Goal: Complete application form: Complete application form

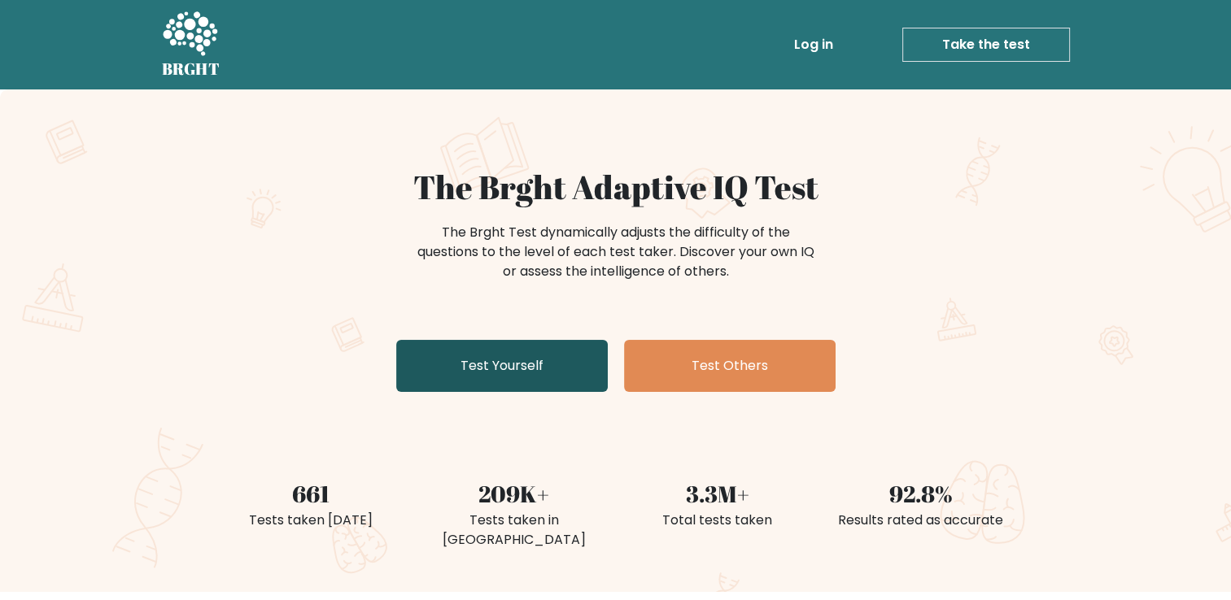
click at [548, 373] on link "Test Yourself" at bounding box center [502, 366] width 212 height 52
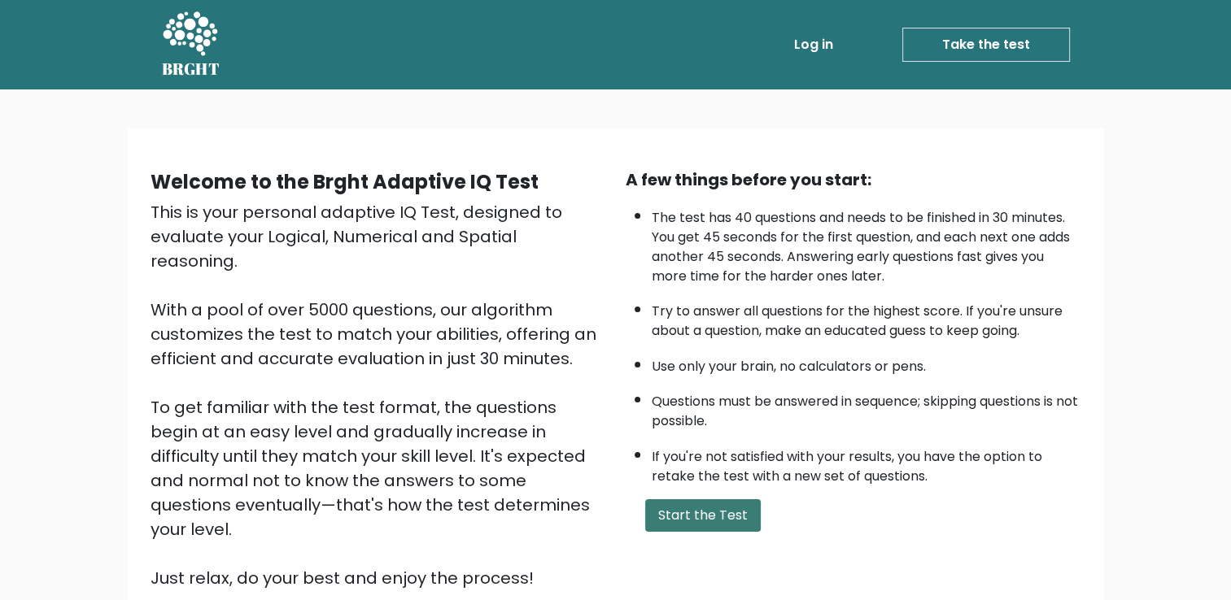
click at [711, 522] on button "Start the Test" at bounding box center [703, 516] width 116 height 33
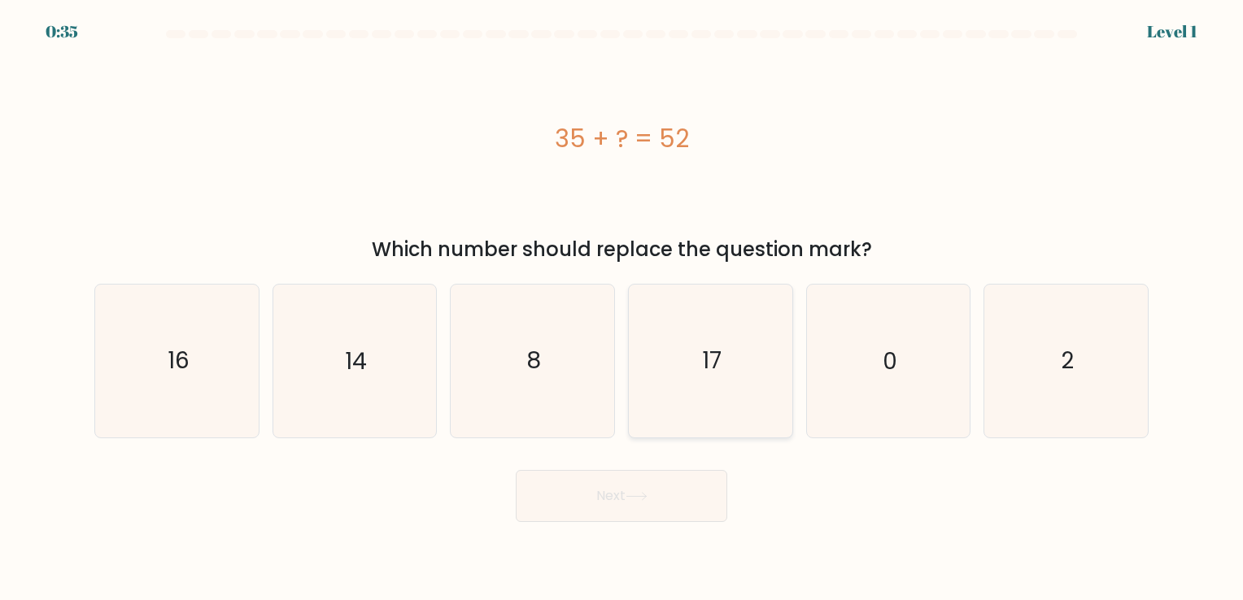
click at [720, 373] on text "17" at bounding box center [712, 362] width 20 height 32
click at [622, 308] on input "d. 17" at bounding box center [622, 304] width 1 height 8
radio input "true"
click at [680, 500] on button "Next" at bounding box center [622, 496] width 212 height 52
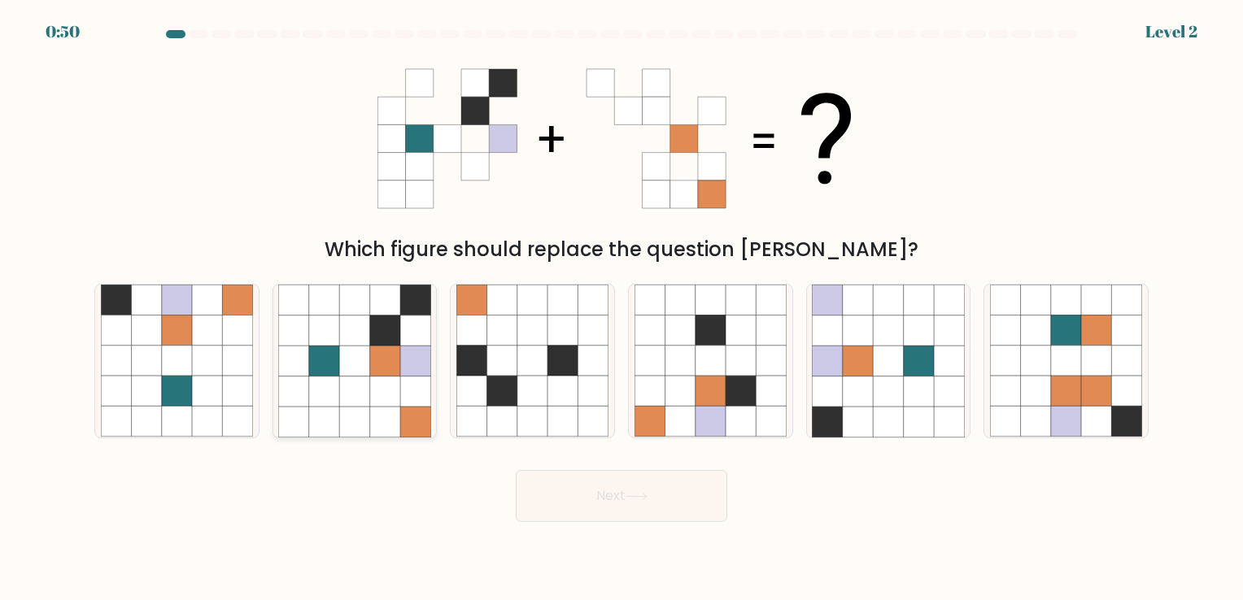
click at [368, 343] on icon at bounding box center [354, 331] width 30 height 30
click at [622, 308] on input "b." at bounding box center [622, 304] width 1 height 8
radio input "true"
click at [659, 493] on button "Next" at bounding box center [622, 496] width 212 height 52
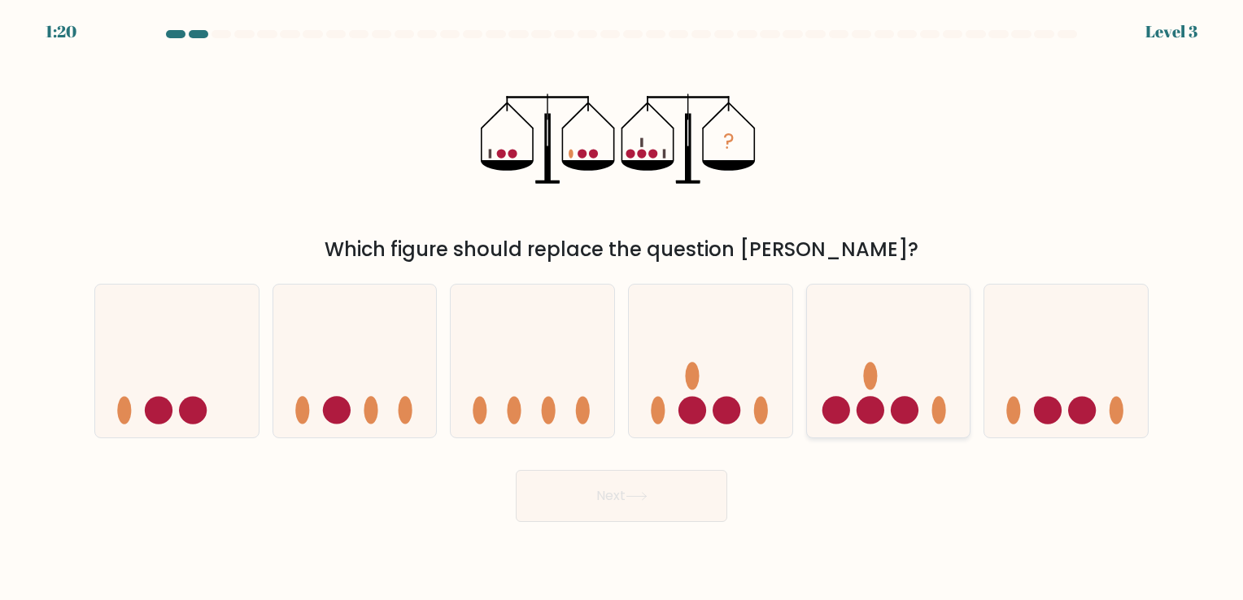
click at [892, 401] on icon at bounding box center [889, 361] width 164 height 135
click at [622, 308] on input "e." at bounding box center [622, 304] width 1 height 8
radio input "true"
click at [591, 504] on button "Next" at bounding box center [622, 496] width 212 height 52
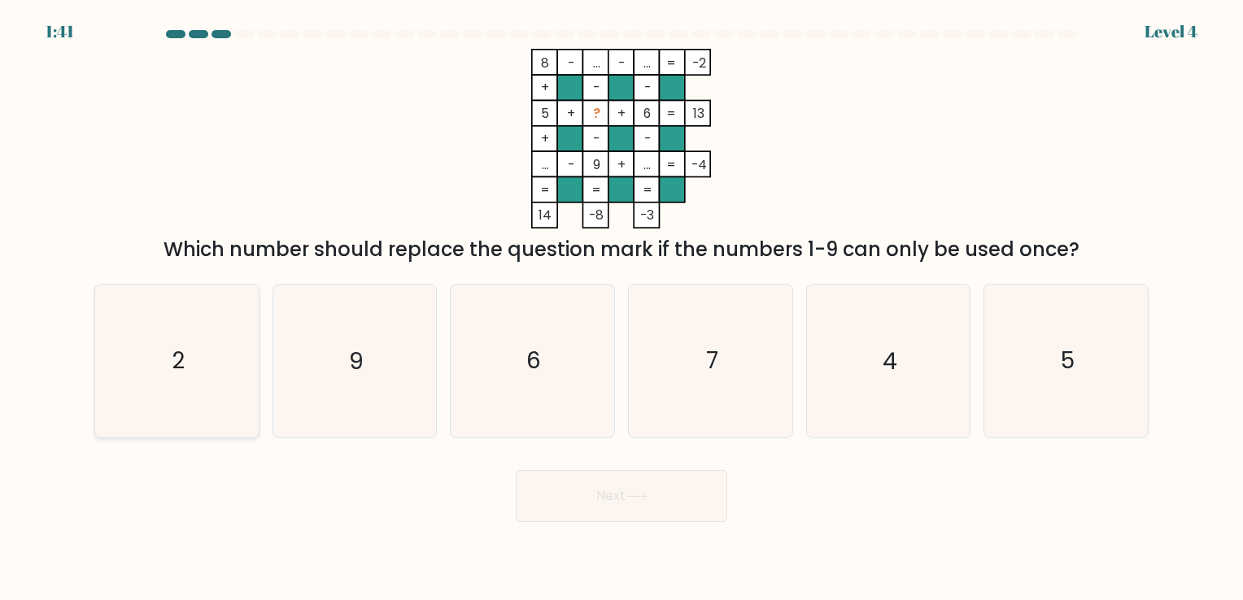
click at [221, 343] on icon "2" at bounding box center [177, 361] width 152 height 152
click at [622, 308] on input "a. 2" at bounding box center [622, 304] width 1 height 8
radio input "true"
click at [674, 504] on button "Next" at bounding box center [622, 496] width 212 height 52
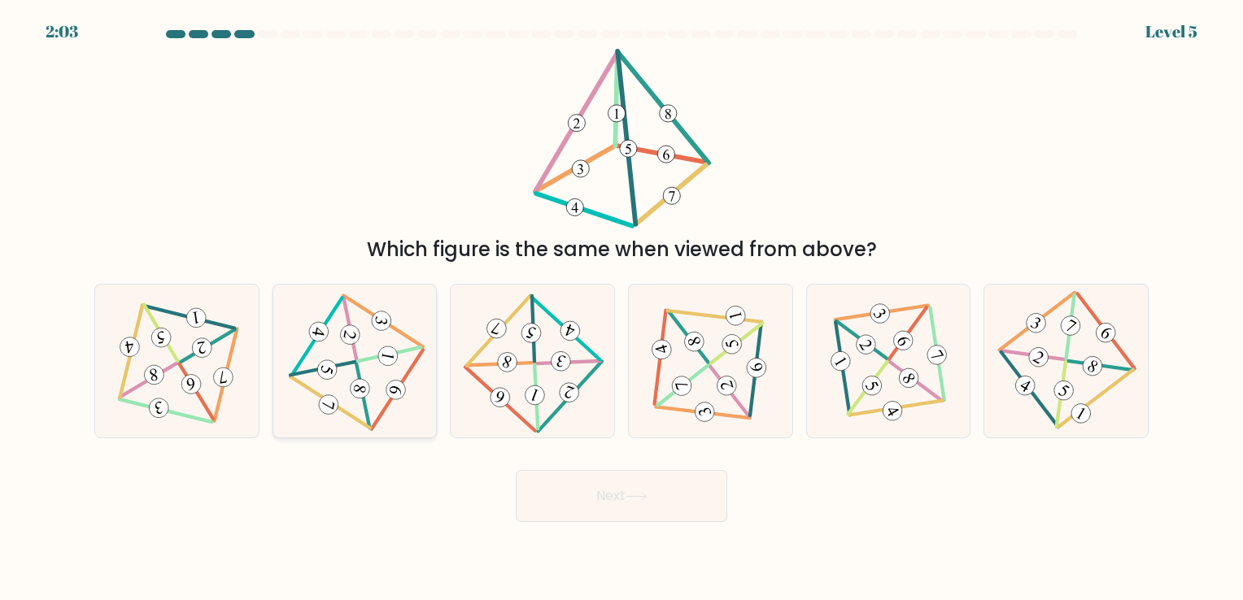
click at [360, 363] on icon at bounding box center [354, 361] width 124 height 122
click at [622, 308] on input "b." at bounding box center [622, 304] width 1 height 8
radio input "true"
click at [653, 495] on button "Next" at bounding box center [622, 496] width 212 height 52
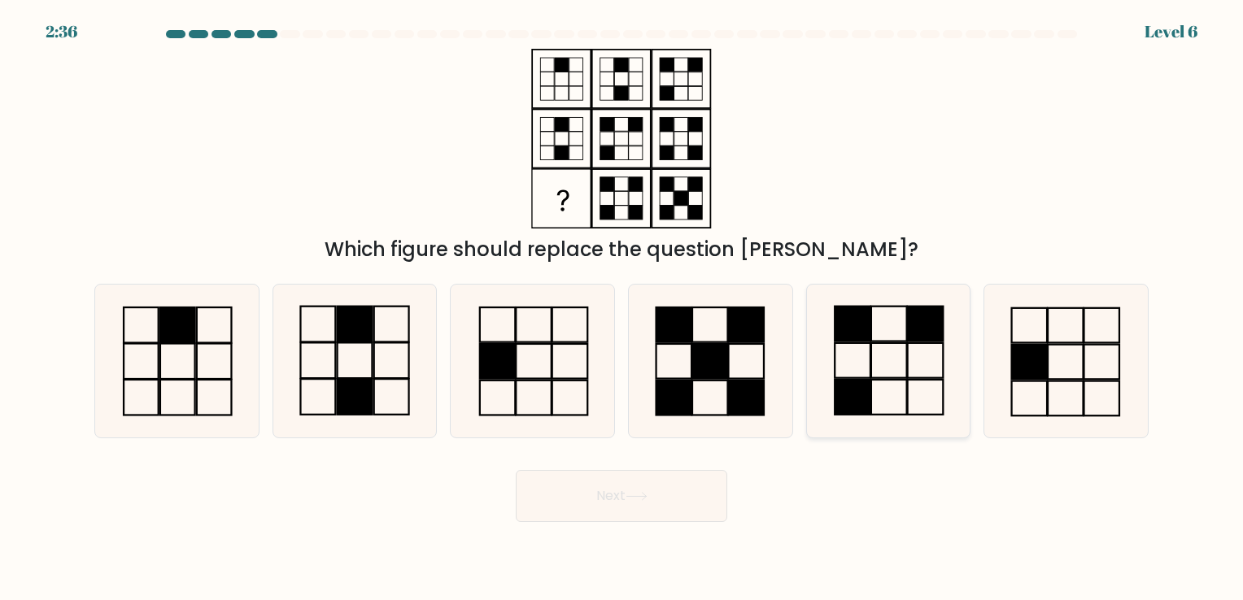
click at [889, 376] on icon at bounding box center [888, 361] width 152 height 152
click at [622, 308] on input "e." at bounding box center [622, 304] width 1 height 8
radio input "true"
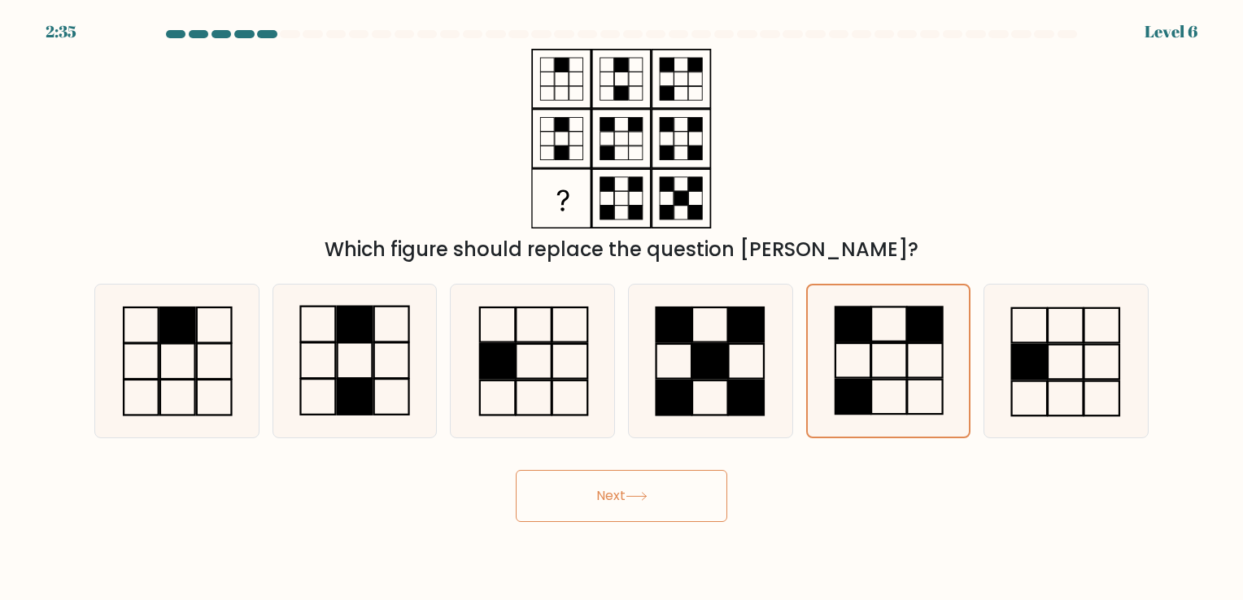
click at [660, 497] on button "Next" at bounding box center [622, 496] width 212 height 52
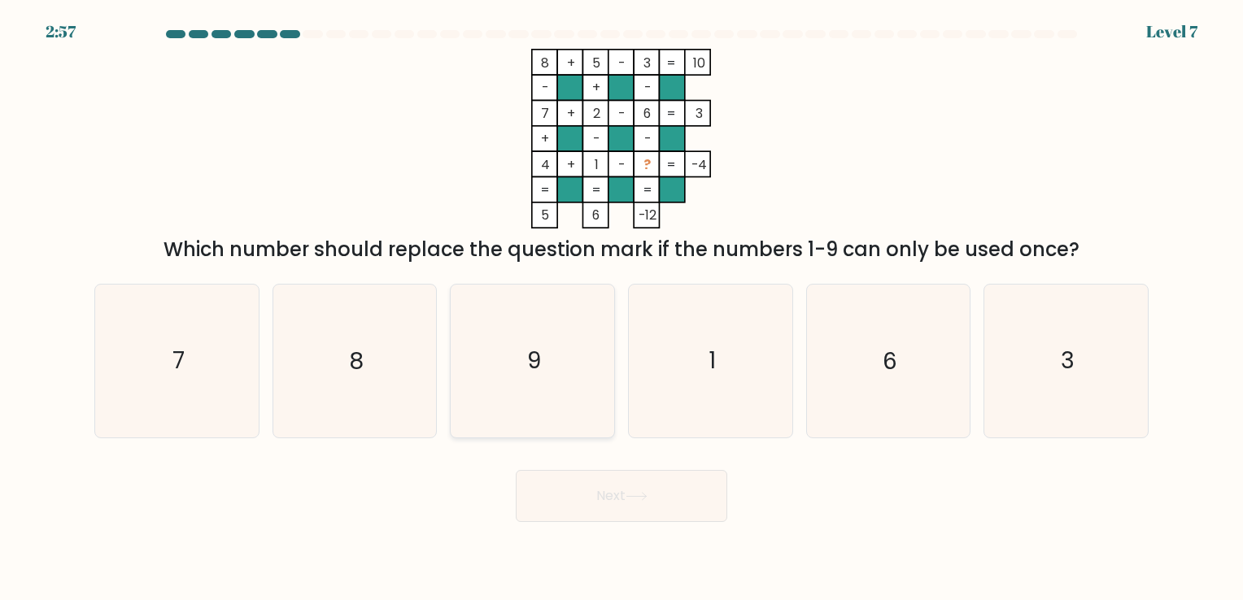
click at [501, 343] on icon "9" at bounding box center [532, 361] width 152 height 152
click at [622, 308] on input "c. 9" at bounding box center [622, 304] width 1 height 8
radio input "true"
click at [644, 536] on body "2:56 Level 7" at bounding box center [621, 300] width 1243 height 600
click at [653, 522] on body "2:56 Level 7" at bounding box center [621, 300] width 1243 height 600
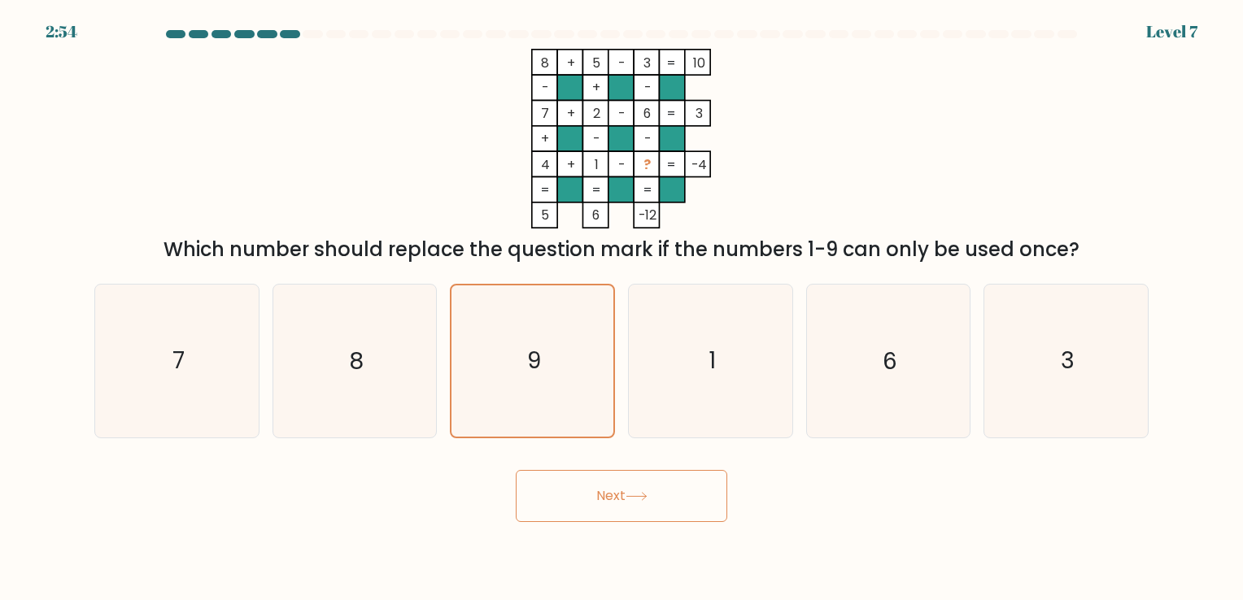
click at [702, 499] on button "Next" at bounding box center [622, 496] width 212 height 52
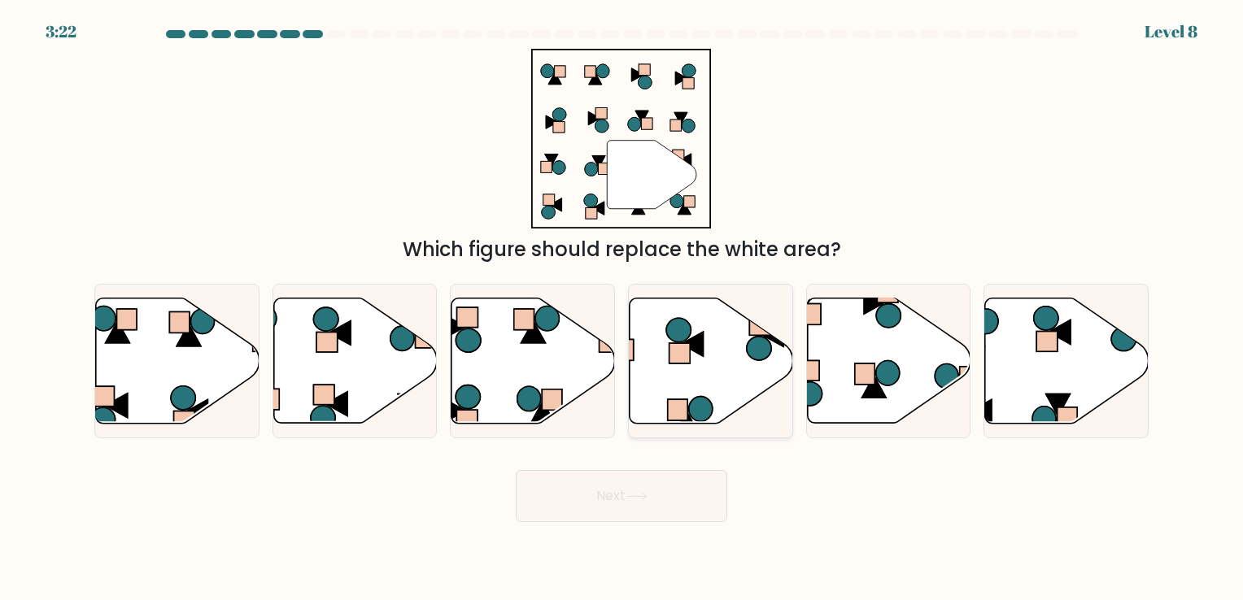
click at [715, 383] on icon at bounding box center [712, 360] width 164 height 125
click at [622, 308] on input "d." at bounding box center [622, 304] width 1 height 8
radio input "true"
click at [622, 495] on button "Next" at bounding box center [622, 496] width 212 height 52
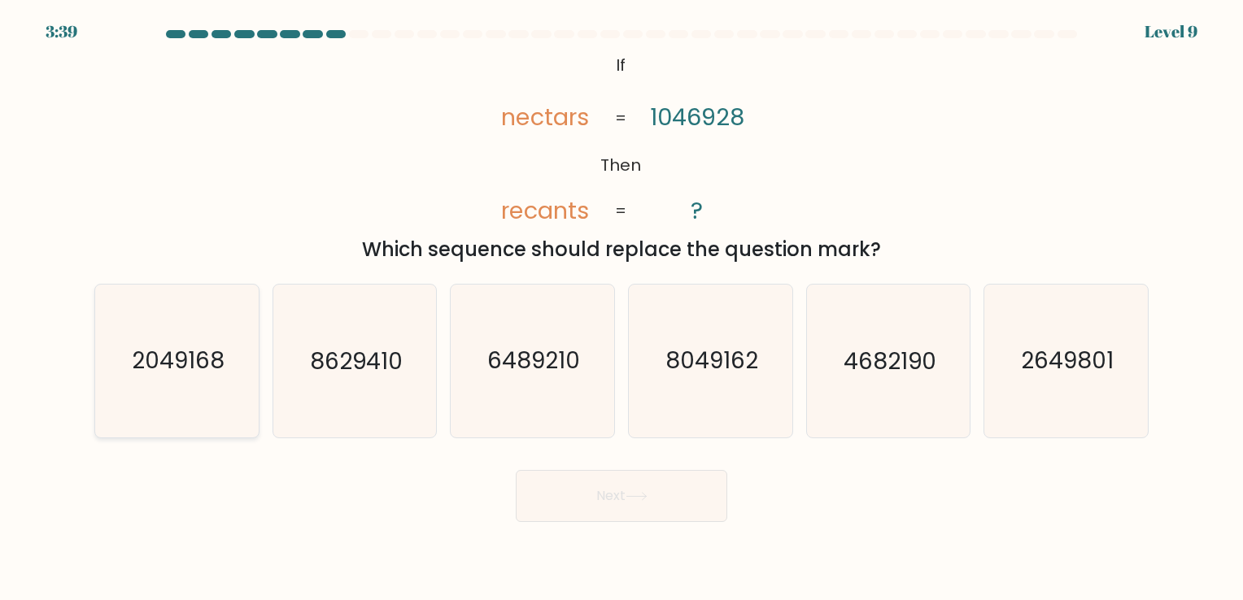
click at [194, 314] on icon "2049168" at bounding box center [177, 361] width 152 height 152
click at [622, 308] on input "a. 2049168" at bounding box center [622, 304] width 1 height 8
radio input "true"
click at [649, 503] on button "Next" at bounding box center [622, 496] width 212 height 52
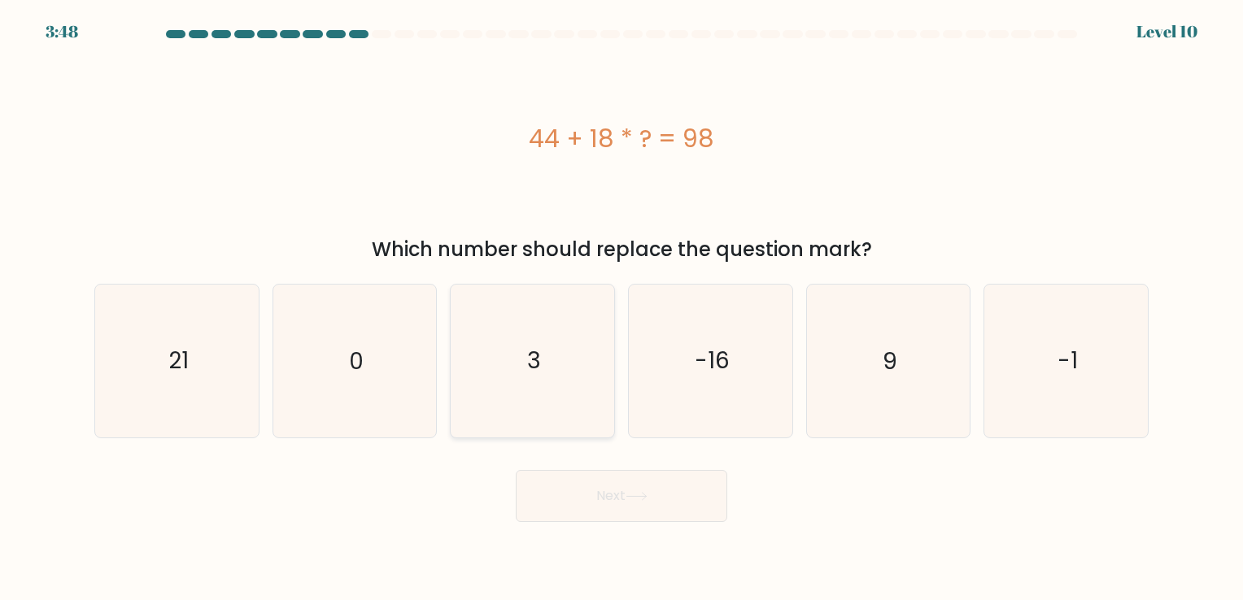
click at [544, 373] on icon "3" at bounding box center [532, 361] width 152 height 152
click at [622, 308] on input "c. 3" at bounding box center [622, 304] width 1 height 8
radio input "true"
click at [656, 496] on button "Next" at bounding box center [622, 496] width 212 height 52
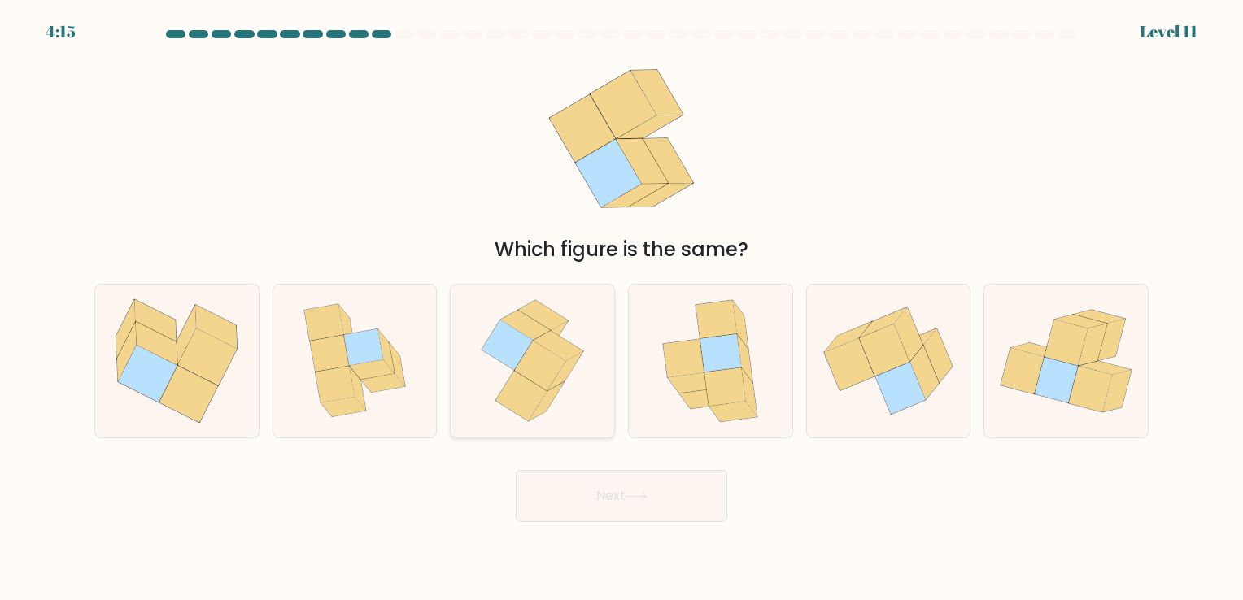
click at [547, 339] on icon at bounding box center [559, 346] width 50 height 30
click at [622, 308] on input "c." at bounding box center [622, 304] width 1 height 8
radio input "true"
click at [630, 504] on button "Next" at bounding box center [622, 496] width 212 height 52
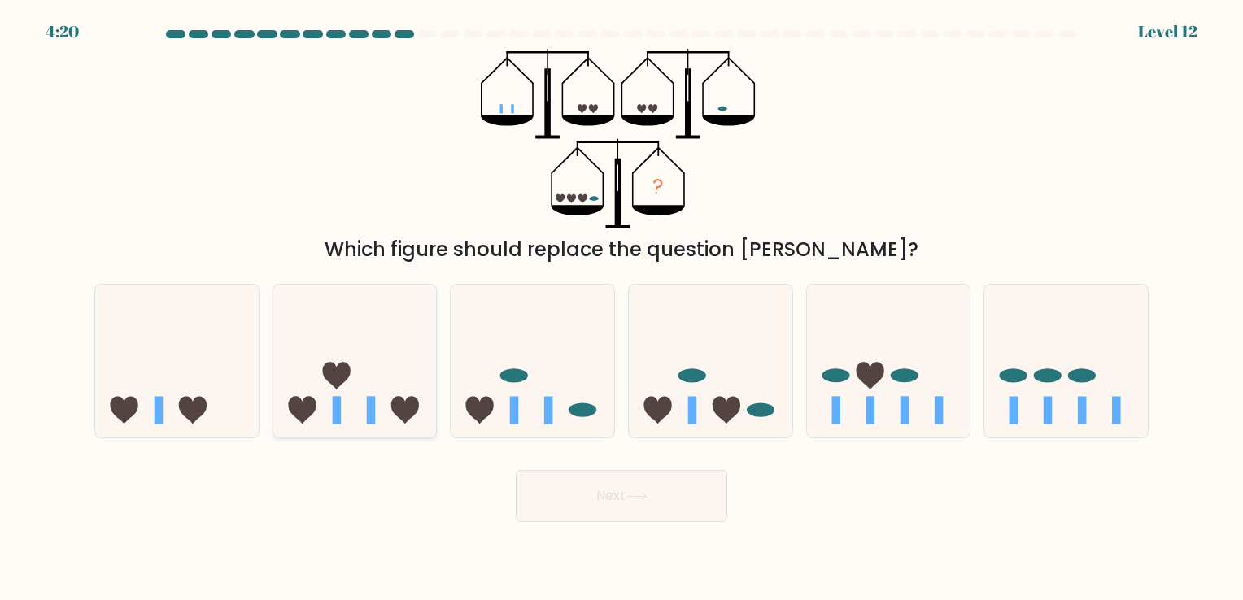
click at [357, 349] on icon at bounding box center [355, 361] width 164 height 135
click at [622, 308] on input "b." at bounding box center [622, 304] width 1 height 8
radio input "true"
click at [670, 504] on button "Next" at bounding box center [622, 496] width 212 height 52
click at [630, 486] on button "Next" at bounding box center [622, 496] width 212 height 52
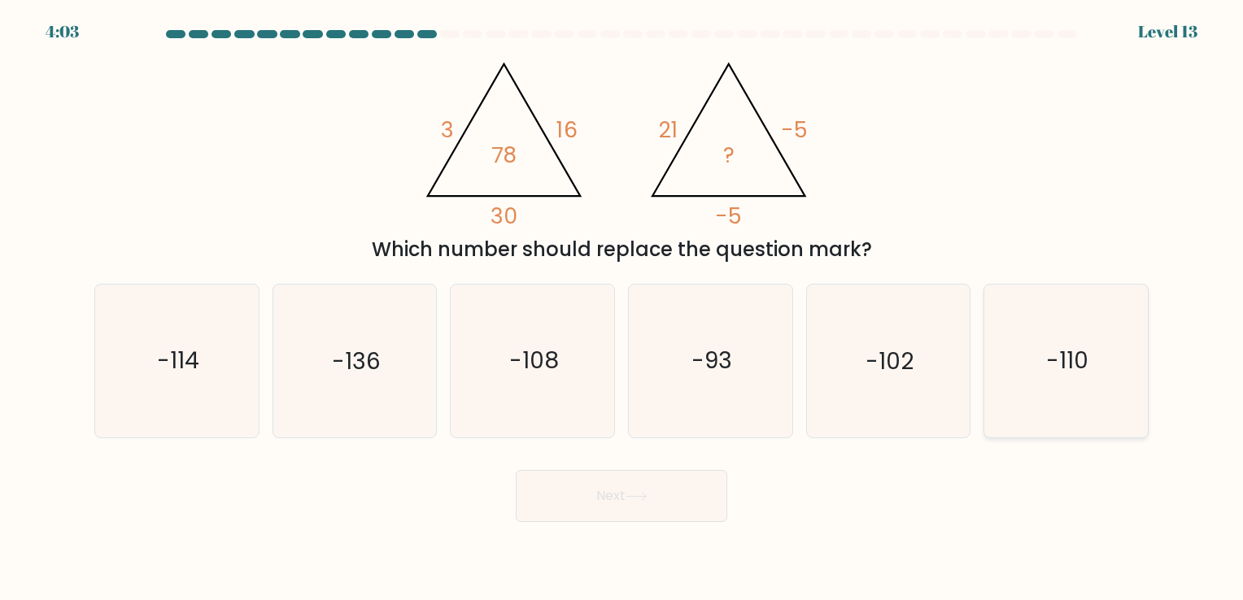
click at [1051, 380] on icon "-110" at bounding box center [1066, 361] width 152 height 152
click at [622, 308] on input "f. -110" at bounding box center [622, 304] width 1 height 8
radio input "true"
click at [617, 514] on button "Next" at bounding box center [622, 496] width 212 height 52
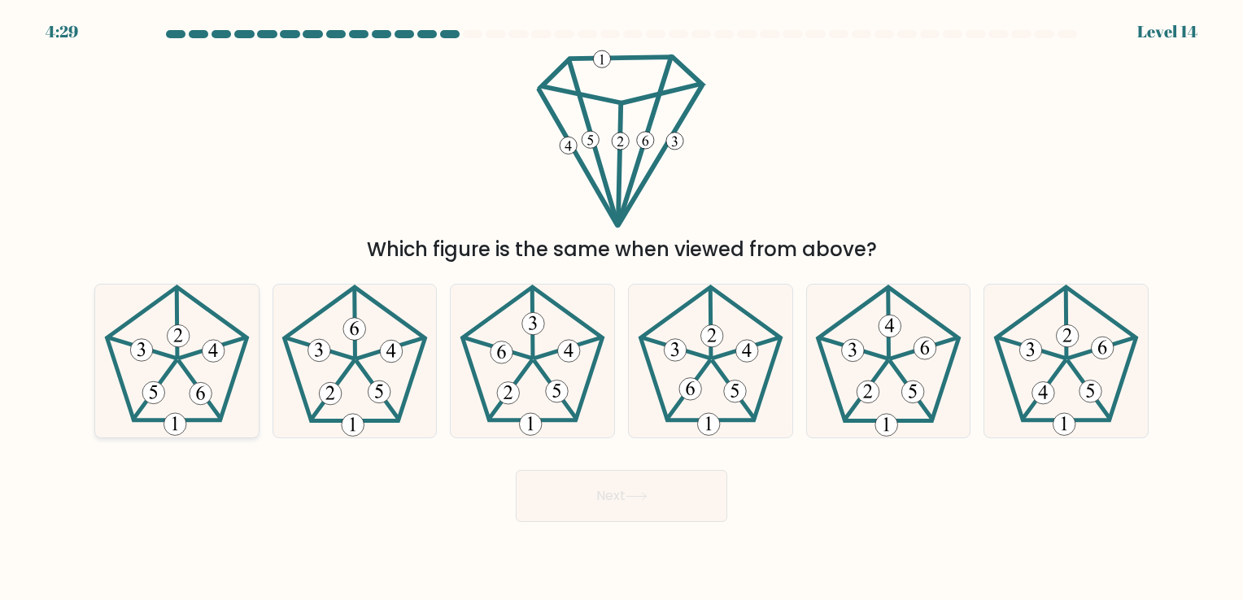
click at [239, 337] on icon at bounding box center [177, 361] width 152 height 152
click at [622, 308] on input "a." at bounding box center [622, 304] width 1 height 8
radio input "true"
click at [599, 502] on button "Next" at bounding box center [622, 496] width 212 height 52
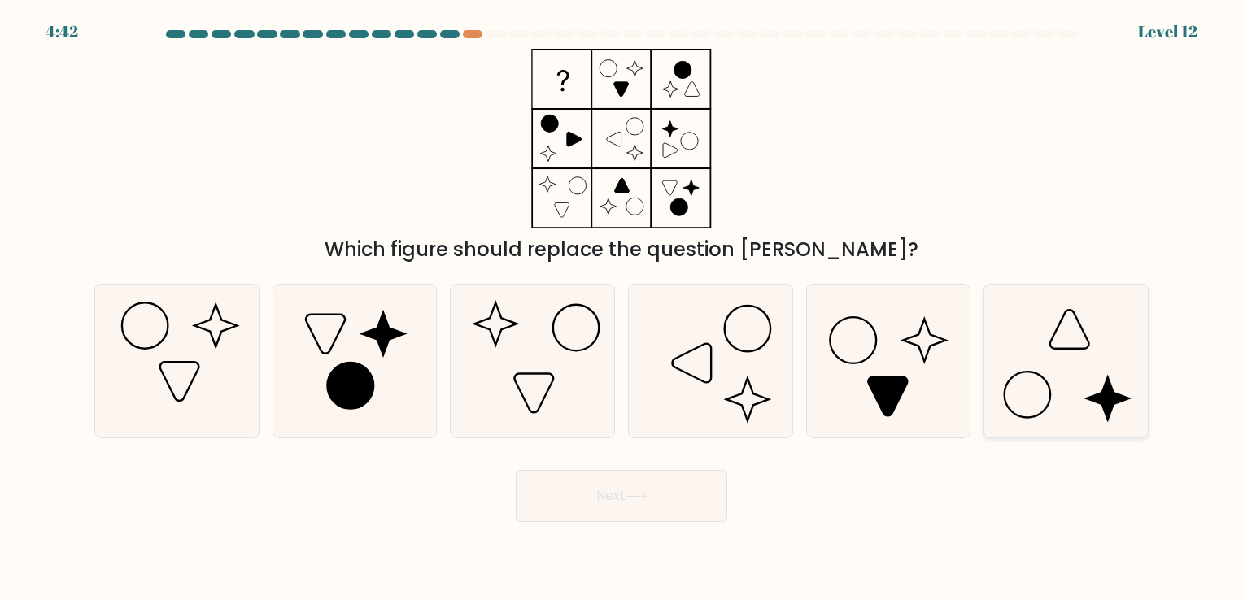
click at [1101, 407] on icon at bounding box center [1066, 361] width 152 height 152
click at [622, 308] on input "f." at bounding box center [622, 304] width 1 height 8
radio input "true"
click at [584, 506] on button "Next" at bounding box center [622, 496] width 212 height 52
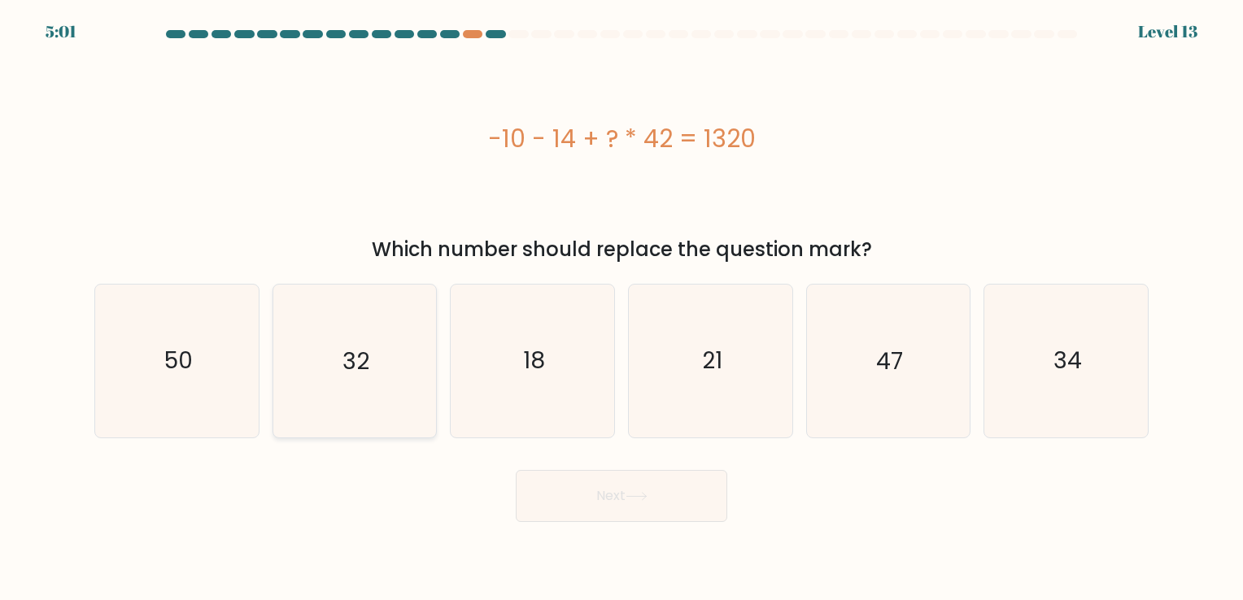
click at [360, 361] on text "32" at bounding box center [356, 362] width 27 height 32
click at [622, 308] on input "b. 32" at bounding box center [622, 304] width 1 height 8
radio input "true"
click at [611, 491] on button "Next" at bounding box center [622, 496] width 212 height 52
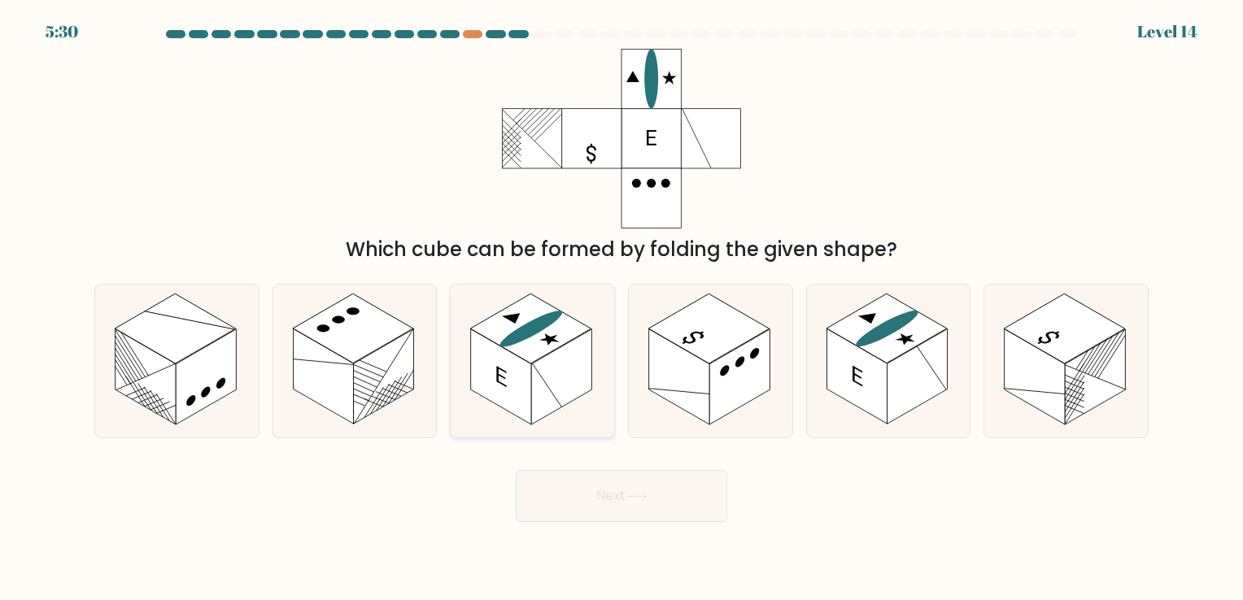
click at [522, 374] on rect at bounding box center [501, 377] width 60 height 95
click at [622, 308] on input "c." at bounding box center [622, 304] width 1 height 8
radio input "true"
click at [608, 490] on button "Next" at bounding box center [622, 496] width 212 height 52
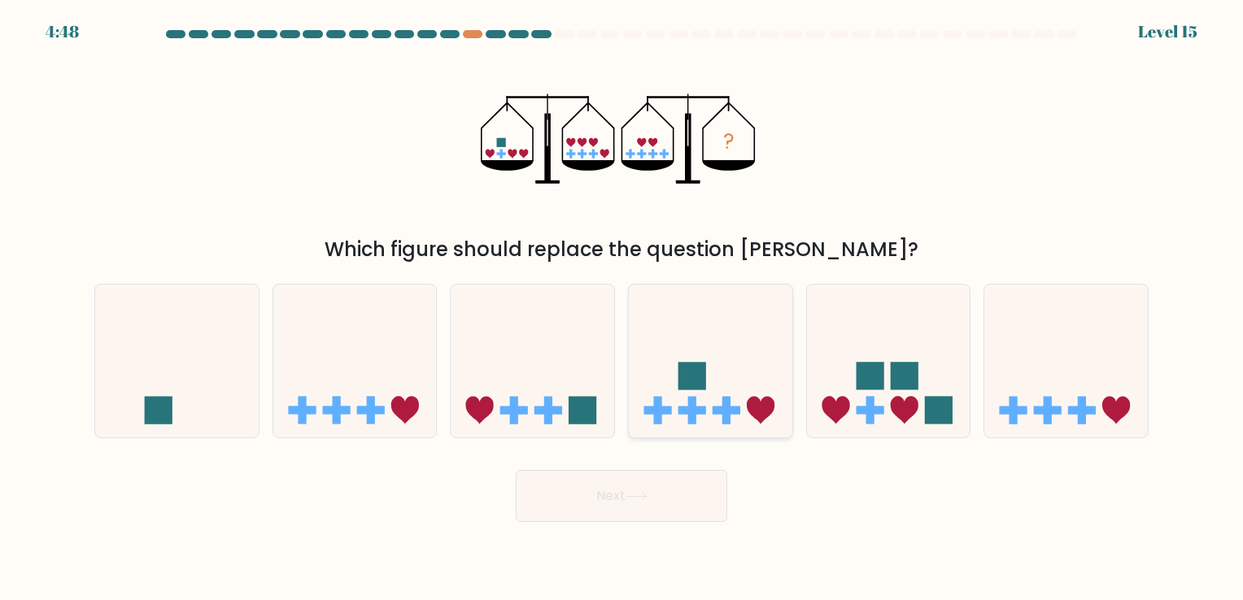
click at [731, 365] on icon at bounding box center [711, 361] width 164 height 135
click at [622, 308] on input "d." at bounding box center [622, 304] width 1 height 8
radio input "true"
click at [689, 509] on button "Next" at bounding box center [622, 496] width 212 height 52
click at [889, 489] on div "Next" at bounding box center [622, 490] width 1074 height 64
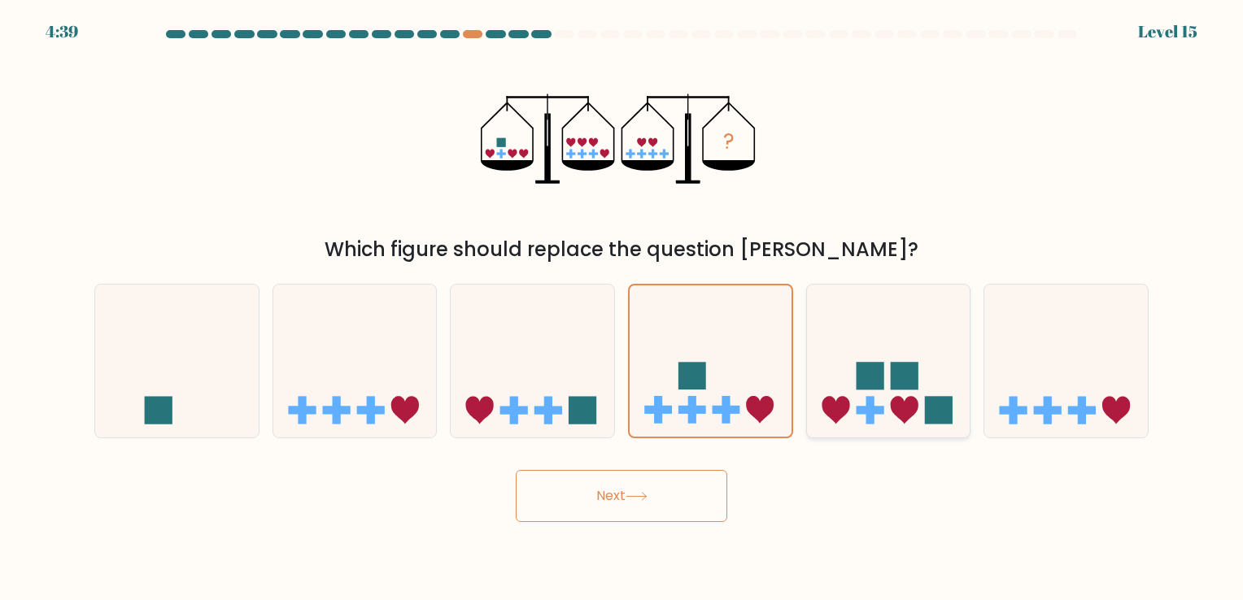
click at [898, 360] on icon at bounding box center [889, 361] width 164 height 135
click at [622, 308] on input "e." at bounding box center [622, 304] width 1 height 8
radio input "true"
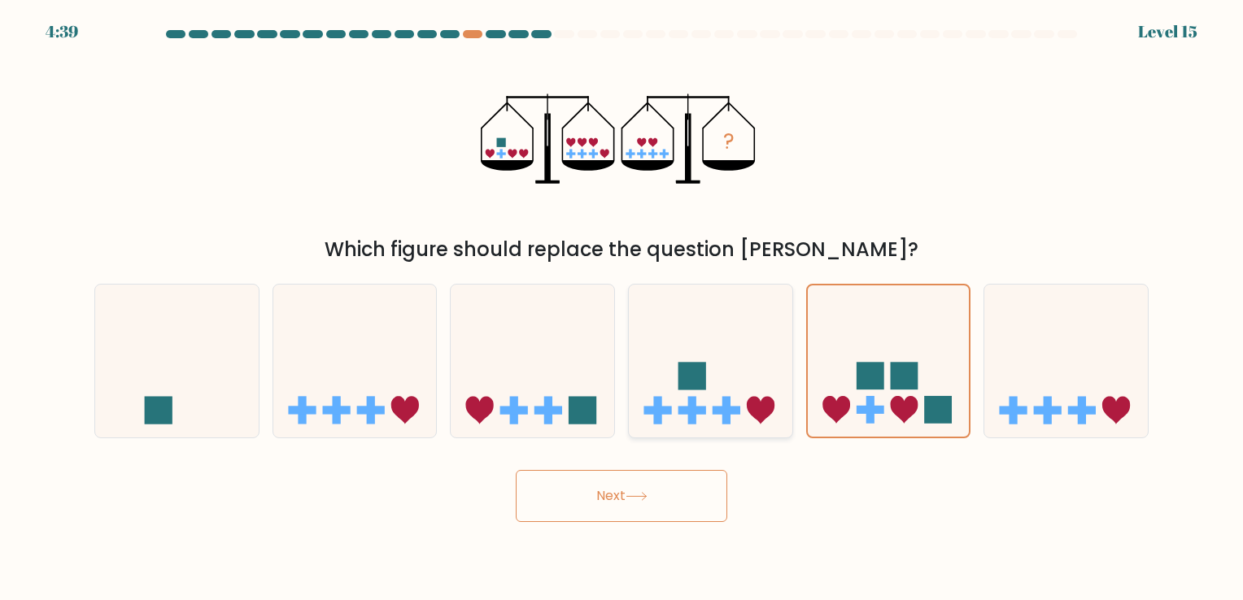
click at [686, 364] on rect at bounding box center [693, 376] width 28 height 28
click at [622, 308] on input "d." at bounding box center [622, 304] width 1 height 8
radio input "true"
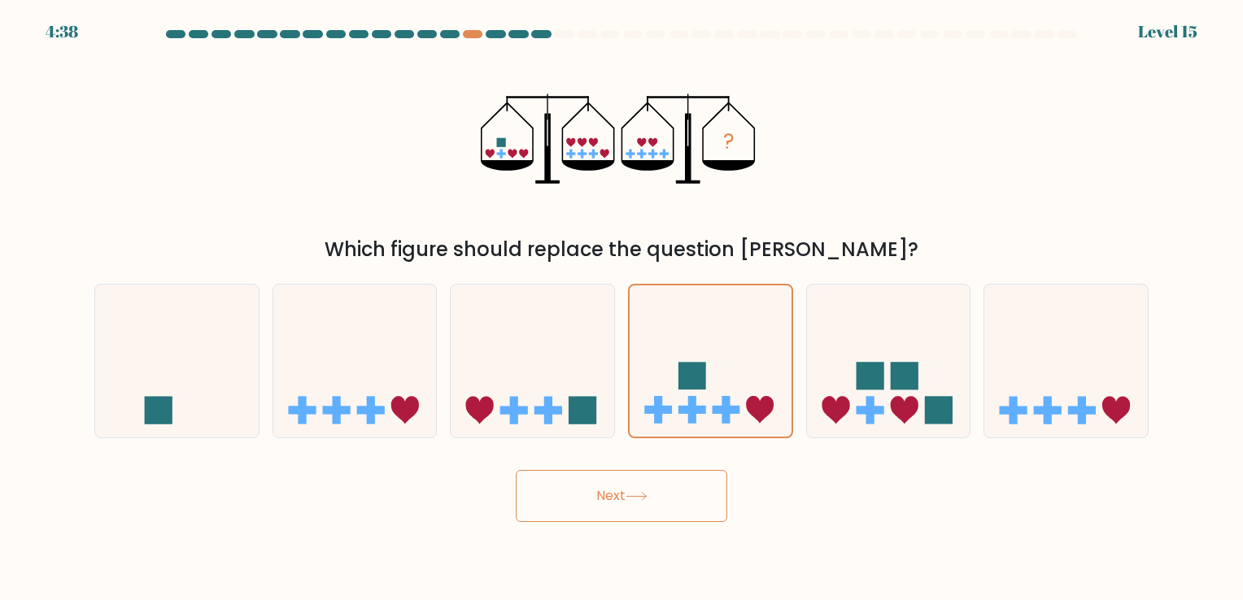
click at [627, 493] on button "Next" at bounding box center [622, 496] width 212 height 52
click at [673, 505] on button "Next" at bounding box center [622, 496] width 212 height 52
click at [560, 486] on button "Next" at bounding box center [622, 496] width 212 height 52
click at [550, 337] on icon at bounding box center [533, 361] width 164 height 135
click at [622, 308] on input "c." at bounding box center [622, 304] width 1 height 8
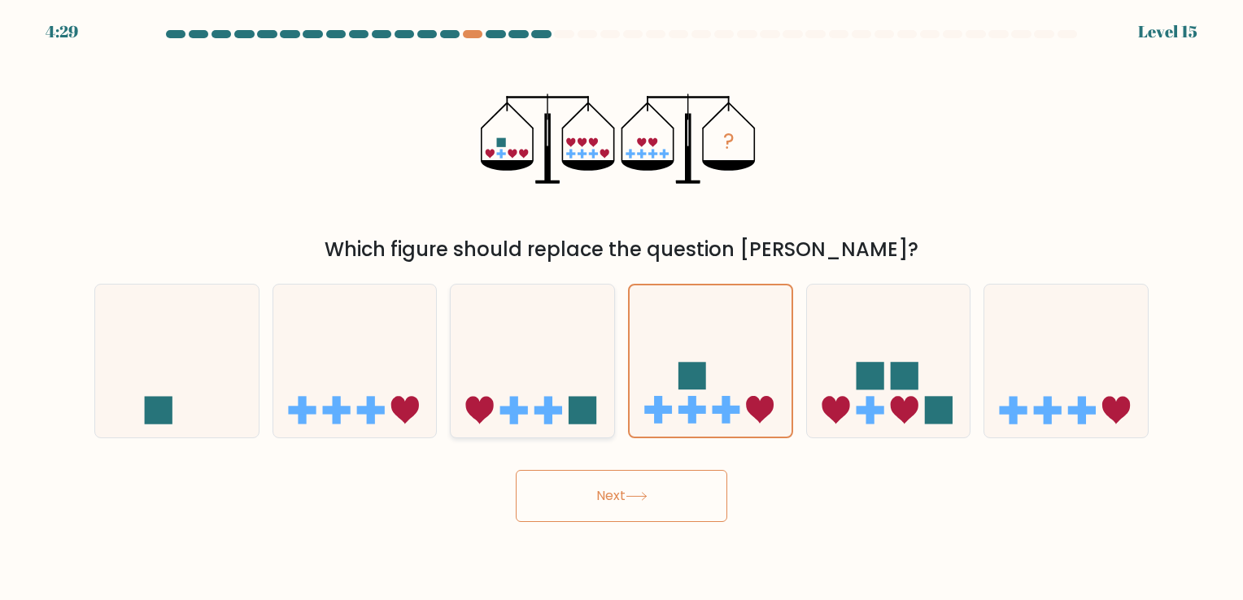
radio input "true"
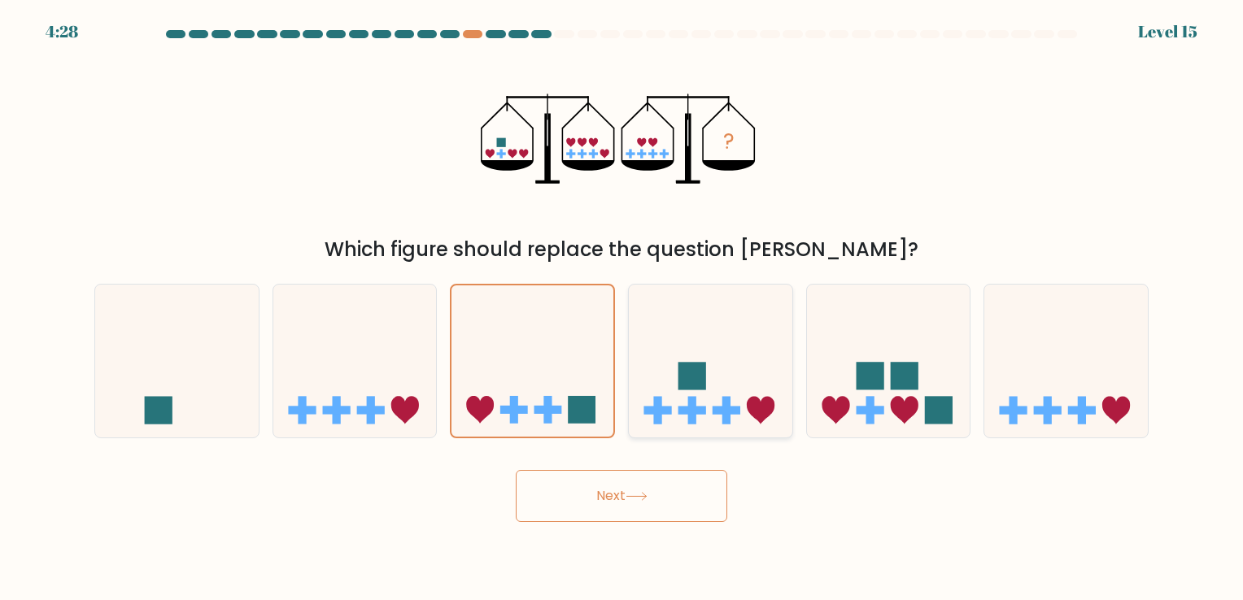
click at [778, 346] on icon at bounding box center [711, 361] width 164 height 135
click at [622, 308] on input "d." at bounding box center [622, 304] width 1 height 8
radio input "true"
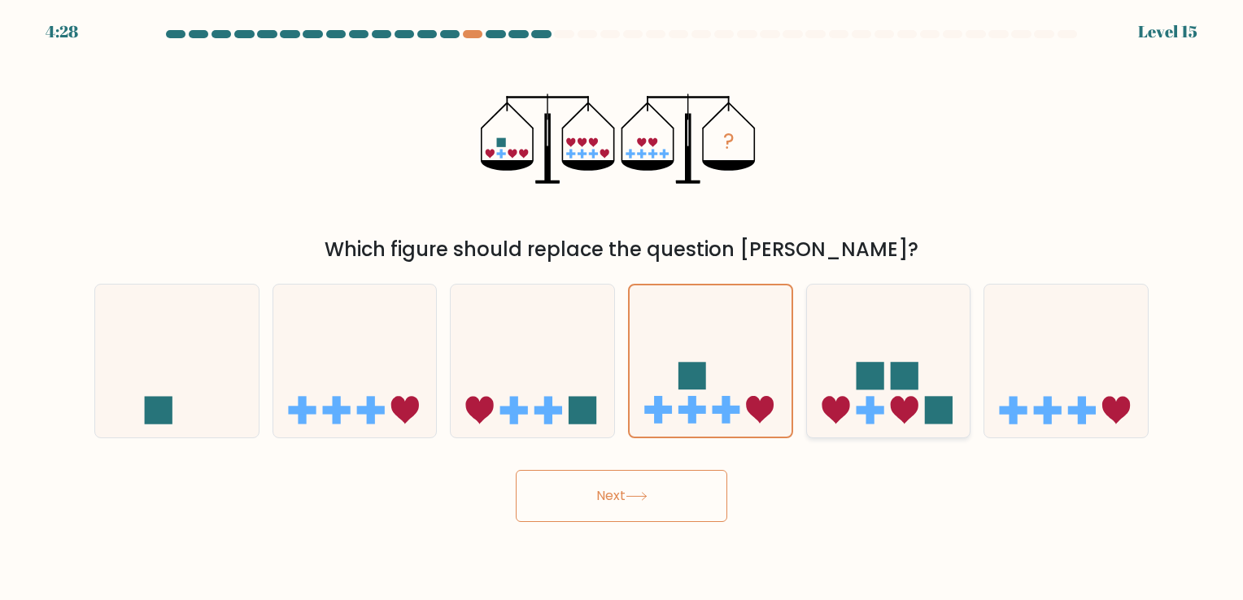
click at [902, 347] on icon at bounding box center [889, 361] width 164 height 135
click at [622, 308] on input "e." at bounding box center [622, 304] width 1 height 8
radio input "true"
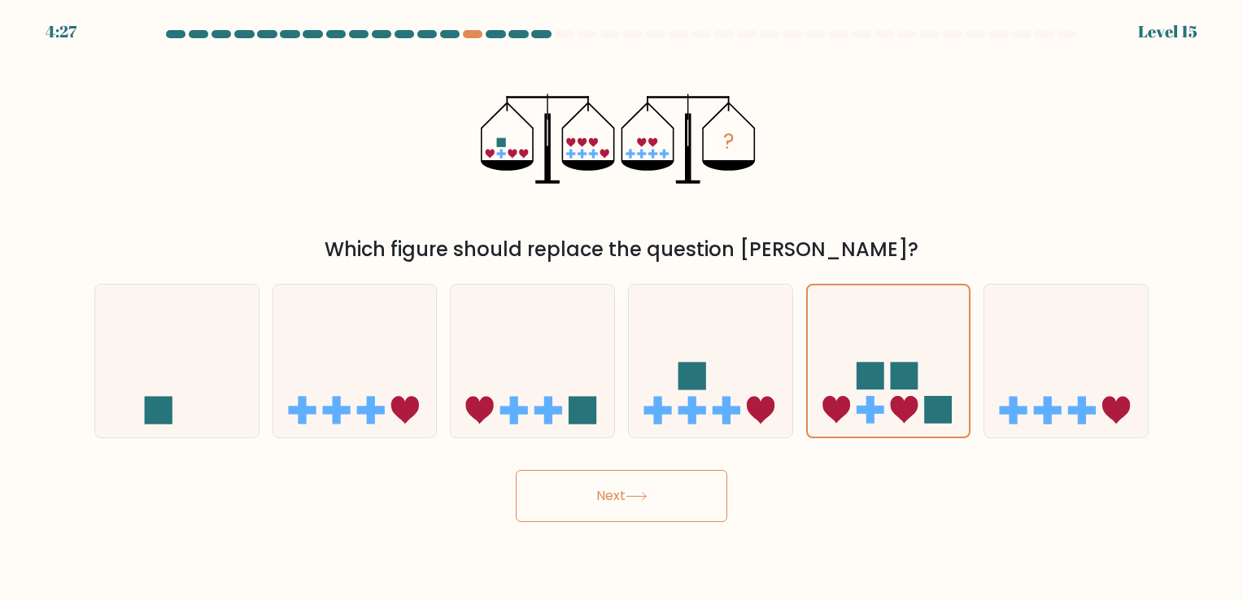
click at [661, 494] on button "Next" at bounding box center [622, 496] width 212 height 52
click at [736, 378] on icon at bounding box center [711, 361] width 164 height 135
click at [622, 308] on input "d." at bounding box center [622, 304] width 1 height 8
radio input "true"
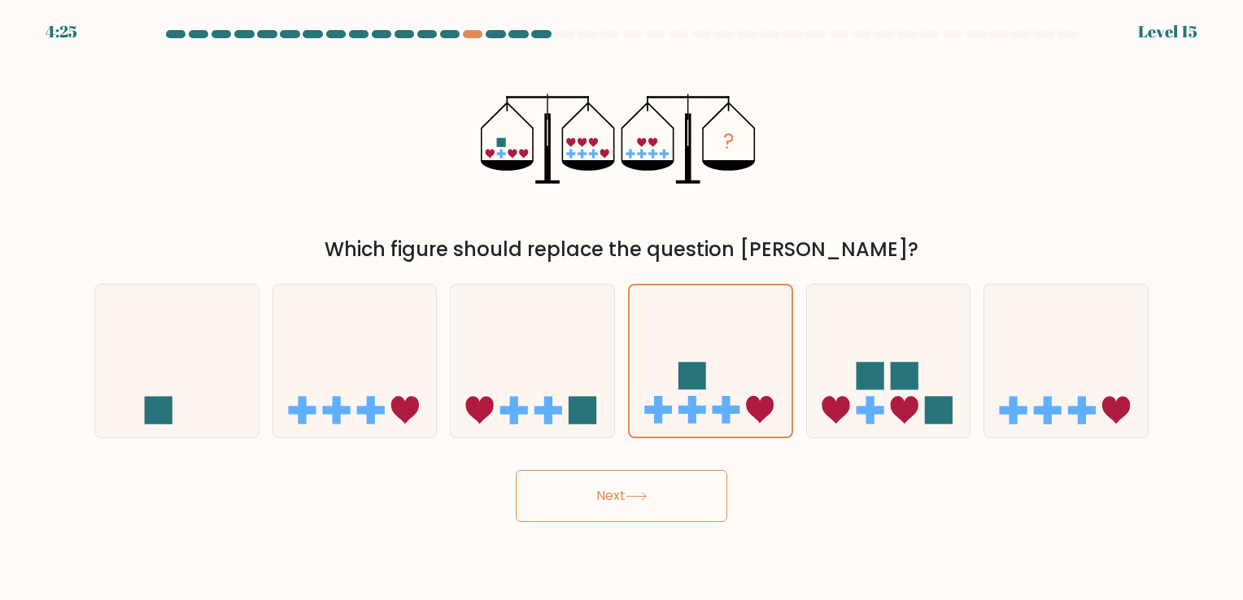
click at [662, 485] on button "Next" at bounding box center [622, 496] width 212 height 52
click at [679, 509] on button "Next" at bounding box center [622, 496] width 212 height 52
click at [816, 511] on div "Next" at bounding box center [622, 490] width 1074 height 64
click at [882, 382] on rect at bounding box center [870, 376] width 28 height 28
click at [622, 308] on input "e." at bounding box center [622, 304] width 1 height 8
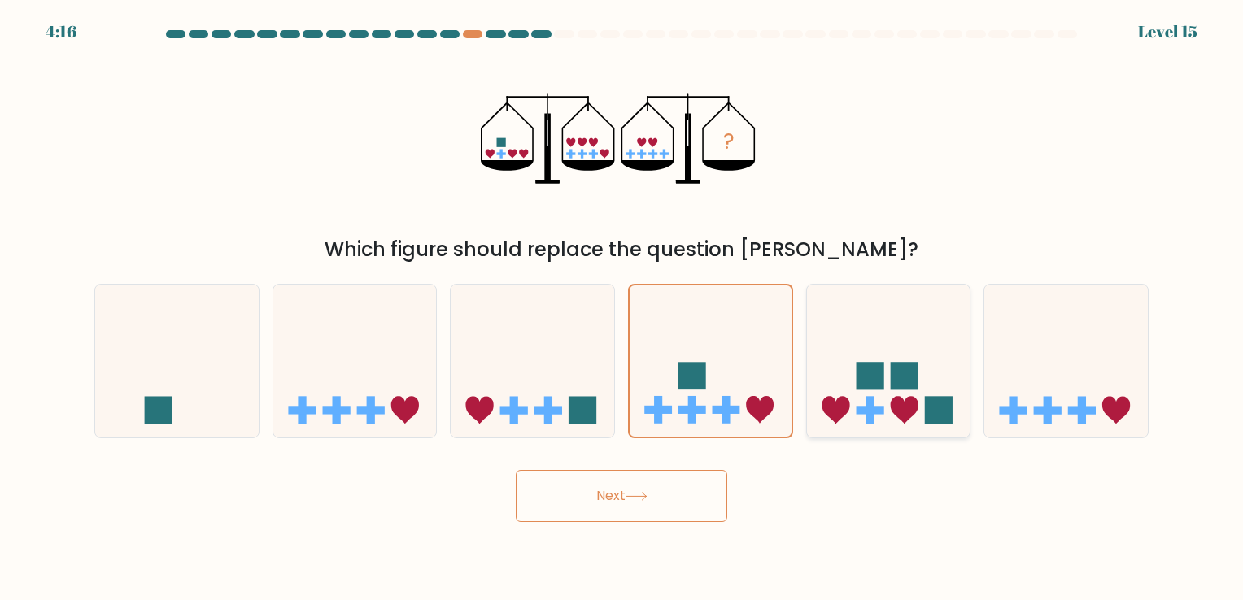
radio input "true"
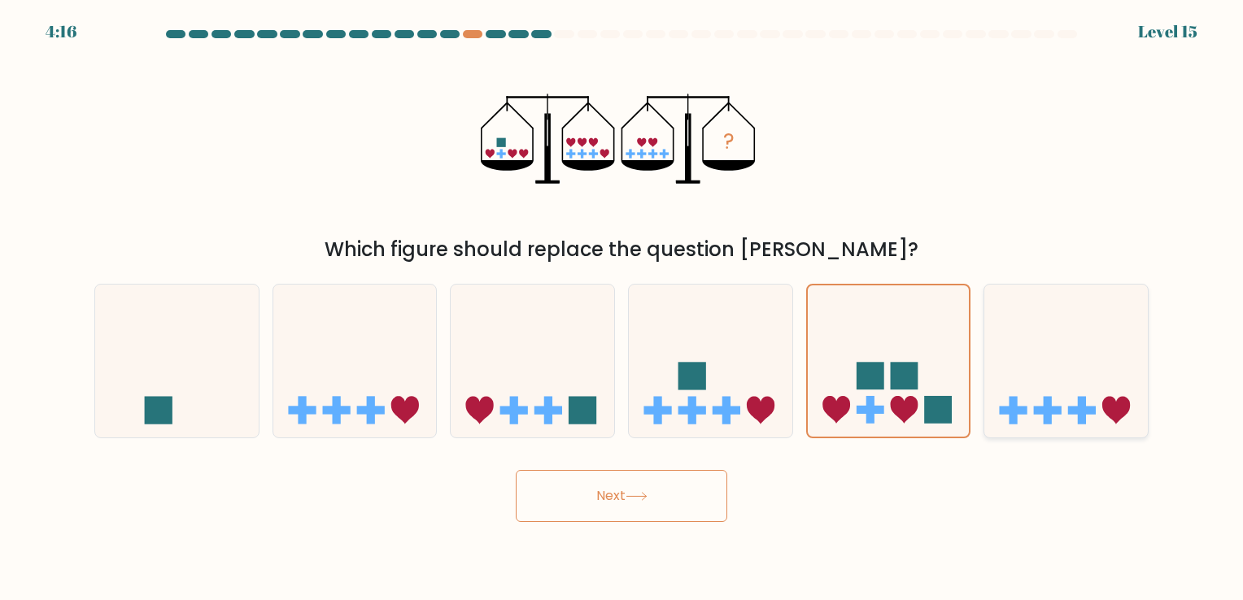
click at [1052, 371] on icon at bounding box center [1067, 361] width 164 height 135
click at [622, 308] on input "f." at bounding box center [622, 304] width 1 height 8
radio input "true"
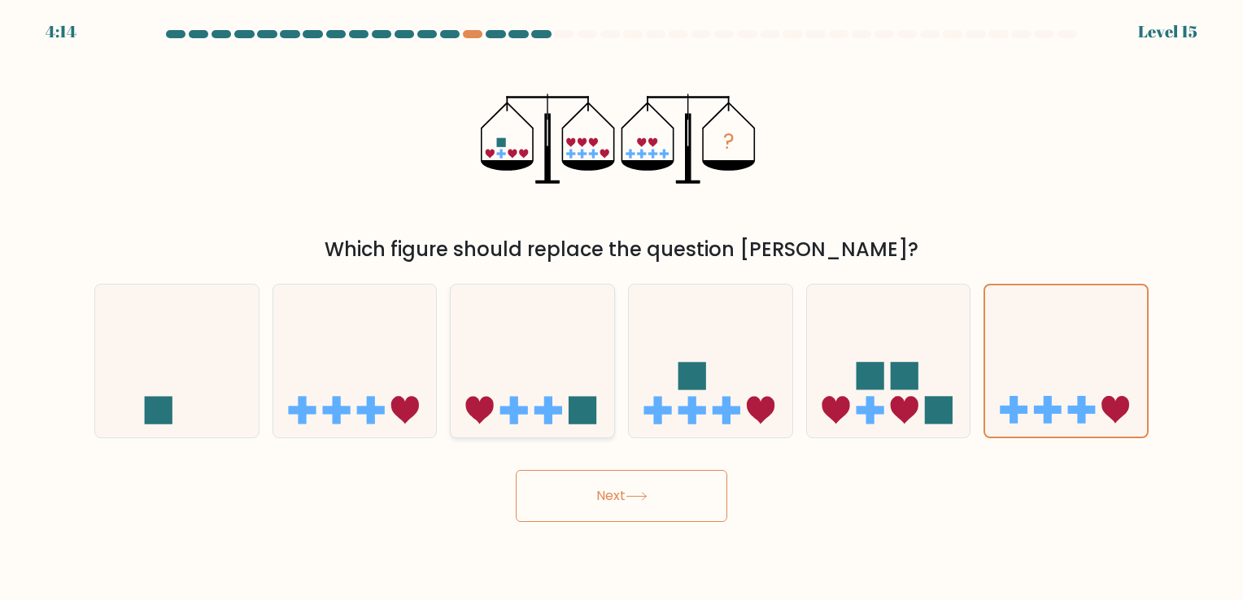
click at [566, 385] on icon at bounding box center [533, 361] width 164 height 135
click at [622, 308] on input "c." at bounding box center [622, 304] width 1 height 8
radio input "true"
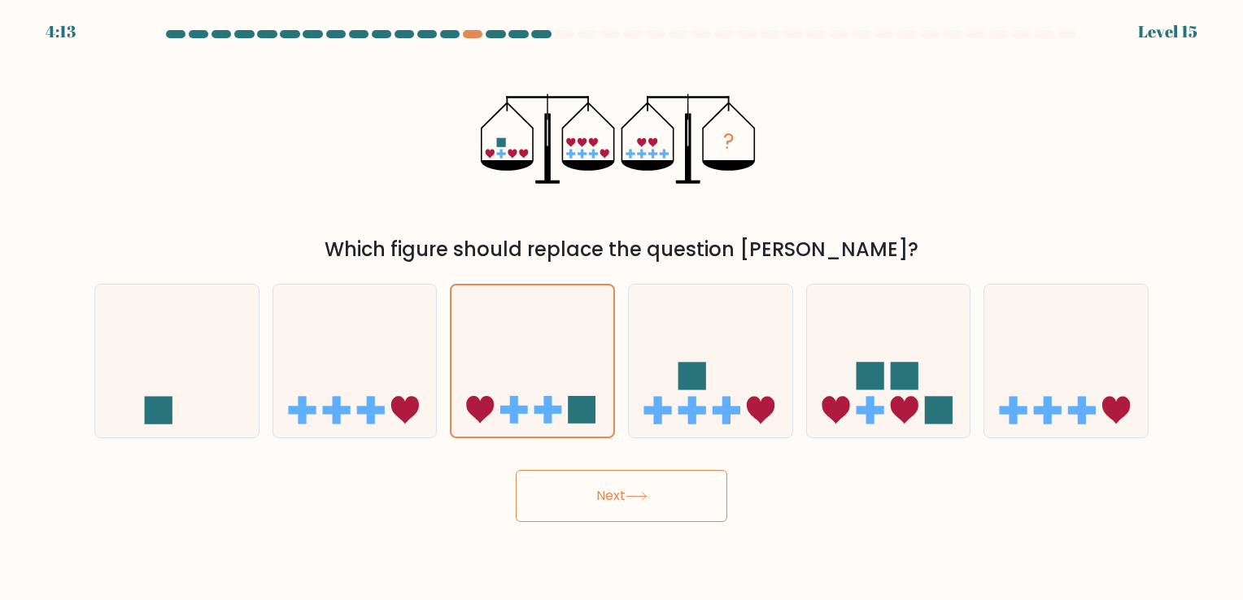
click at [600, 500] on button "Next" at bounding box center [622, 496] width 212 height 52
click at [613, 500] on button "Next" at bounding box center [622, 496] width 212 height 52
click at [618, 491] on button "Next" at bounding box center [622, 496] width 212 height 52
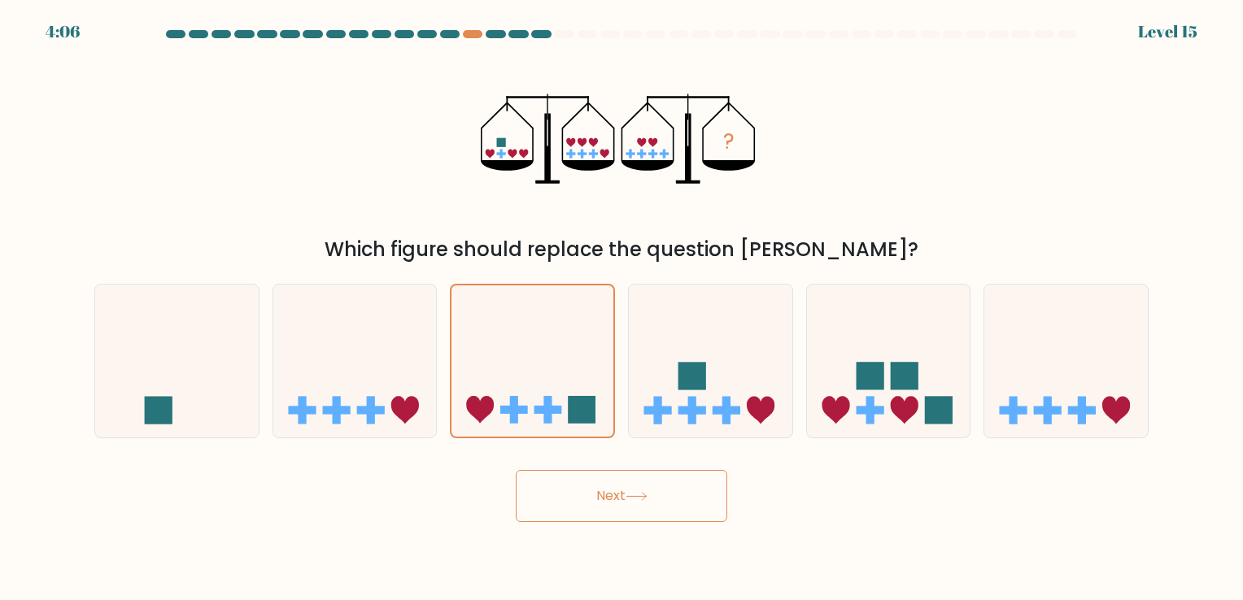
click at [618, 490] on button "Next" at bounding box center [622, 496] width 212 height 52
click at [618, 496] on button "Next" at bounding box center [622, 496] width 212 height 52
click at [755, 487] on div "Next" at bounding box center [622, 490] width 1074 height 64
click at [377, 372] on icon at bounding box center [355, 361] width 164 height 135
click at [622, 308] on input "b." at bounding box center [622, 304] width 1 height 8
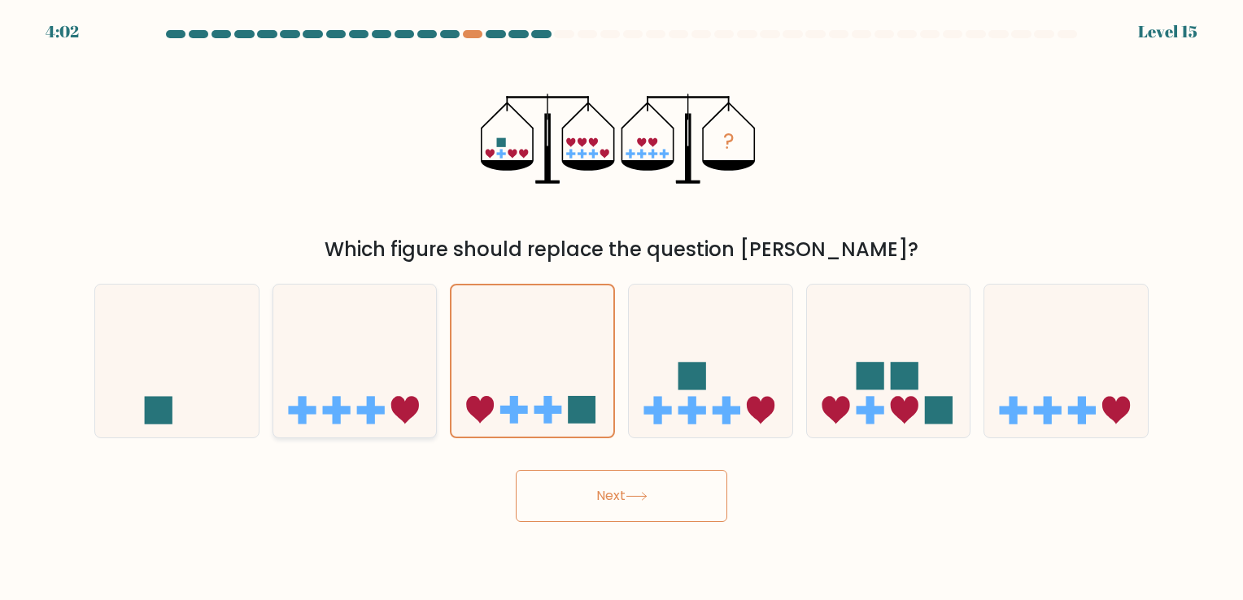
radio input "true"
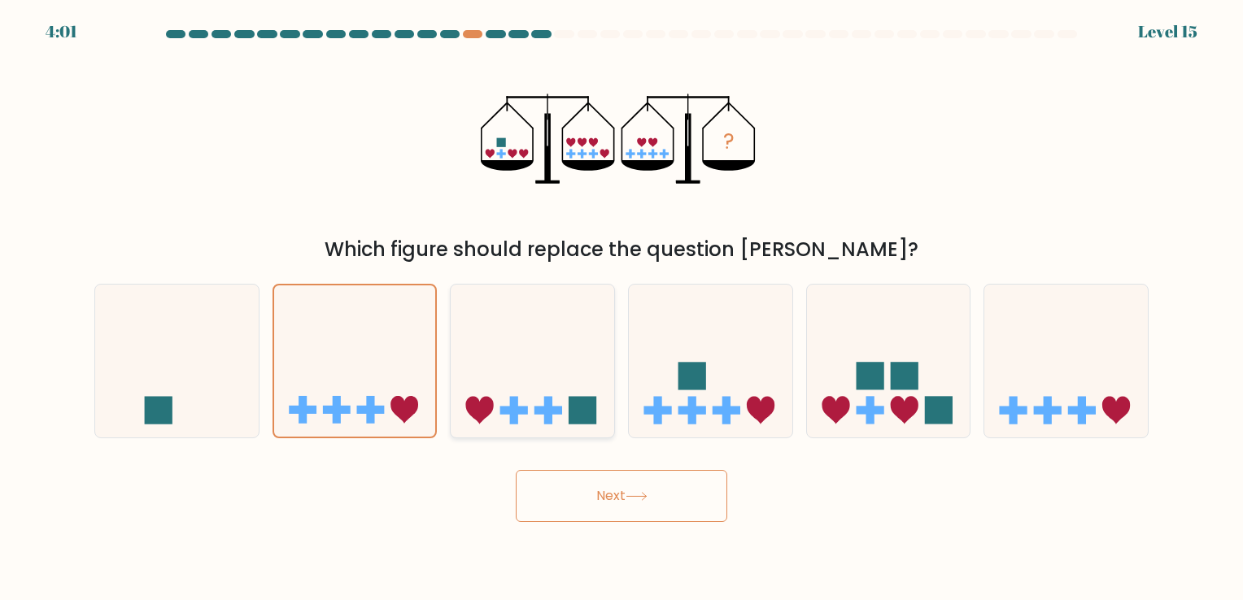
click at [566, 373] on icon at bounding box center [533, 361] width 164 height 135
click at [622, 308] on input "c." at bounding box center [622, 304] width 1 height 8
radio input "true"
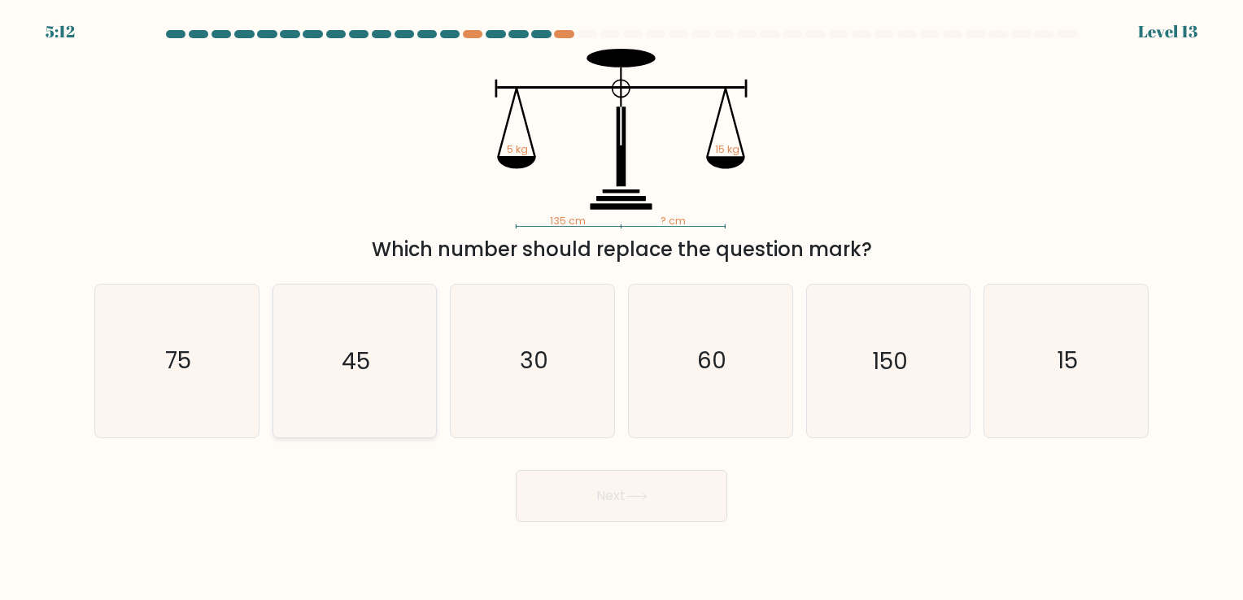
click at [323, 408] on icon "45" at bounding box center [354, 361] width 152 height 152
click at [622, 308] on input "b. 45" at bounding box center [622, 304] width 1 height 8
radio input "true"
click at [704, 486] on button "Next" at bounding box center [622, 496] width 212 height 52
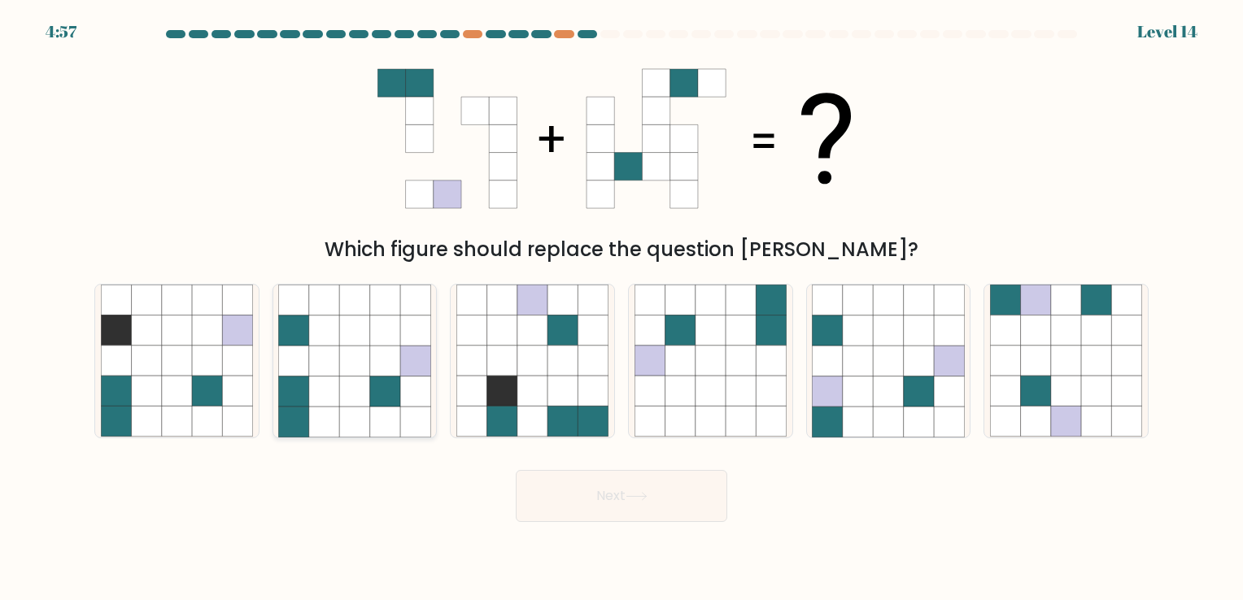
click at [345, 327] on icon at bounding box center [354, 331] width 30 height 30
click at [622, 308] on input "b." at bounding box center [622, 304] width 1 height 8
radio input "true"
click at [628, 478] on button "Next" at bounding box center [622, 496] width 212 height 52
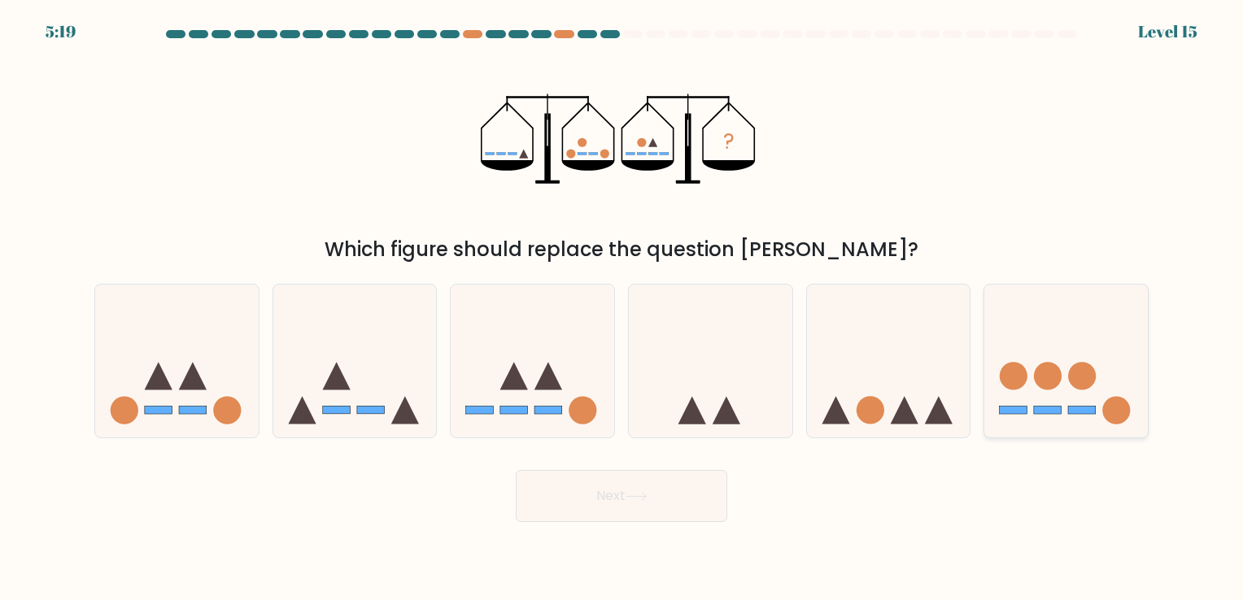
click at [1097, 390] on icon at bounding box center [1067, 361] width 164 height 135
click at [622, 308] on input "f." at bounding box center [622, 304] width 1 height 8
radio input "true"
click at [683, 495] on button "Next" at bounding box center [622, 496] width 212 height 52
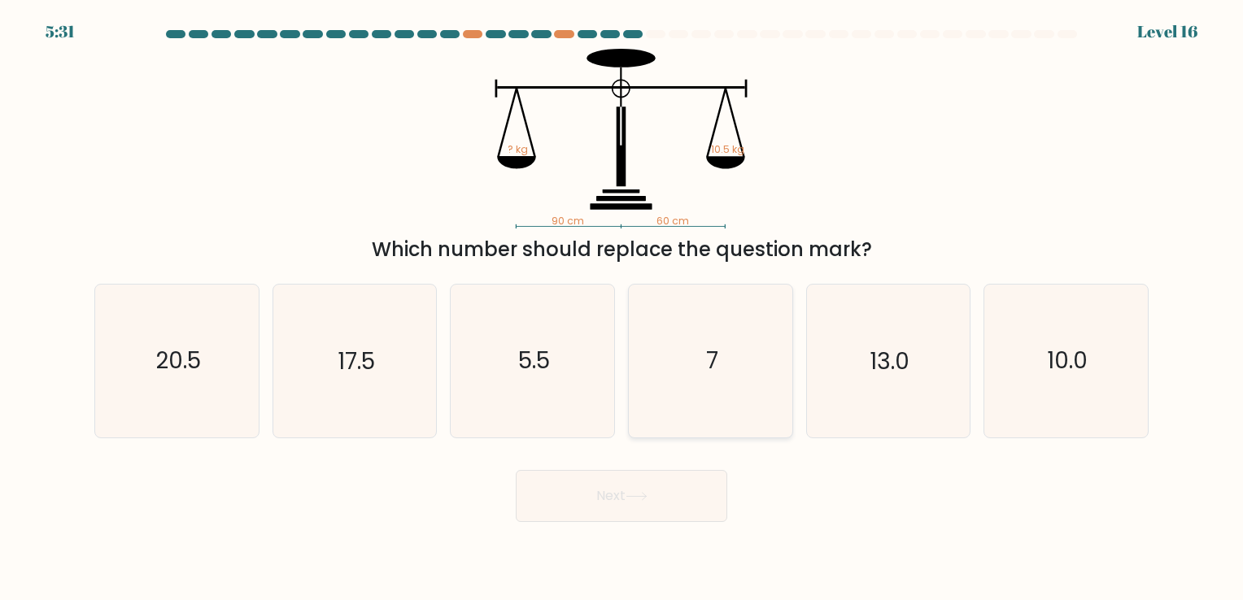
click at [692, 352] on icon "7" at bounding box center [711, 361] width 152 height 152
click at [622, 308] on input "d. 7" at bounding box center [622, 304] width 1 height 8
radio input "true"
click at [670, 495] on button "Next" at bounding box center [622, 496] width 212 height 52
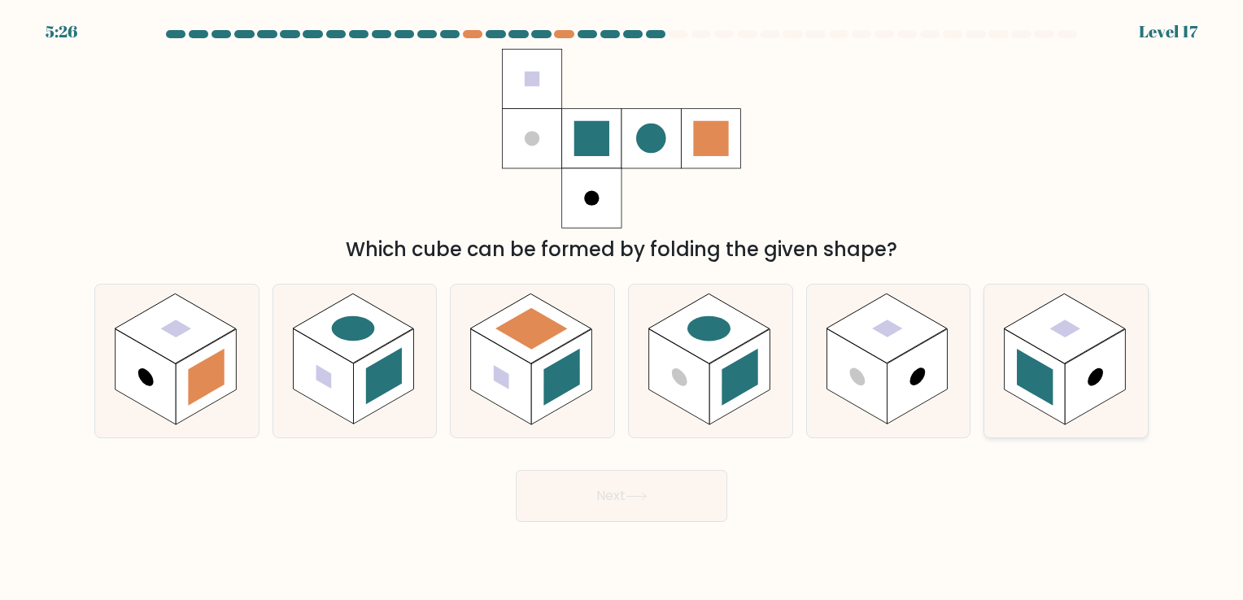
click at [1055, 378] on rect at bounding box center [1035, 377] width 60 height 95
click at [622, 308] on input "f." at bounding box center [622, 304] width 1 height 8
radio input "true"
click at [654, 501] on button "Next" at bounding box center [622, 496] width 212 height 52
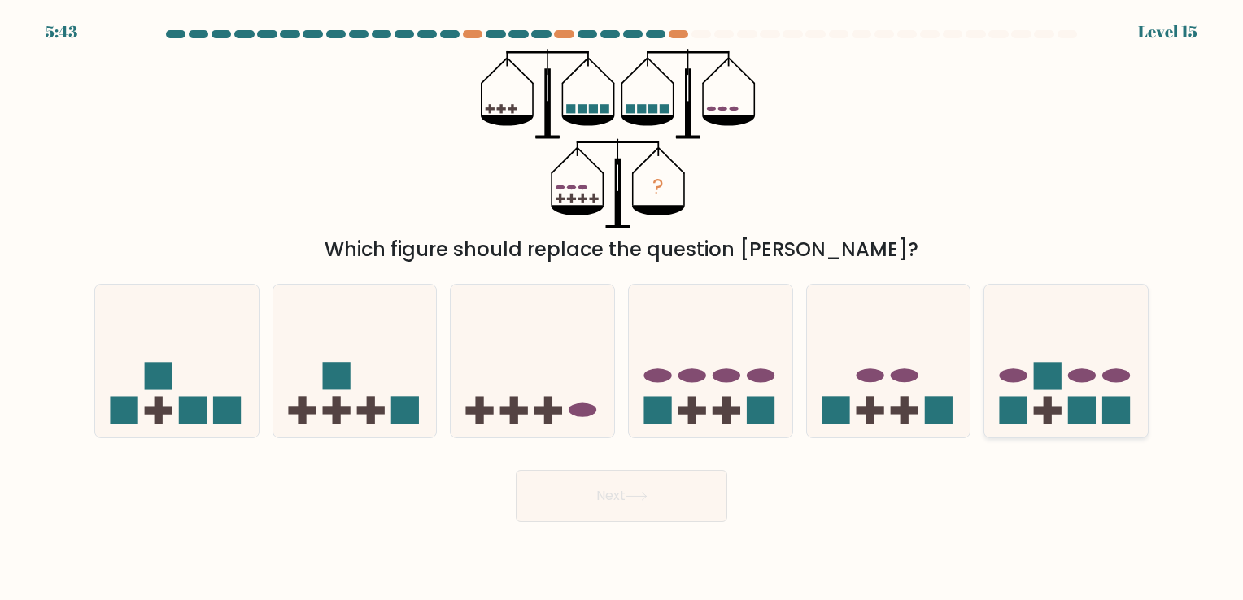
click at [1090, 383] on icon at bounding box center [1067, 361] width 164 height 135
click at [622, 308] on input "f." at bounding box center [622, 304] width 1 height 8
radio input "true"
click at [583, 503] on button "Next" at bounding box center [622, 496] width 212 height 52
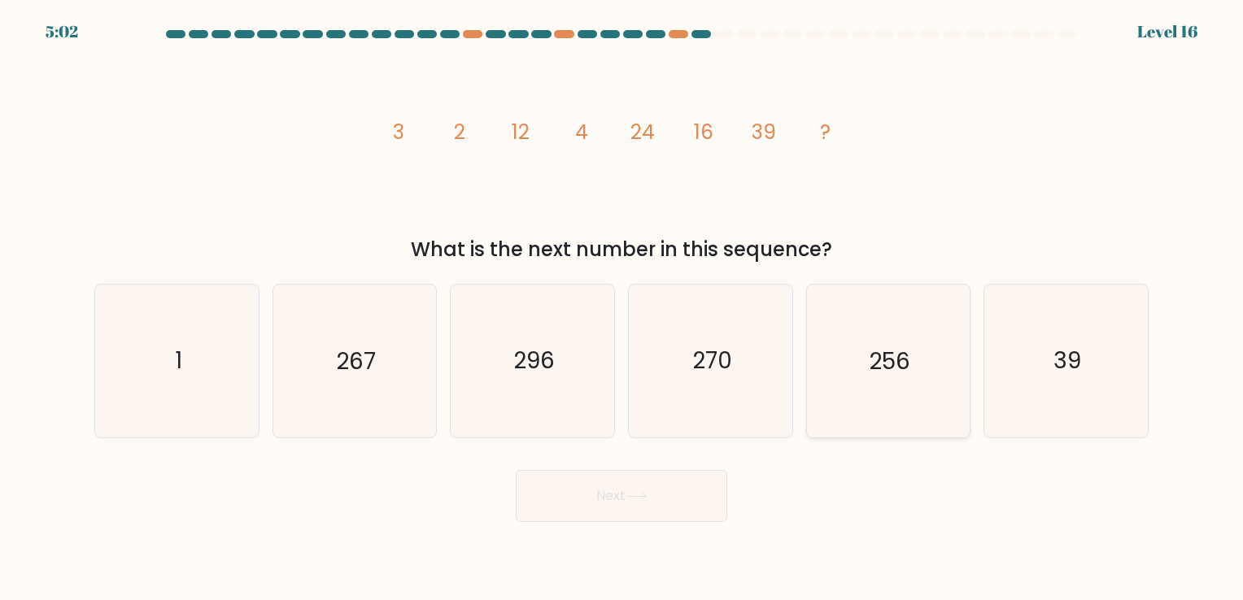
click at [926, 391] on icon "256" at bounding box center [888, 361] width 152 height 152
click at [622, 308] on input "e. 256" at bounding box center [622, 304] width 1 height 8
radio input "true"
click at [657, 509] on button "Next" at bounding box center [622, 496] width 212 height 52
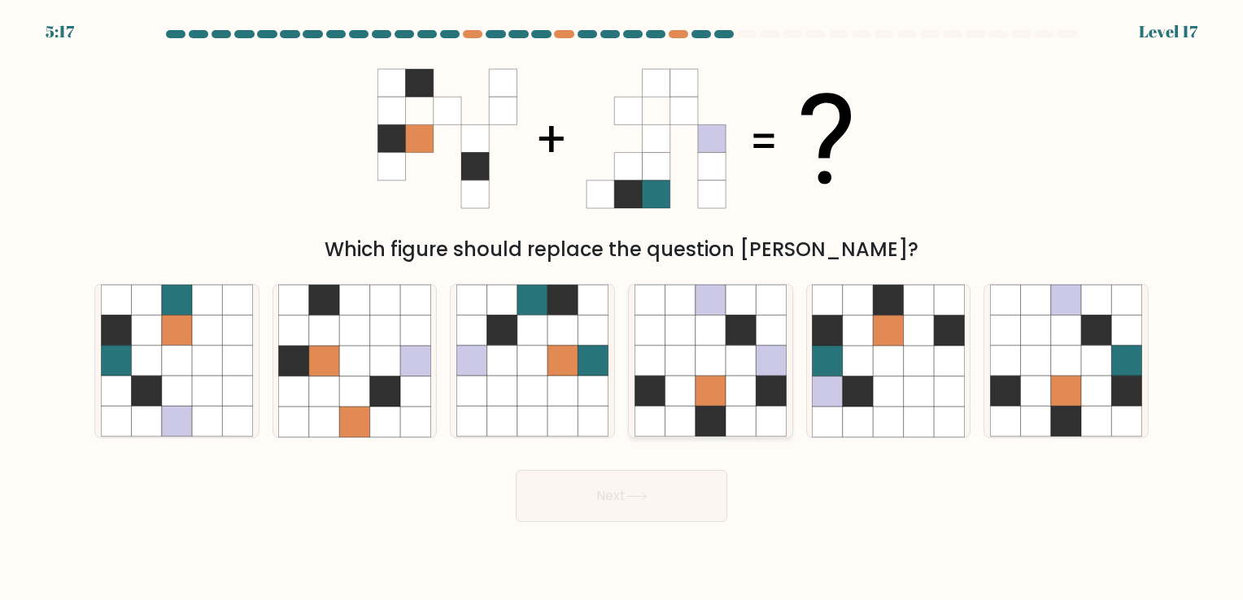
click at [771, 367] on icon at bounding box center [771, 361] width 30 height 30
click at [622, 308] on input "d." at bounding box center [622, 304] width 1 height 8
radio input "true"
click at [690, 504] on button "Next" at bounding box center [622, 496] width 212 height 52
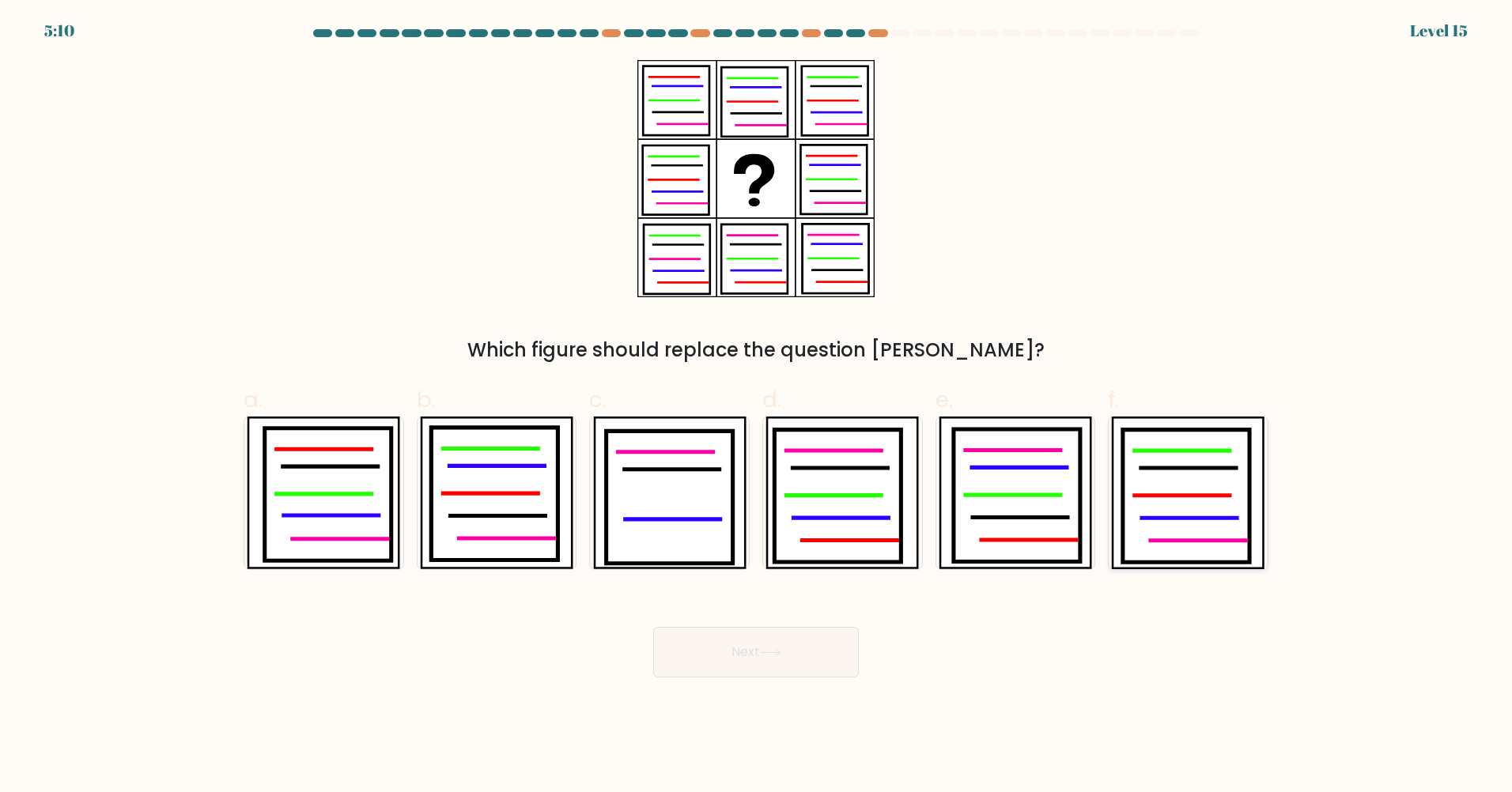
click at [1169, 499] on icon at bounding box center [1186, 497] width 126 height 133
click at [757, 406] on input "f." at bounding box center [756, 401] width 1 height 11
radio input "true"
click at [758, 583] on button "Next" at bounding box center [756, 652] width 206 height 51
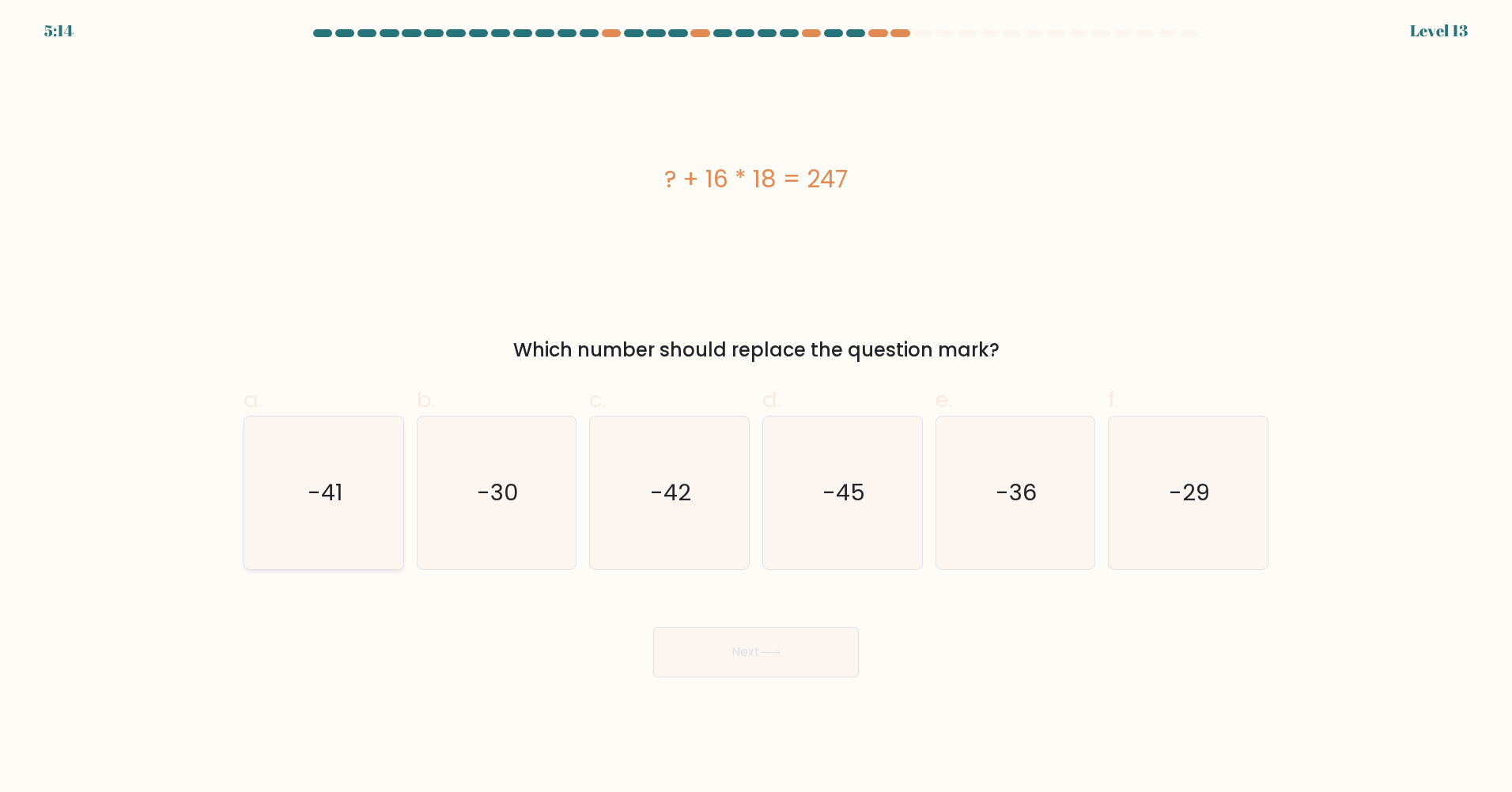
click at [355, 478] on icon "-41" at bounding box center [324, 493] width 153 height 153
click at [756, 406] on input "a. -41" at bounding box center [756, 401] width 1 height 11
radio input "true"
click at [706, 583] on button "Next" at bounding box center [756, 652] width 206 height 51
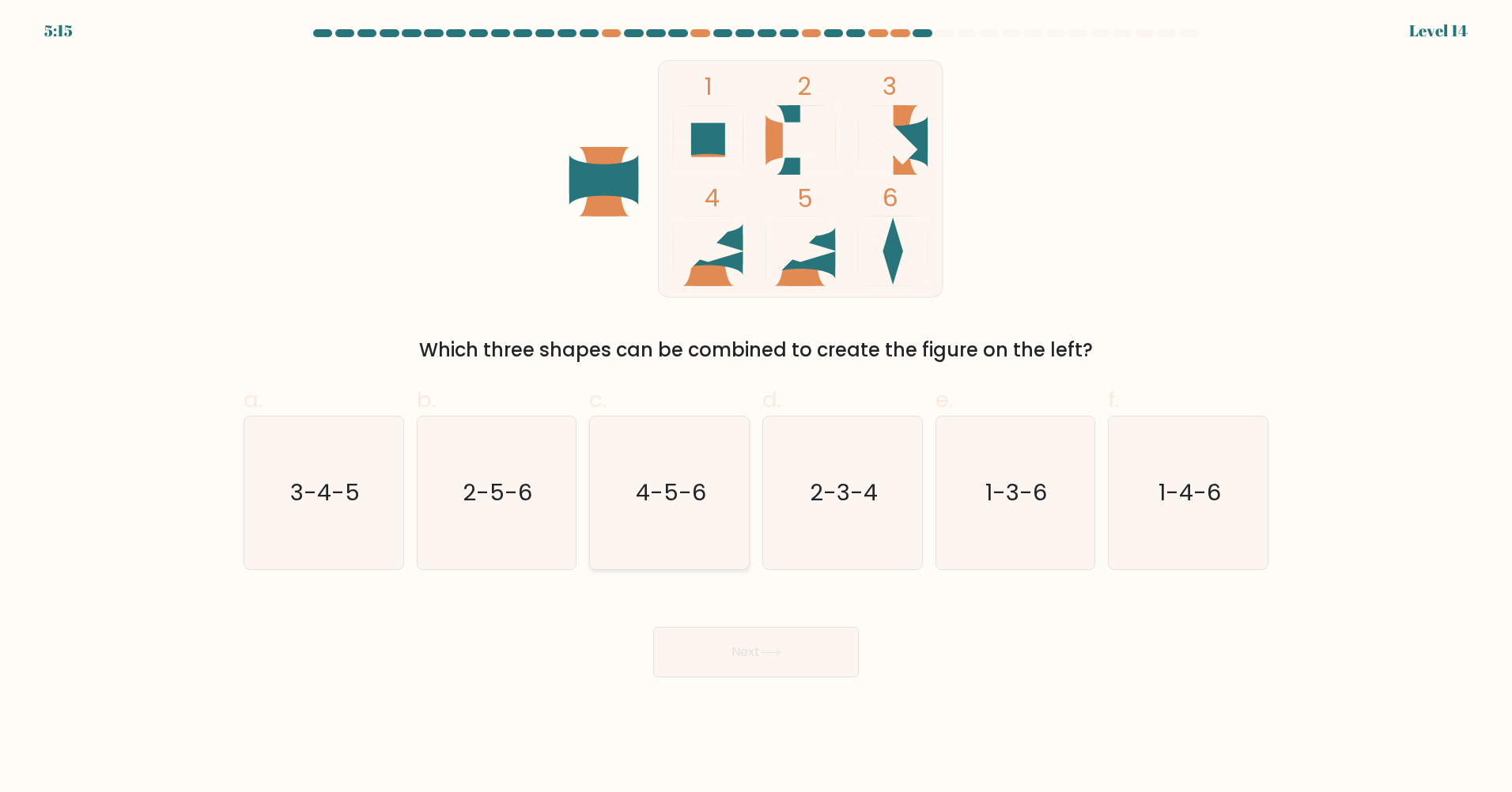
click at [694, 545] on icon "4-5-6" at bounding box center [669, 493] width 153 height 153
click at [756, 406] on input "c. 4-5-6" at bounding box center [756, 401] width 1 height 11
radio input "true"
click at [733, 583] on button "Next" at bounding box center [756, 652] width 206 height 51
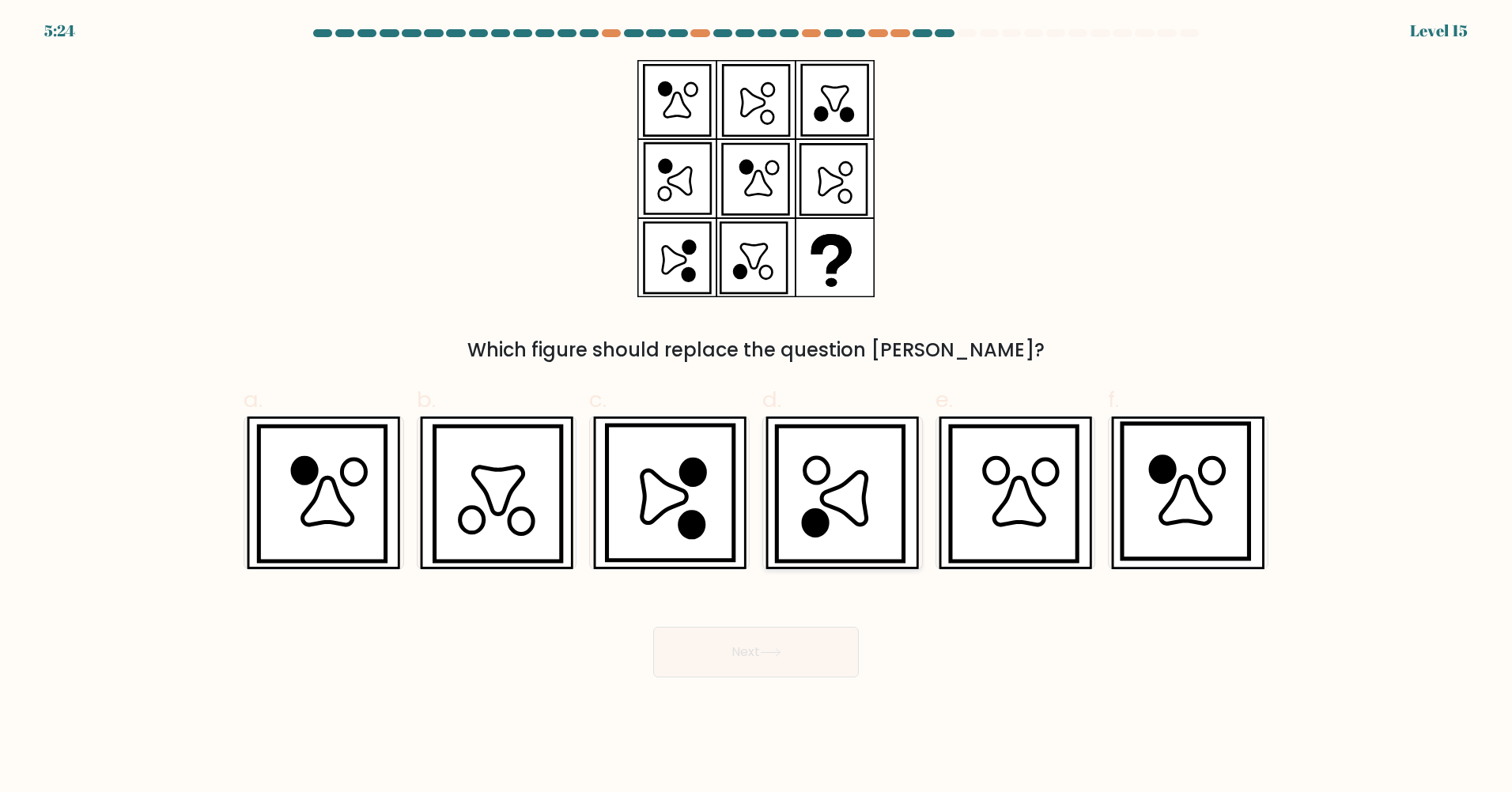
click at [844, 477] on icon at bounding box center [840, 494] width 126 height 135
click at [757, 406] on input "d." at bounding box center [756, 401] width 1 height 11
radio input "true"
click at [790, 583] on button "Next" at bounding box center [756, 652] width 206 height 51
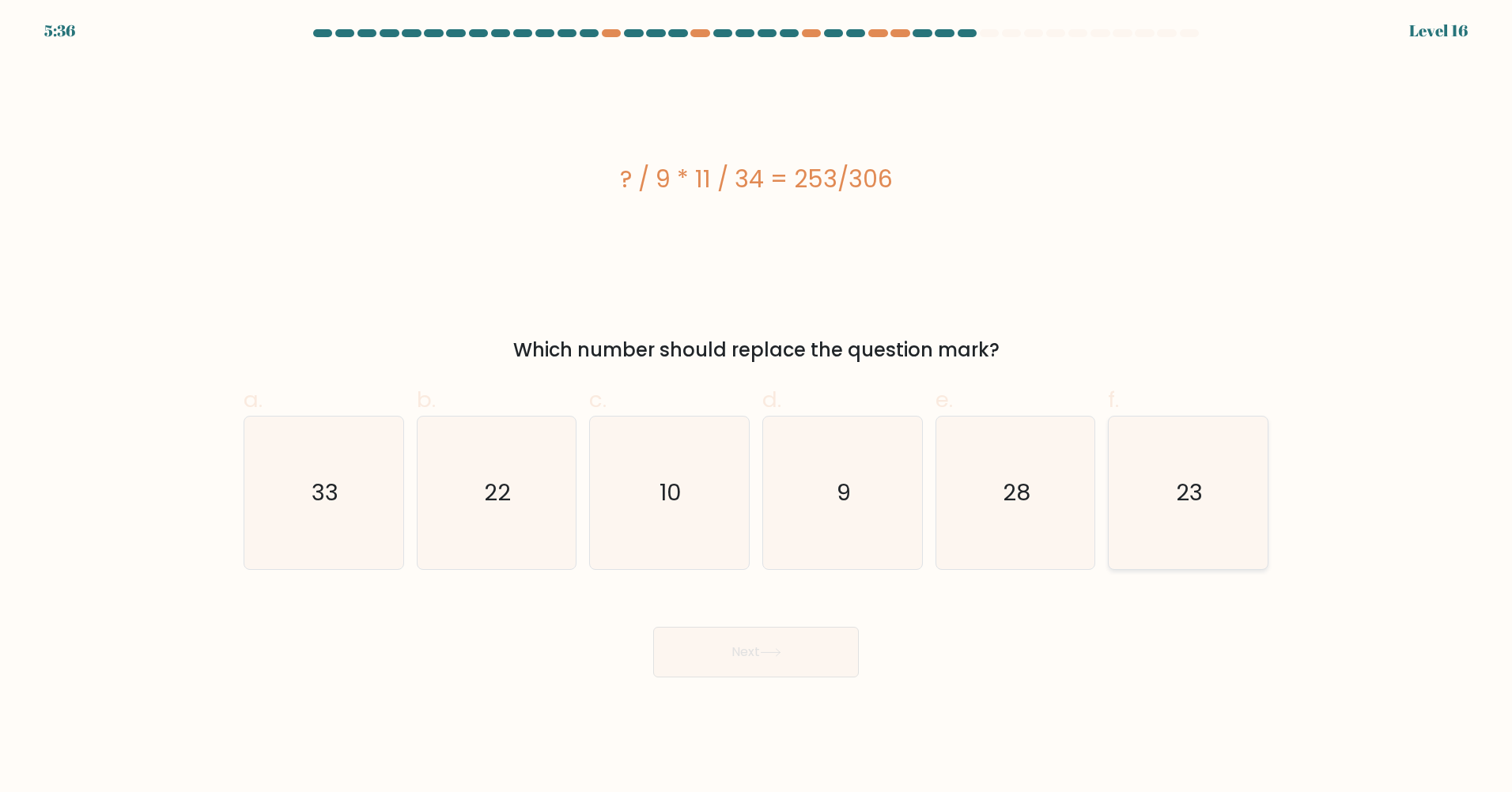
click at [1196, 471] on icon "23" at bounding box center [1187, 493] width 153 height 153
click at [757, 406] on input "f. 23" at bounding box center [756, 401] width 1 height 11
radio input "true"
click at [777, 583] on icon at bounding box center [771, 652] width 21 height 9
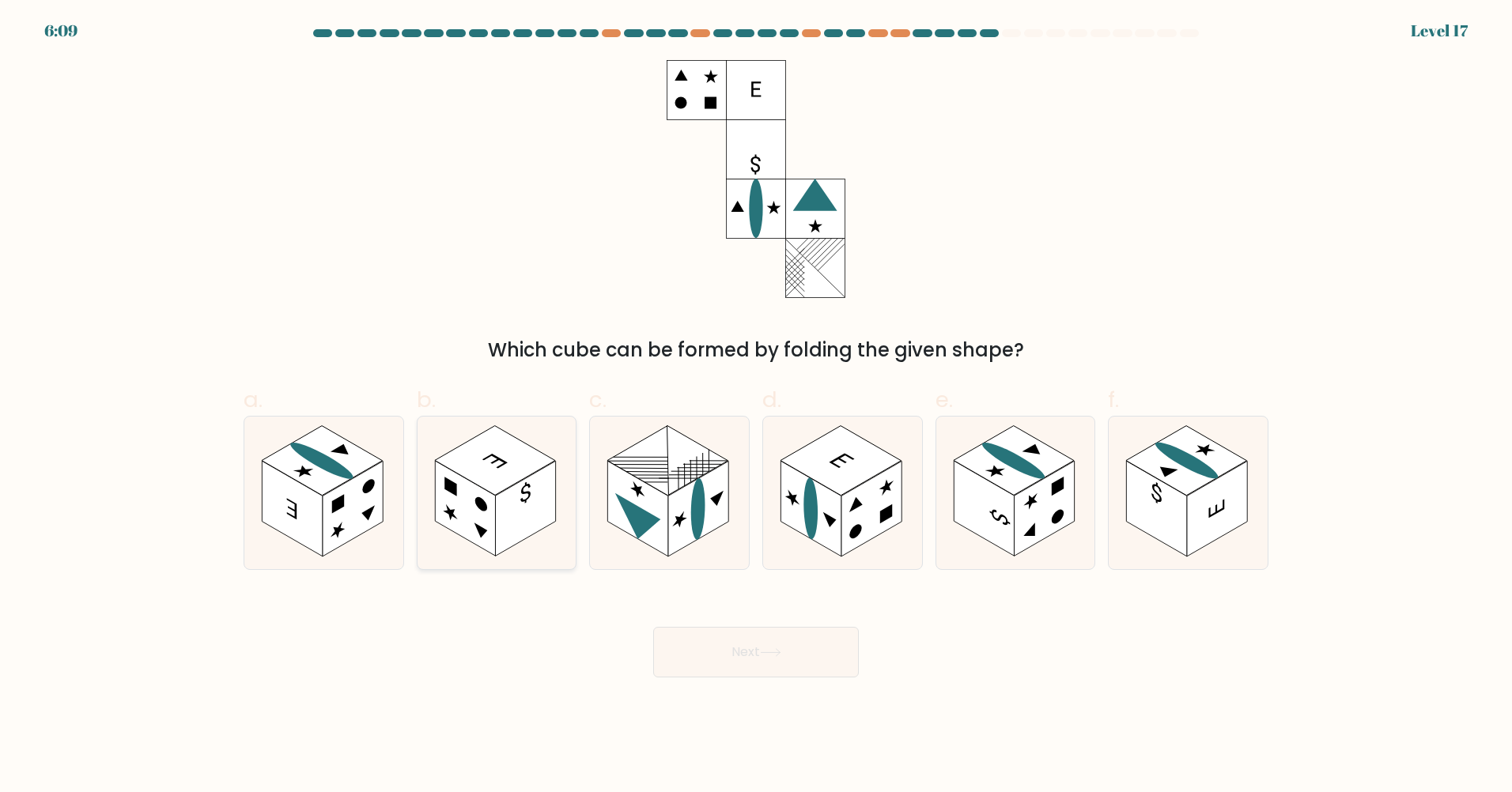
click at [489, 519] on rect at bounding box center [465, 508] width 60 height 95
click at [756, 406] on input "b." at bounding box center [756, 401] width 1 height 11
radio input "true"
click at [726, 465] on rect at bounding box center [699, 508] width 60 height 95
click at [756, 406] on input "c." at bounding box center [756, 401] width 1 height 11
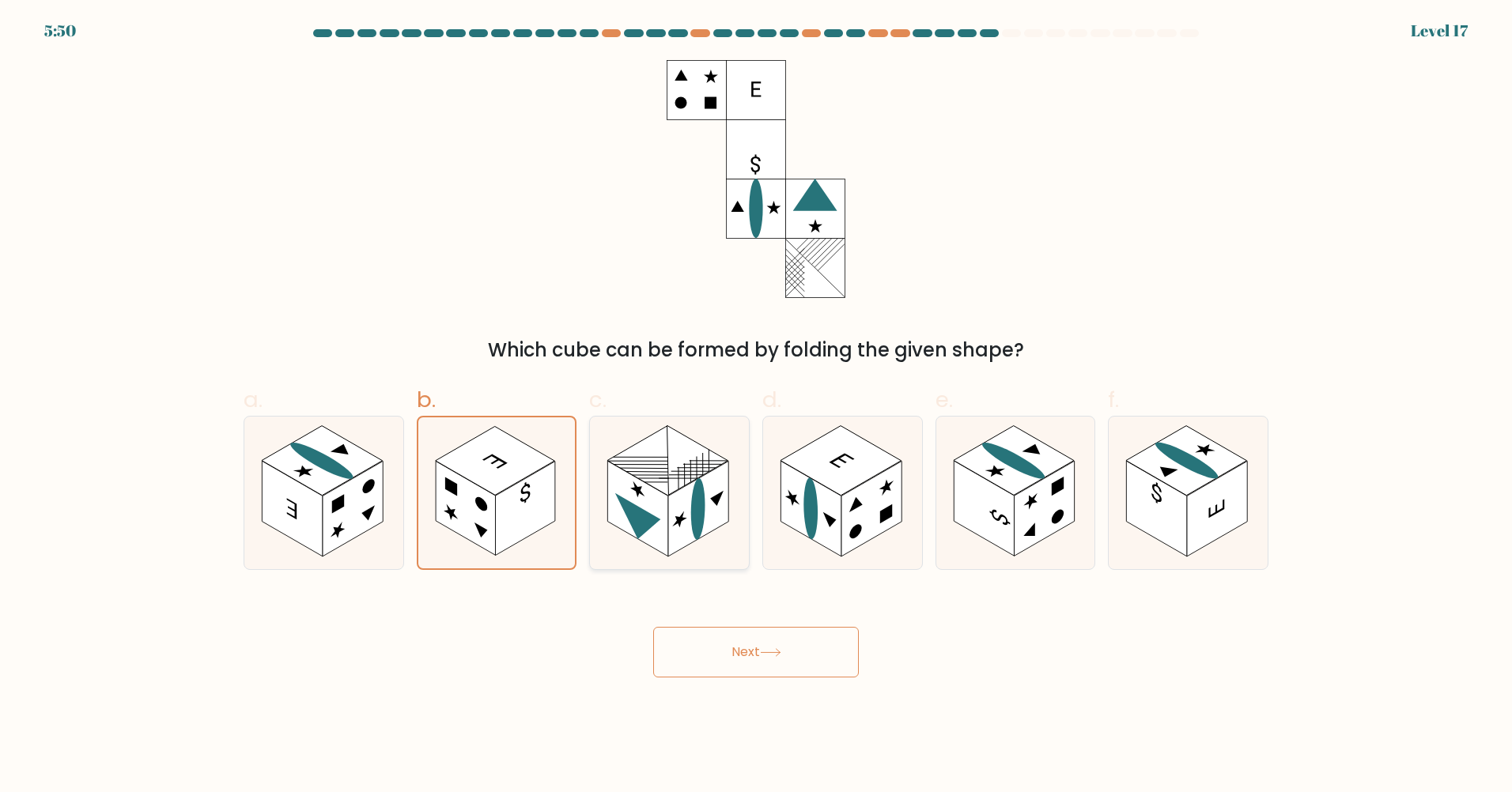
radio input "true"
click at [793, 583] on button "Next" at bounding box center [756, 652] width 206 height 51
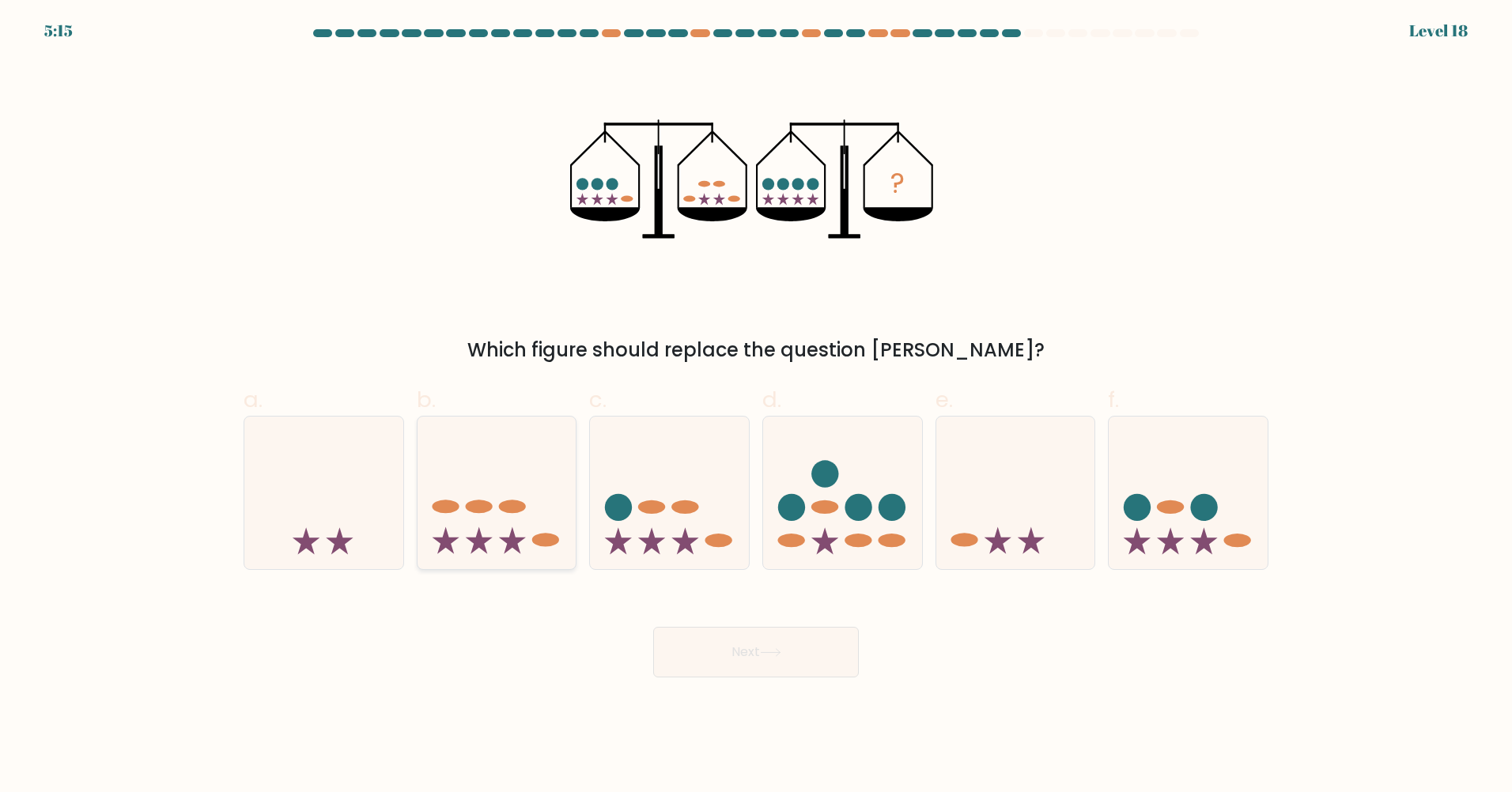
click at [527, 499] on icon at bounding box center [498, 492] width 159 height 131
click at [756, 406] on input "b." at bounding box center [756, 401] width 1 height 11
radio input "true"
click at [804, 583] on button "Next" at bounding box center [756, 652] width 206 height 51
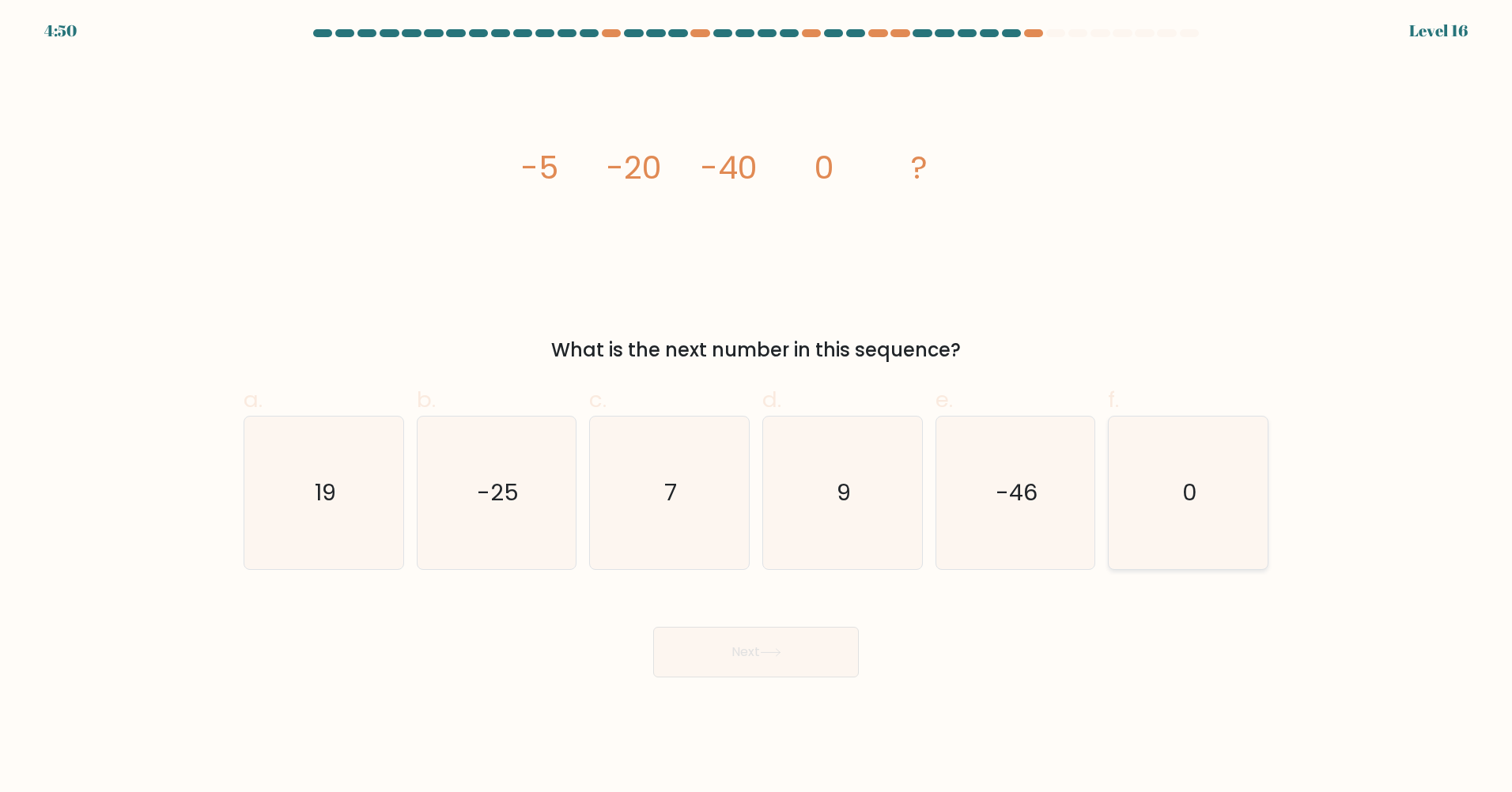
click at [1186, 476] on icon "0" at bounding box center [1187, 493] width 153 height 153
click at [757, 406] on input "f. 0" at bounding box center [756, 401] width 1 height 11
radio input "true"
click at [771, 583] on button "Next" at bounding box center [756, 652] width 206 height 51
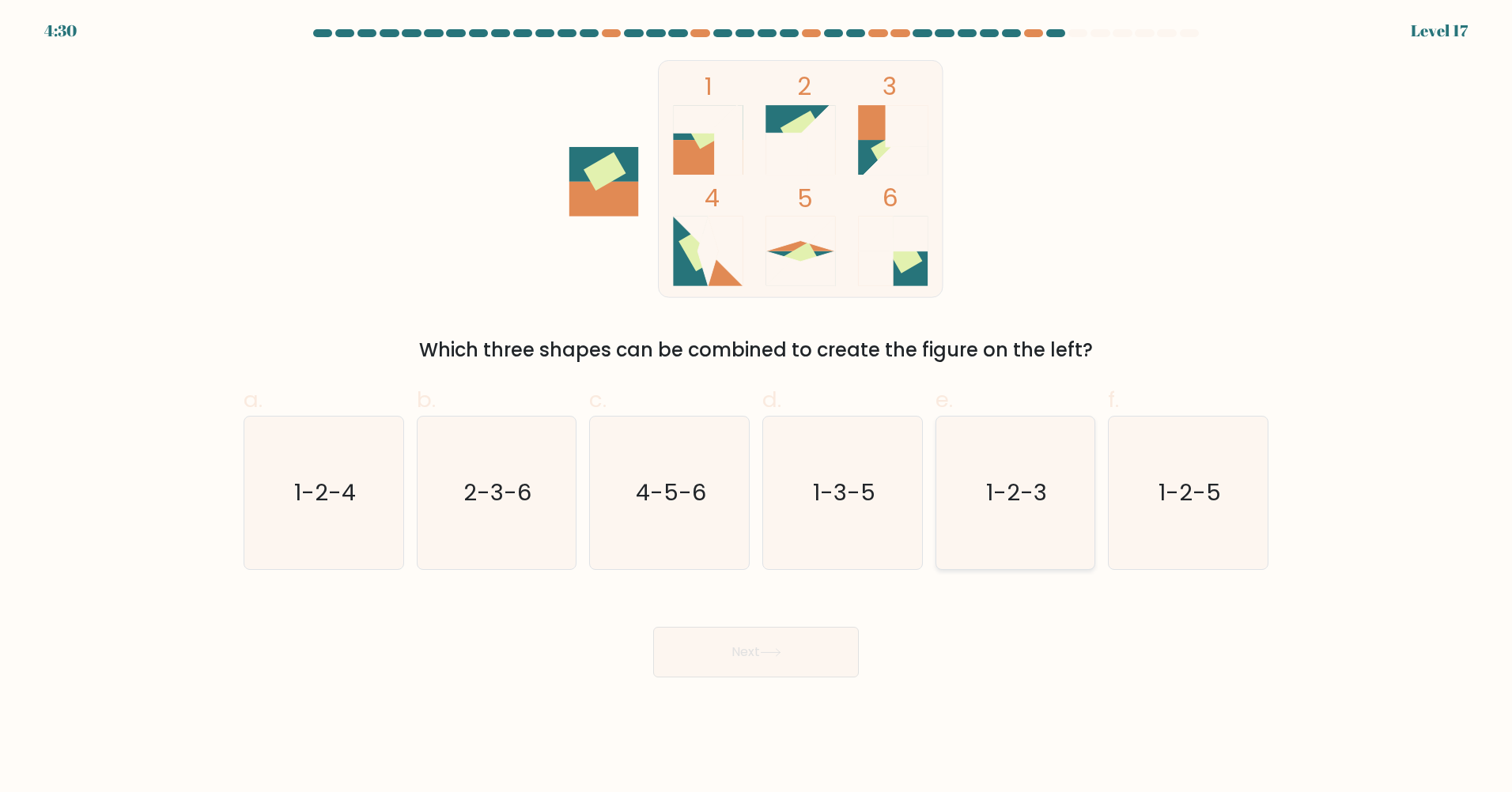
click at [953, 509] on icon "1-2-3" at bounding box center [1014, 493] width 153 height 153
click at [757, 406] on input "e. 1-2-3" at bounding box center [756, 401] width 1 height 11
radio input "true"
click at [761, 583] on button "Next" at bounding box center [756, 652] width 206 height 51
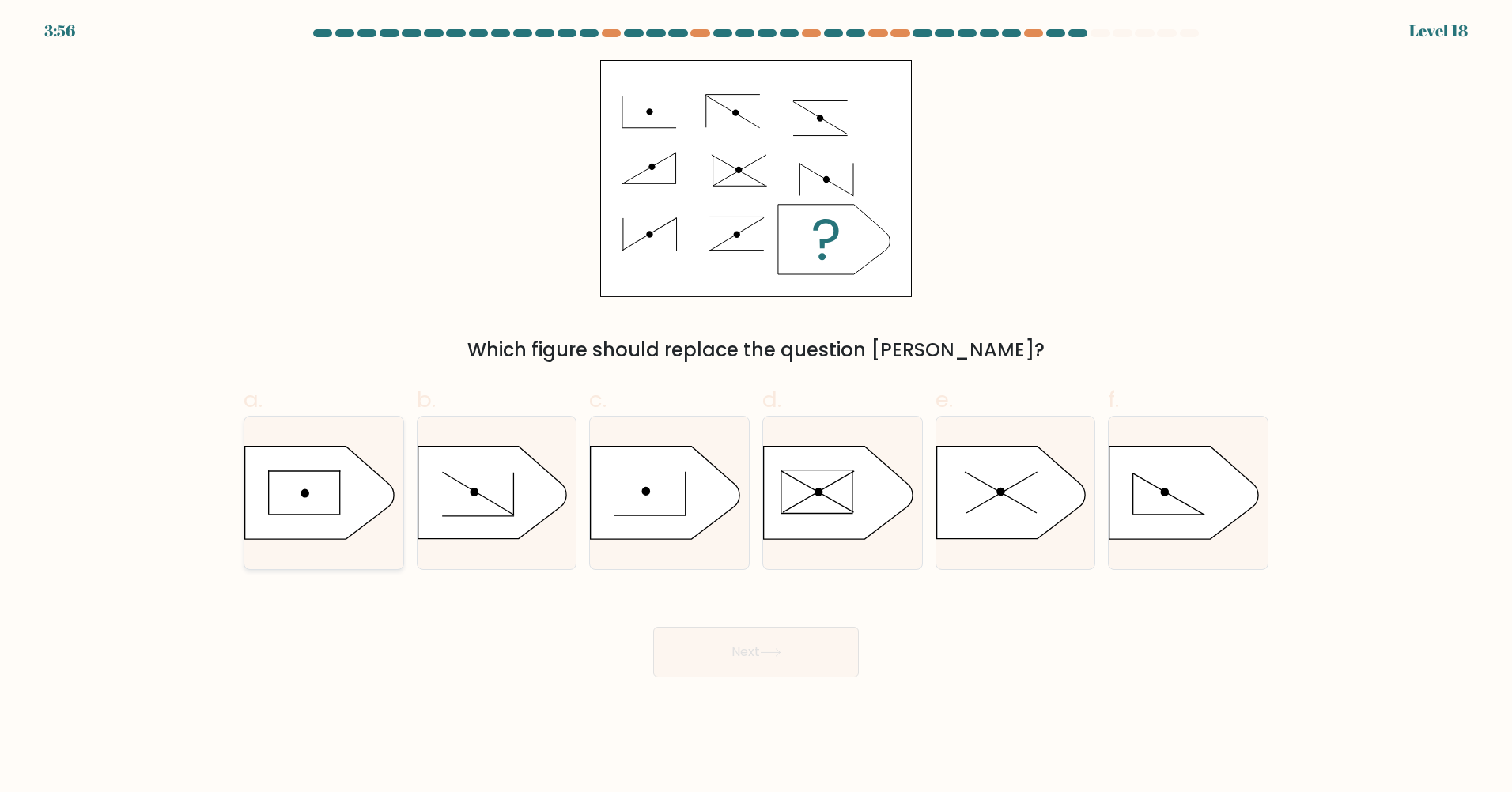
click at [340, 482] on line at bounding box center [340, 492] width 0 height 44
click at [756, 406] on input "a." at bounding box center [756, 401] width 1 height 11
radio input "true"
click at [787, 583] on button "Next" at bounding box center [756, 652] width 206 height 51
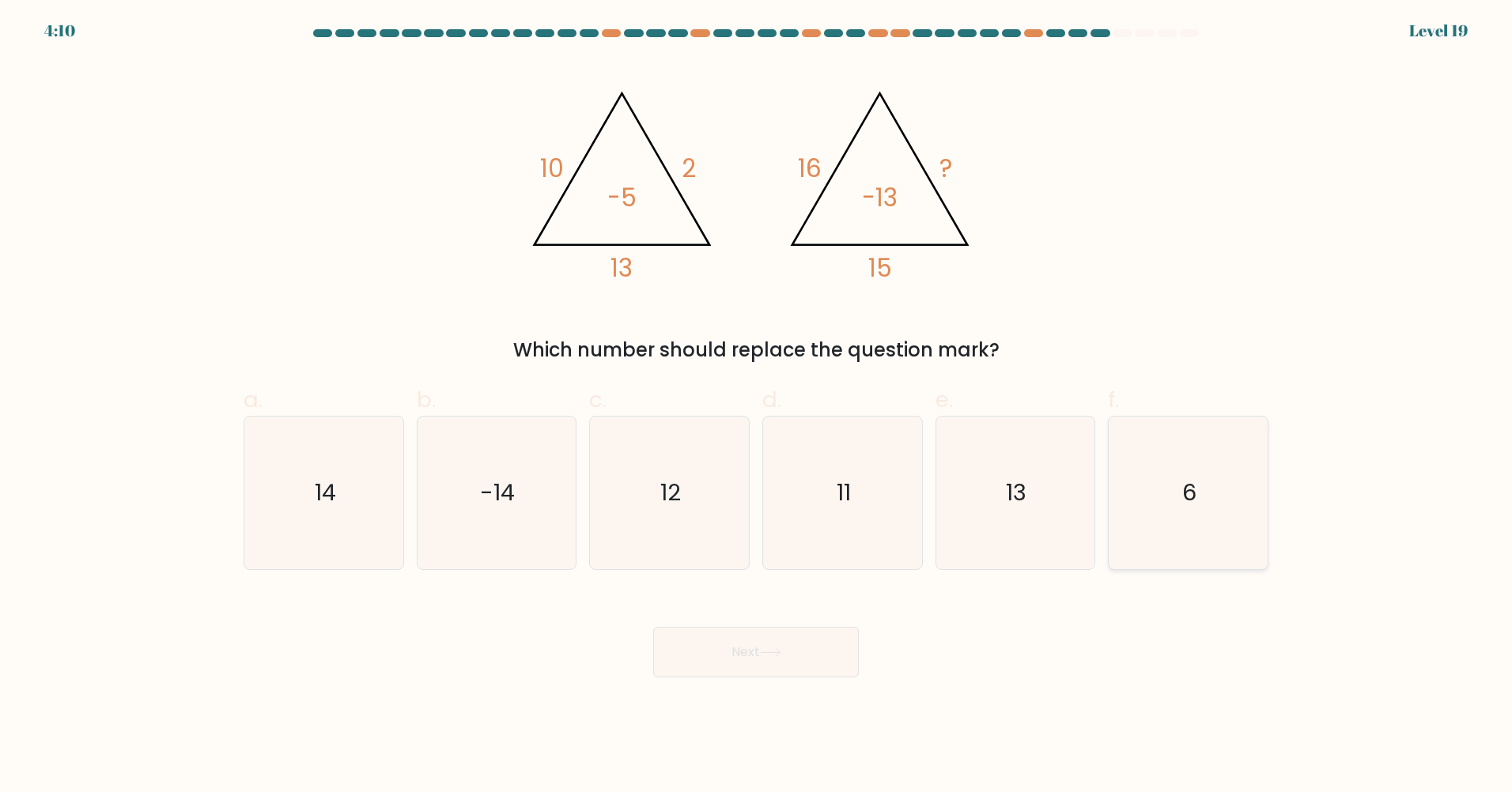
click at [1156, 457] on icon "6" at bounding box center [1187, 493] width 153 height 153
click at [757, 406] on input "f. 6" at bounding box center [756, 401] width 1 height 11
radio input "true"
click at [808, 583] on button "Next" at bounding box center [756, 652] width 206 height 51
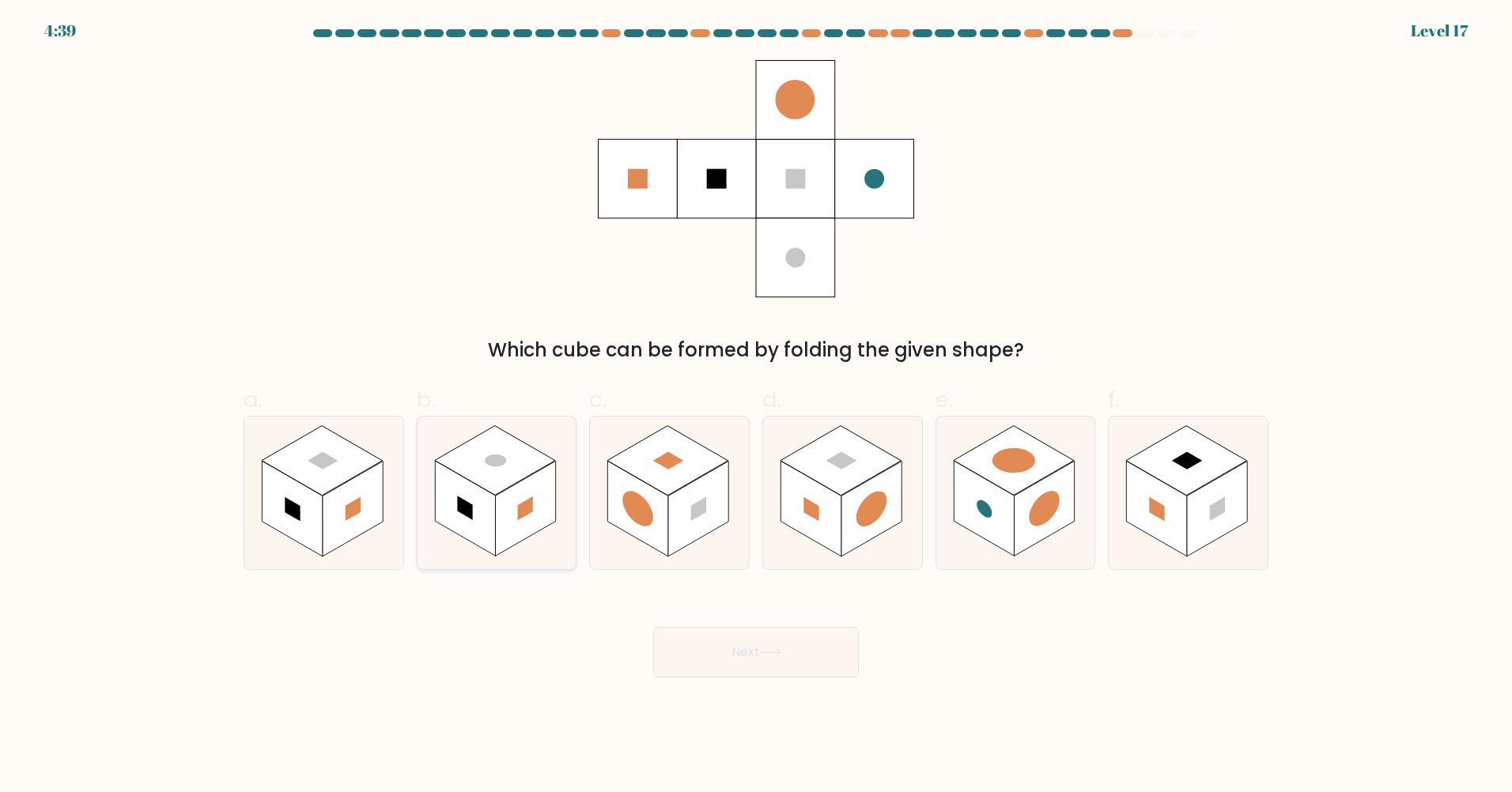
click at [504, 505] on rect at bounding box center [525, 508] width 60 height 95
click at [756, 406] on input "b." at bounding box center [756, 401] width 1 height 11
radio input "true"
click at [711, 583] on button "Next" at bounding box center [756, 652] width 206 height 51
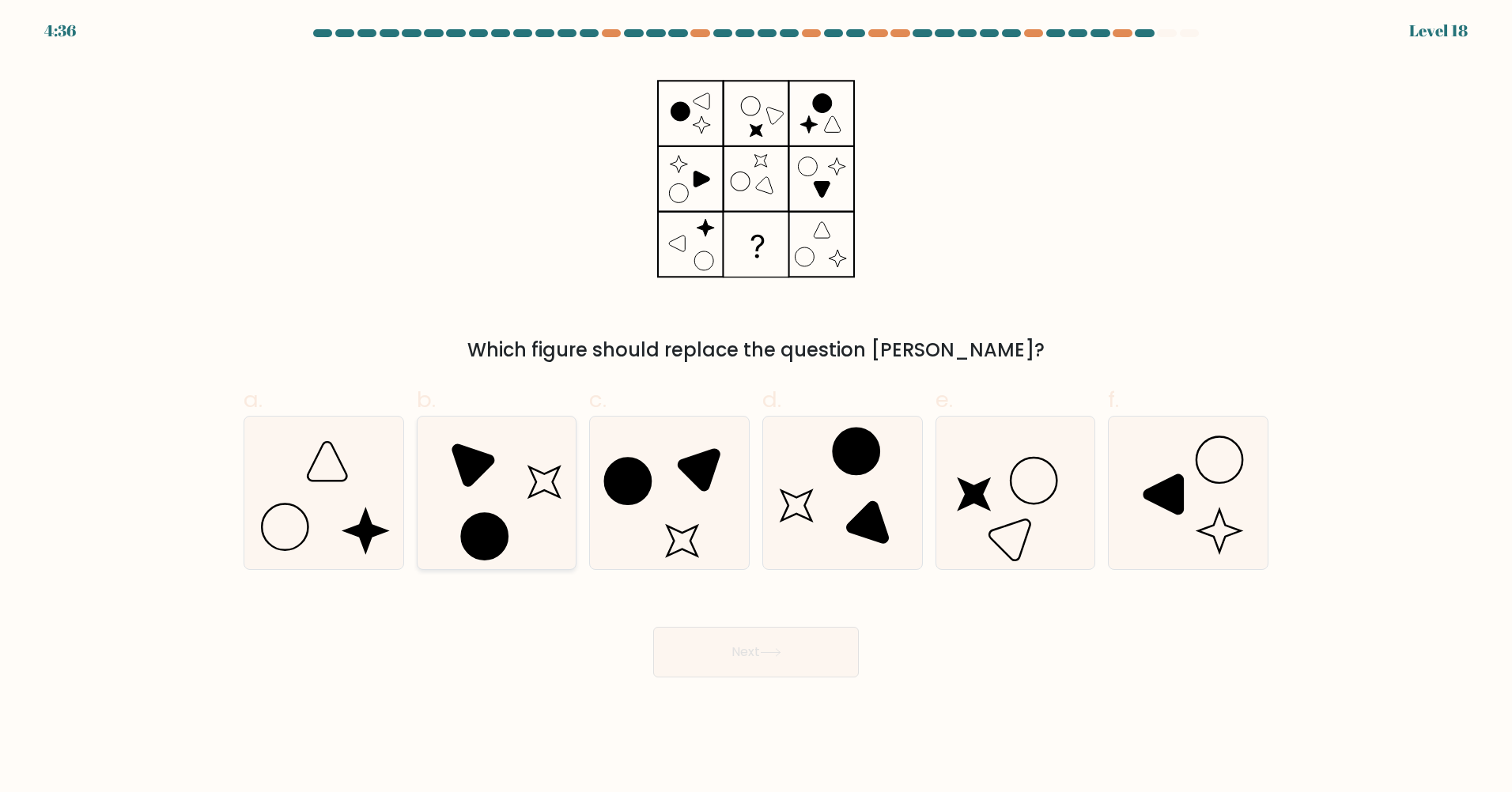
click at [520, 467] on icon at bounding box center [496, 493] width 153 height 153
click at [756, 406] on input "b." at bounding box center [756, 401] width 1 height 11
radio input "true"
click at [735, 583] on button "Next" at bounding box center [756, 652] width 206 height 51
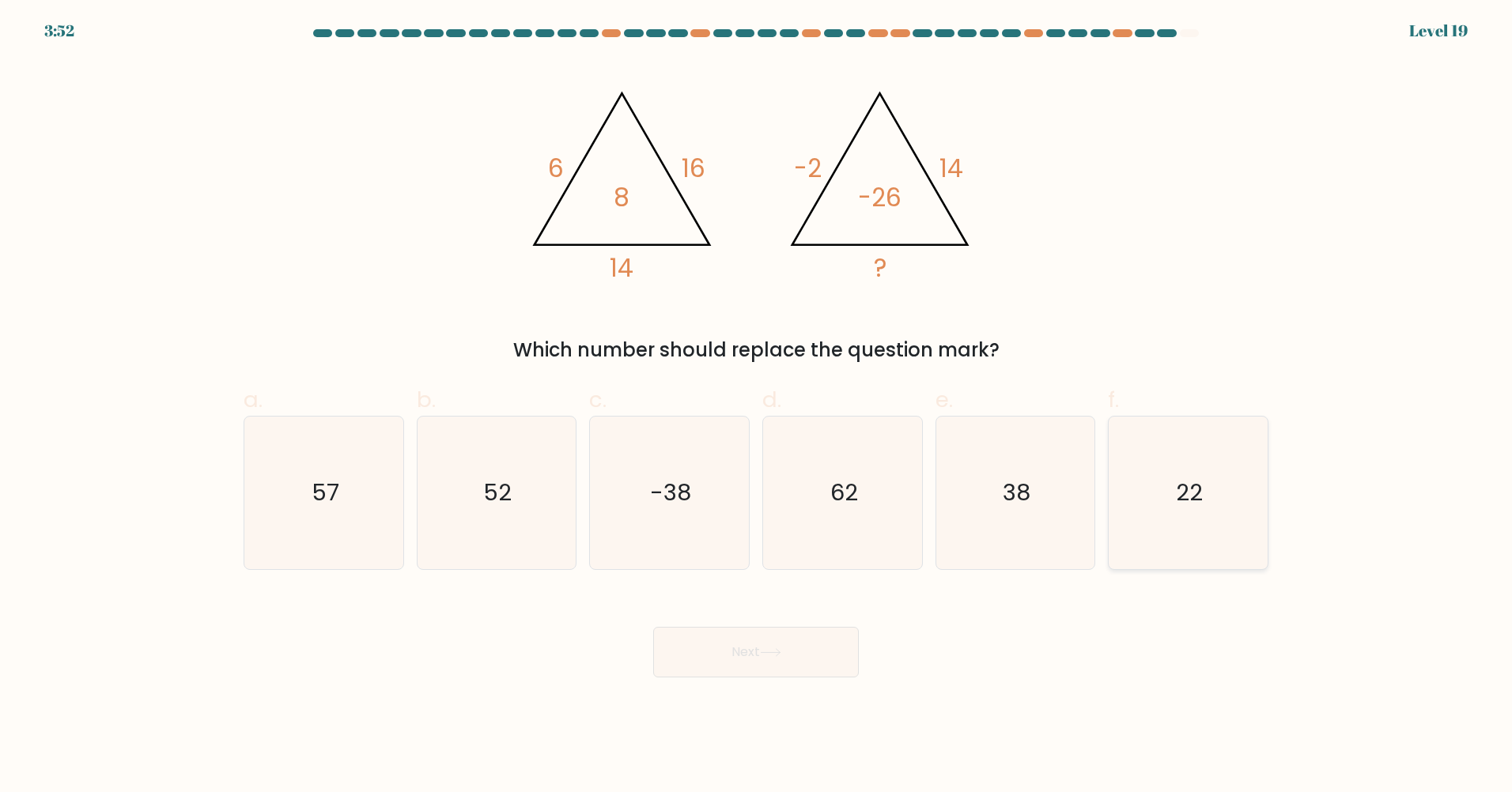
click at [1174, 501] on icon "22" at bounding box center [1187, 493] width 153 height 153
click at [757, 406] on input "f. 22" at bounding box center [756, 401] width 1 height 11
radio input "true"
click at [765, 583] on body "3:51 Level 19" at bounding box center [756, 396] width 1512 height 792
click at [778, 583] on button "Next" at bounding box center [756, 652] width 206 height 51
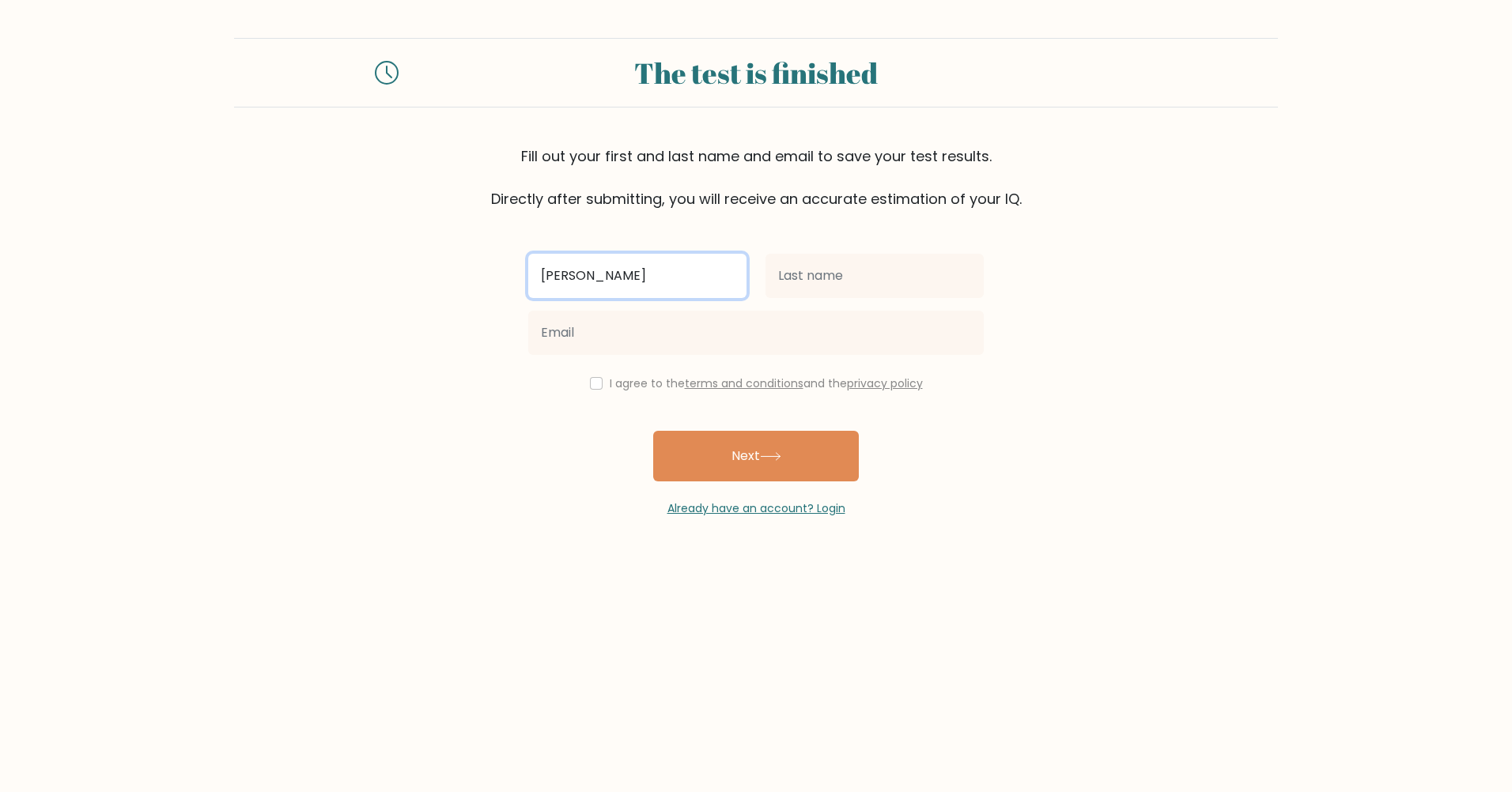
type input "Ariel"
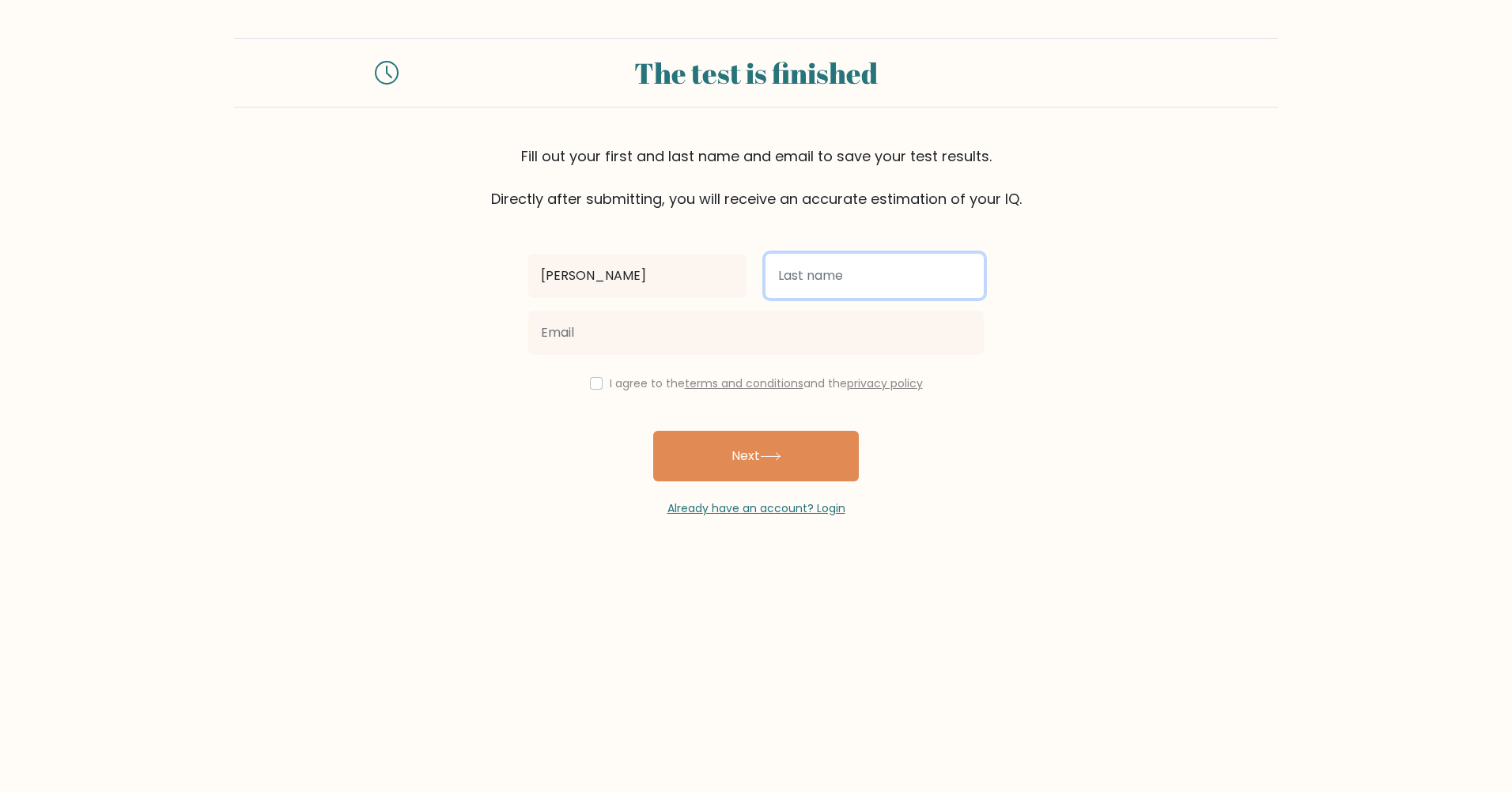
click at [821, 284] on input "text" at bounding box center [875, 276] width 219 height 45
type input "De Guzman"
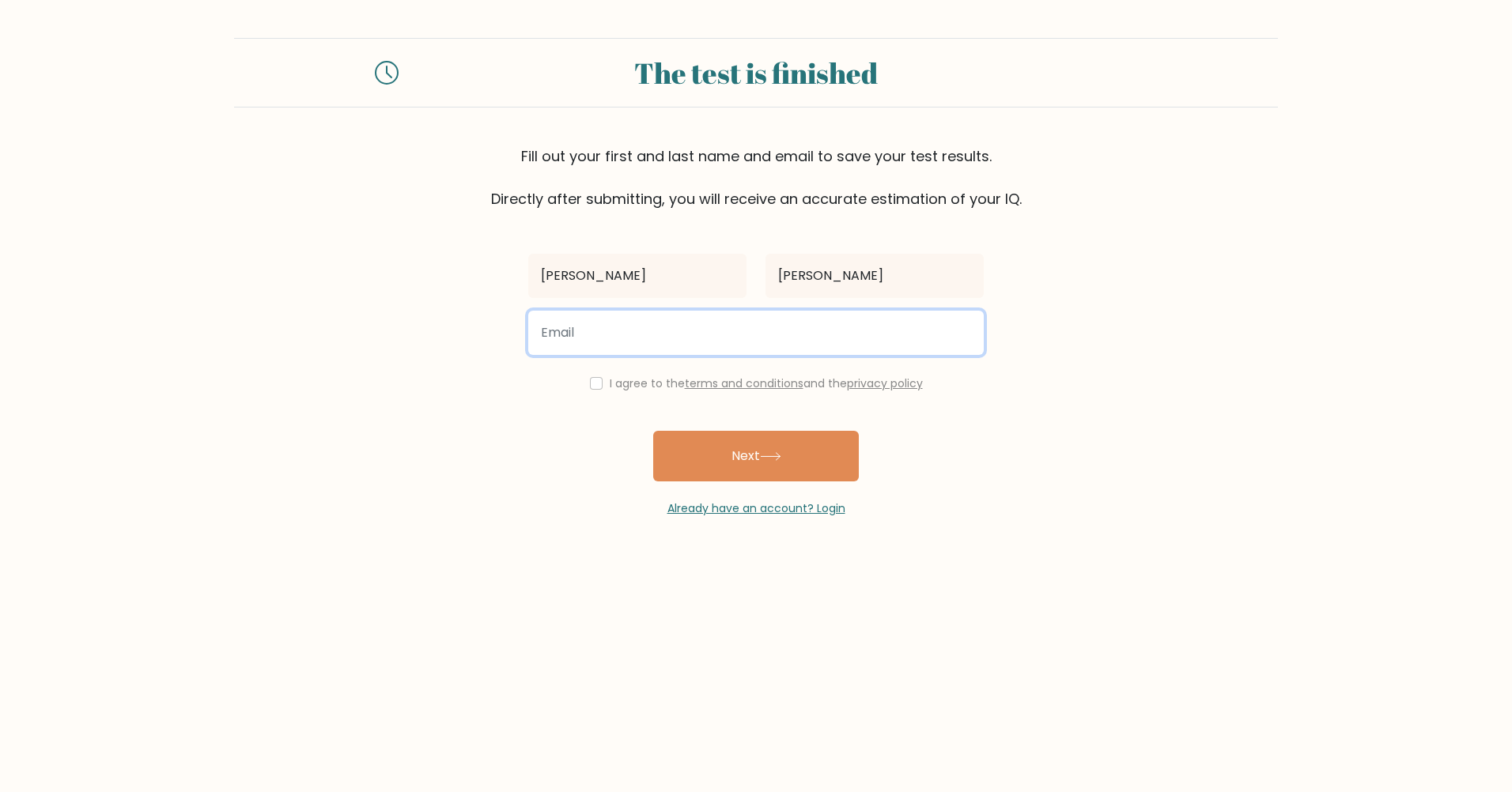
click at [742, 343] on input "email" at bounding box center [756, 333] width 456 height 45
click at [581, 328] on input "ariel89deguzman@gmail.com" at bounding box center [756, 333] width 456 height 45
click at [637, 334] on input "arieldeguzman@gmail.com" at bounding box center [756, 333] width 456 height 45
type input "arieldeguzman0898@gmail.com"
click at [597, 390] on div "I agree to the terms and conditions and the privacy policy" at bounding box center [756, 384] width 474 height 19
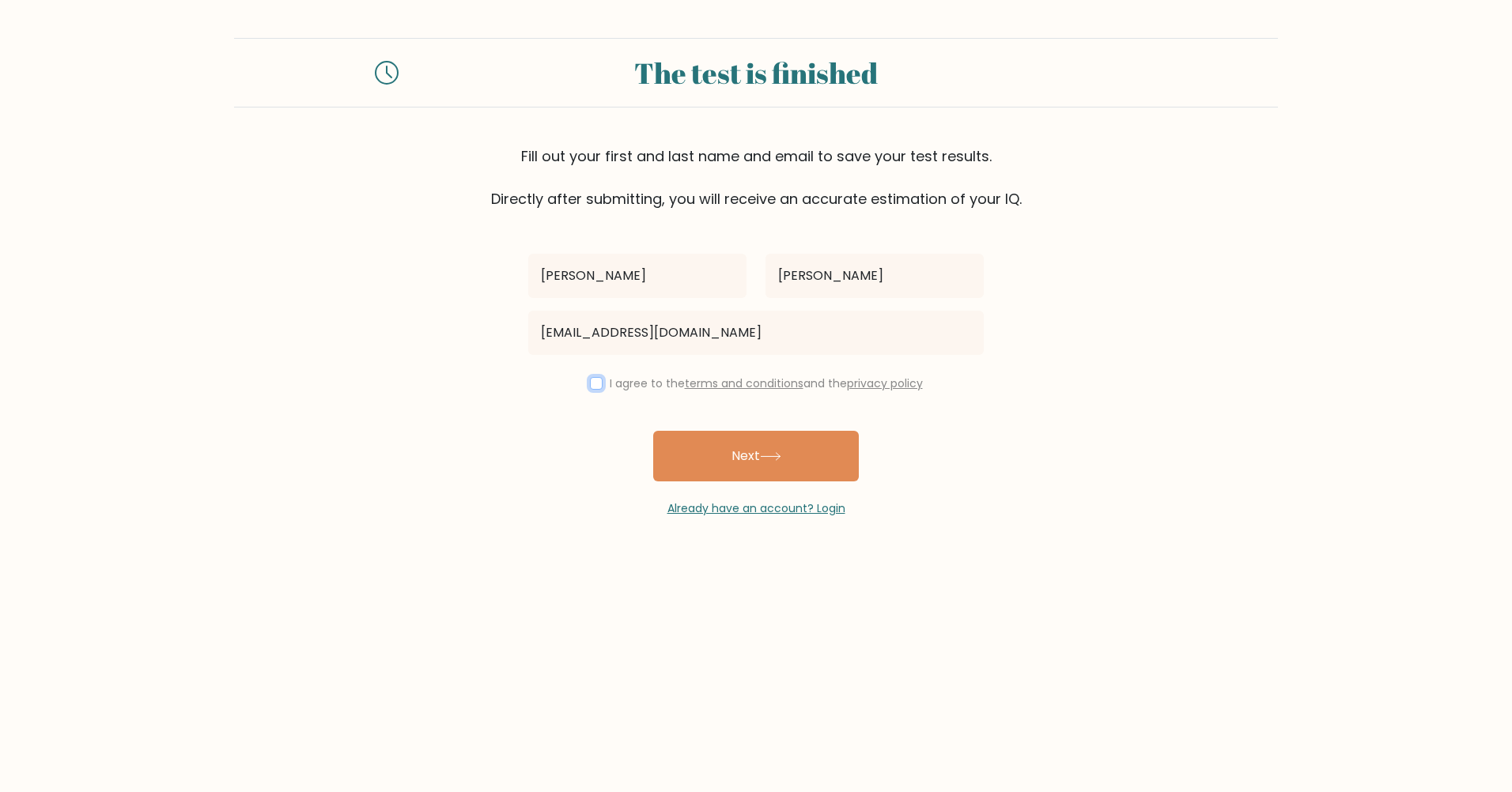
click at [592, 386] on input "checkbox" at bounding box center [596, 383] width 13 height 13
checkbox input "true"
click at [731, 465] on button "Next" at bounding box center [756, 456] width 206 height 51
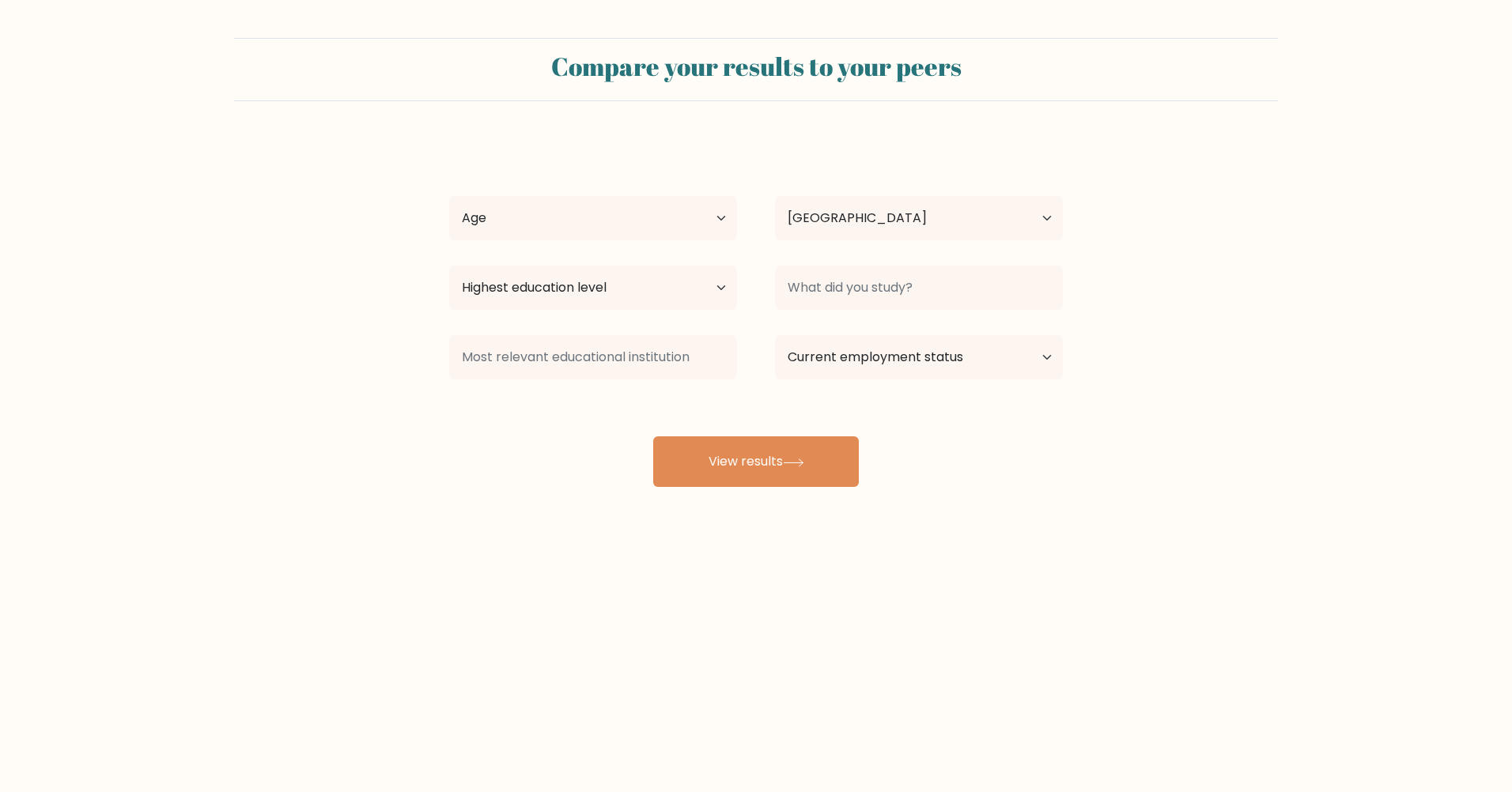
select select "PH"
select select "bachelors_degree"
click at [449, 265] on select "Highest education level No schooling Primary Lower Secondary Upper Secondary Oc…" at bounding box center [593, 288] width 288 height 45
click at [876, 293] on input at bounding box center [918, 288] width 288 height 45
type input "M"
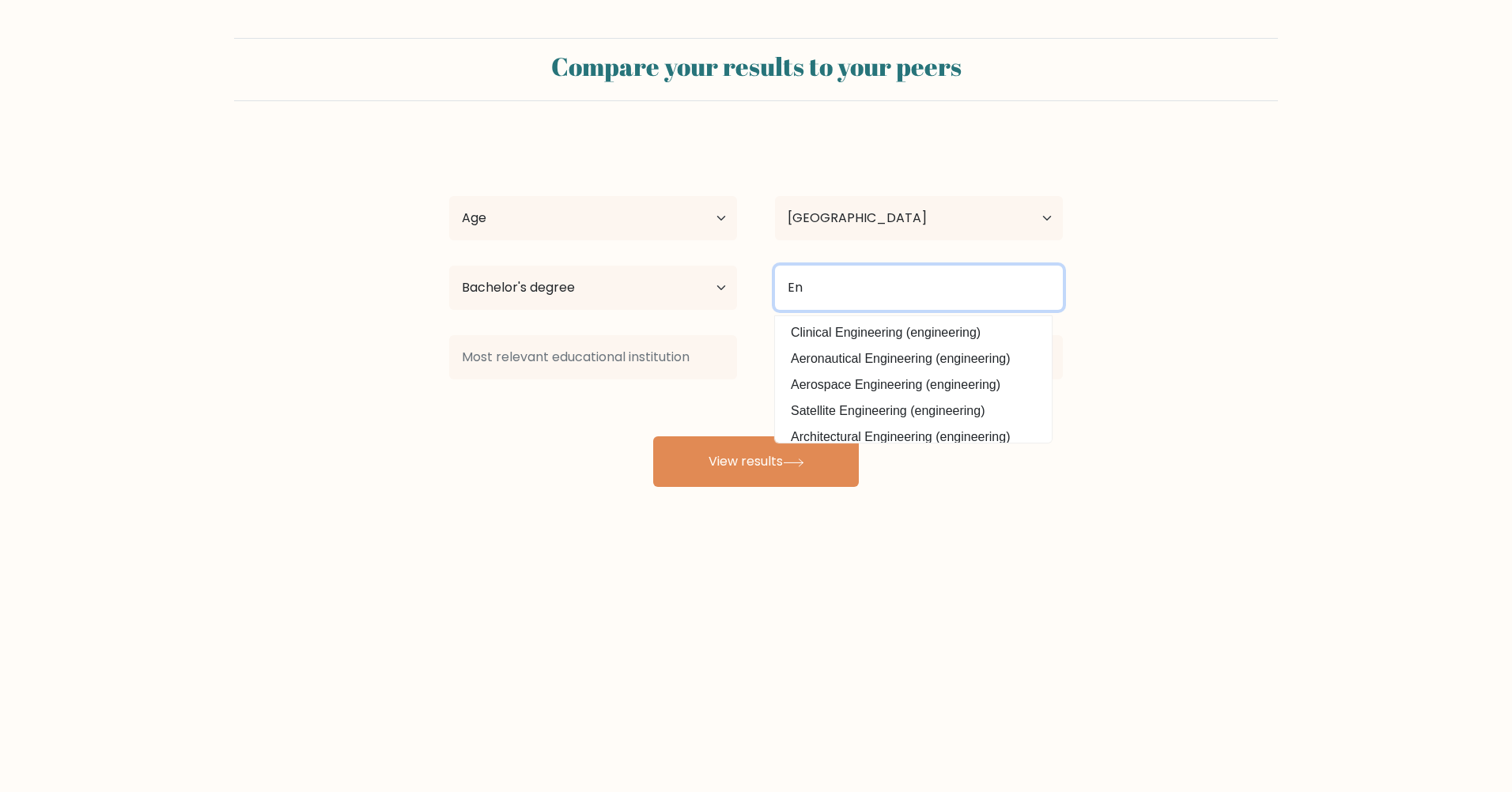
type input "E"
type input "mecha"
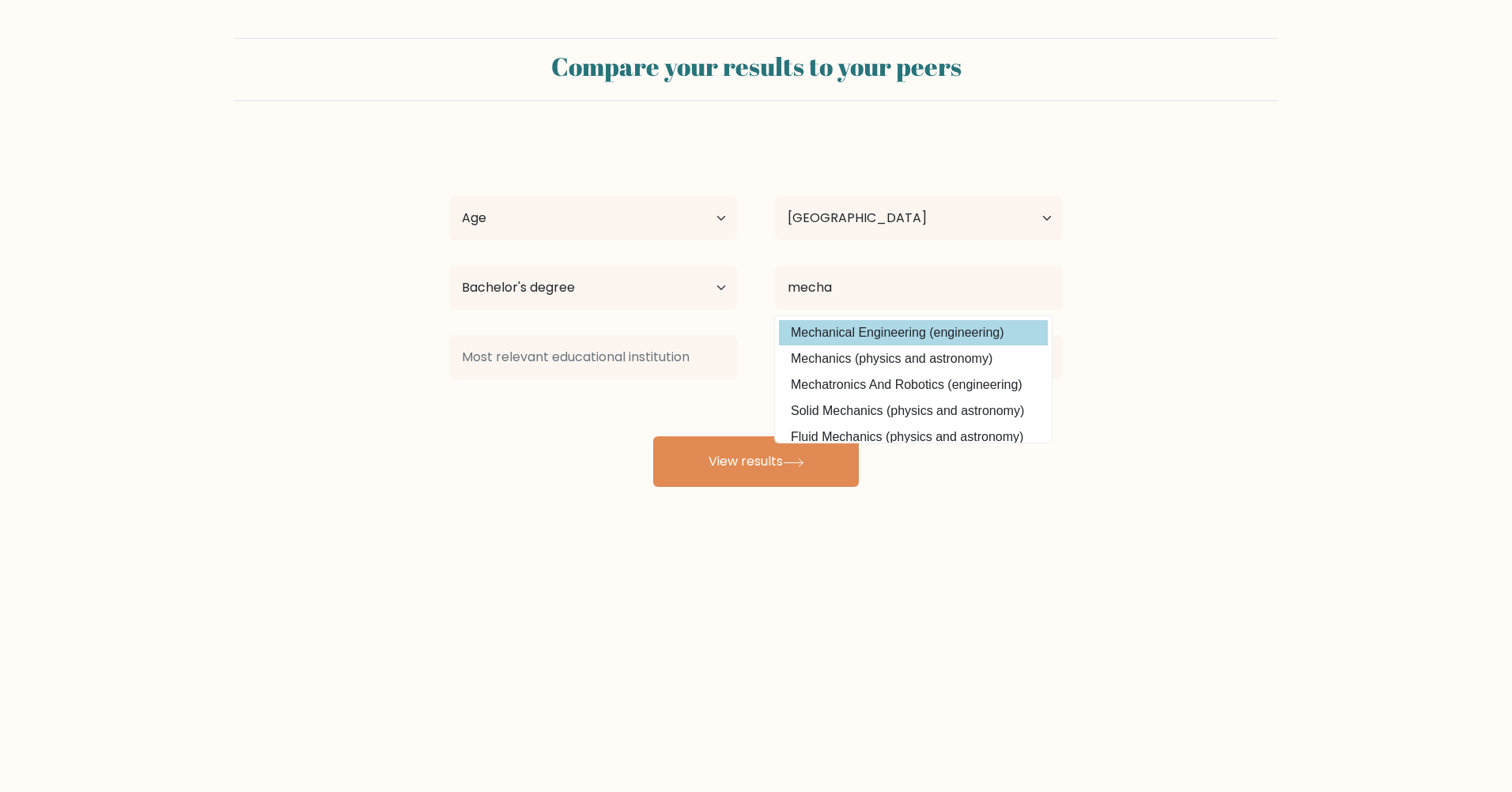
click at [876, 337] on div "Ariel De Guzman Age Under 18 years old 18-24 years old 25-34 years old 35-44 ye…" at bounding box center [755, 313] width 633 height 348
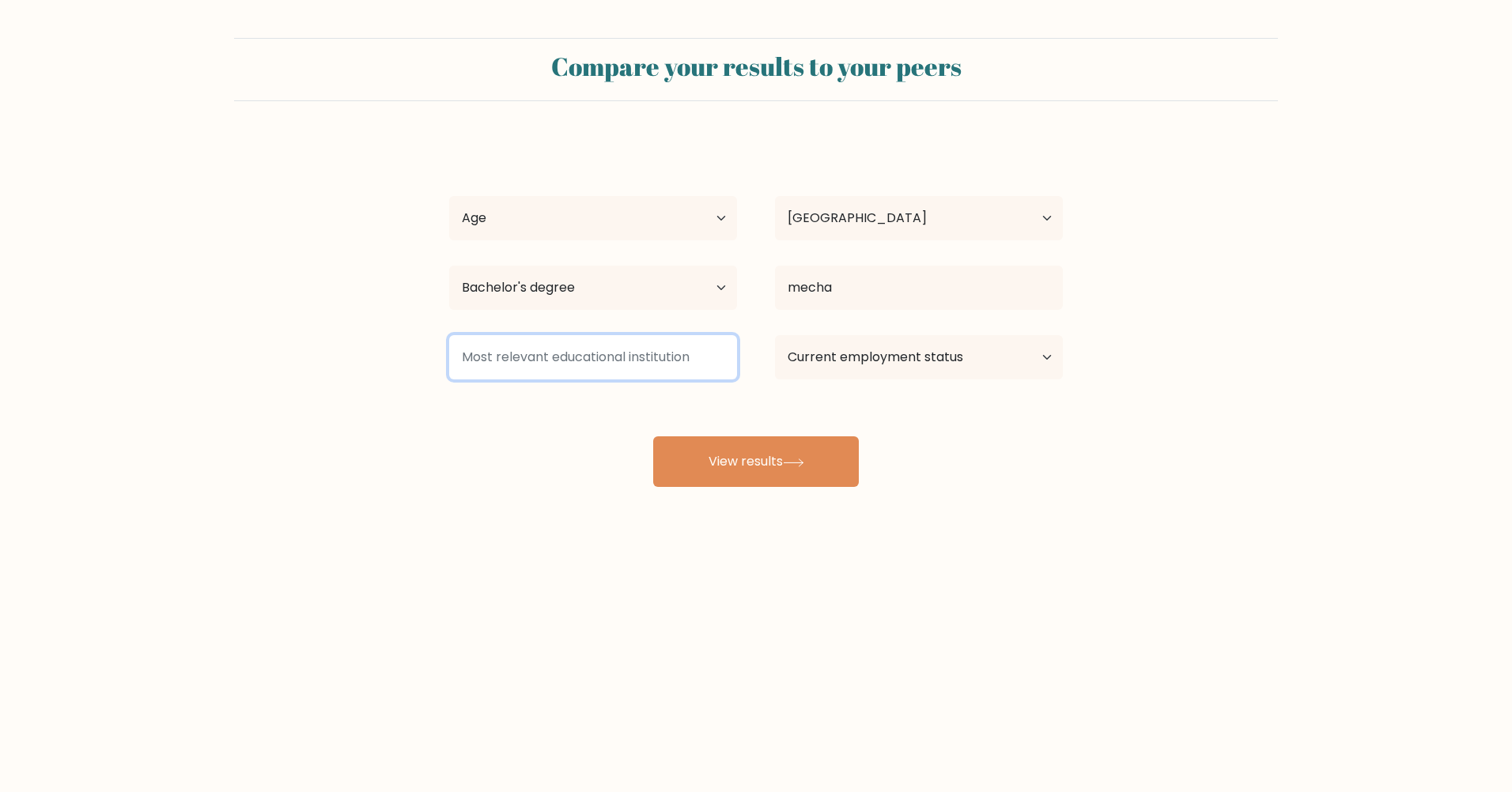
click at [655, 362] on input at bounding box center [593, 358] width 288 height 45
type input "s"
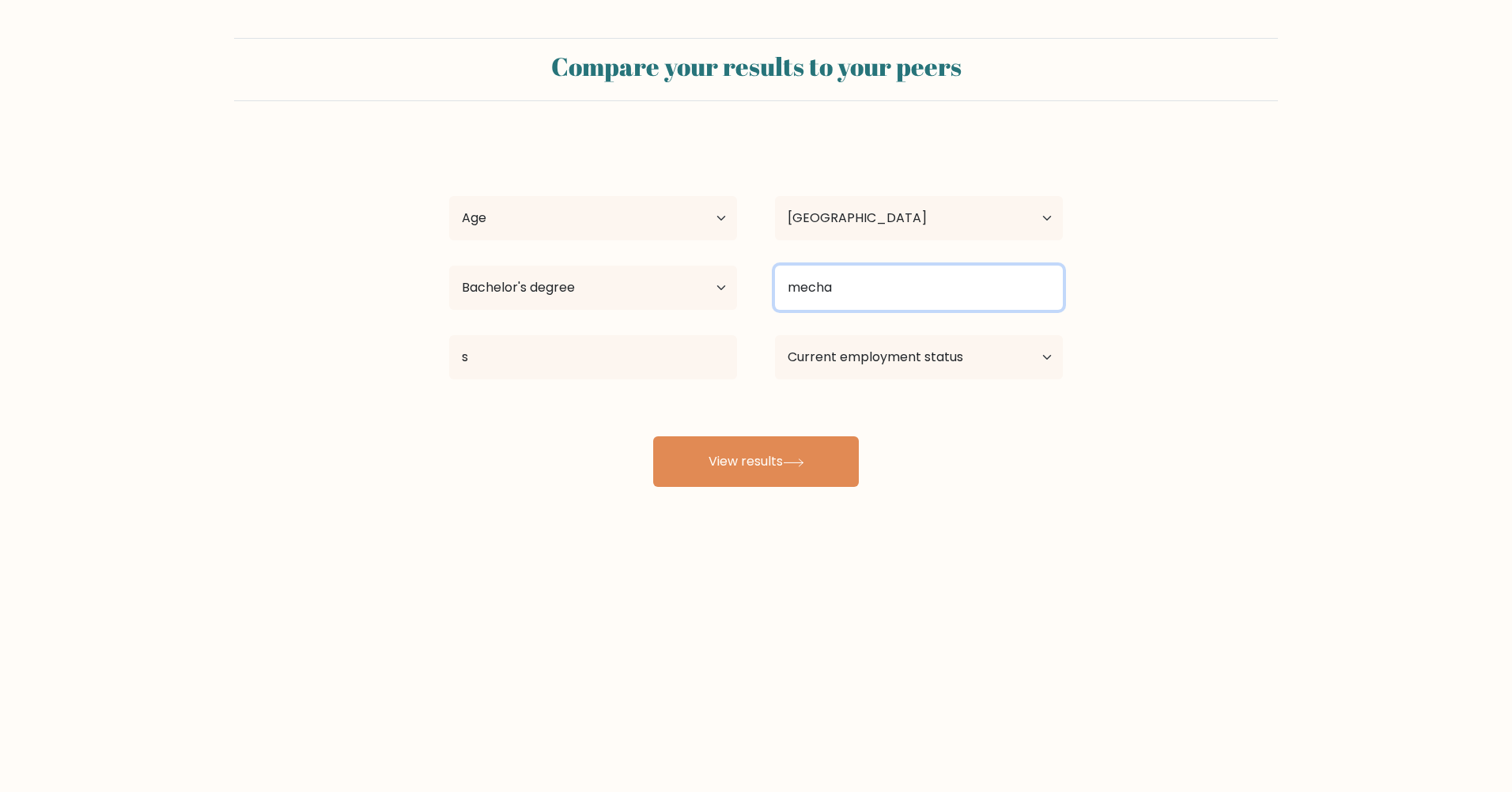
click at [855, 294] on input "mecha" at bounding box center [918, 288] width 288 height 45
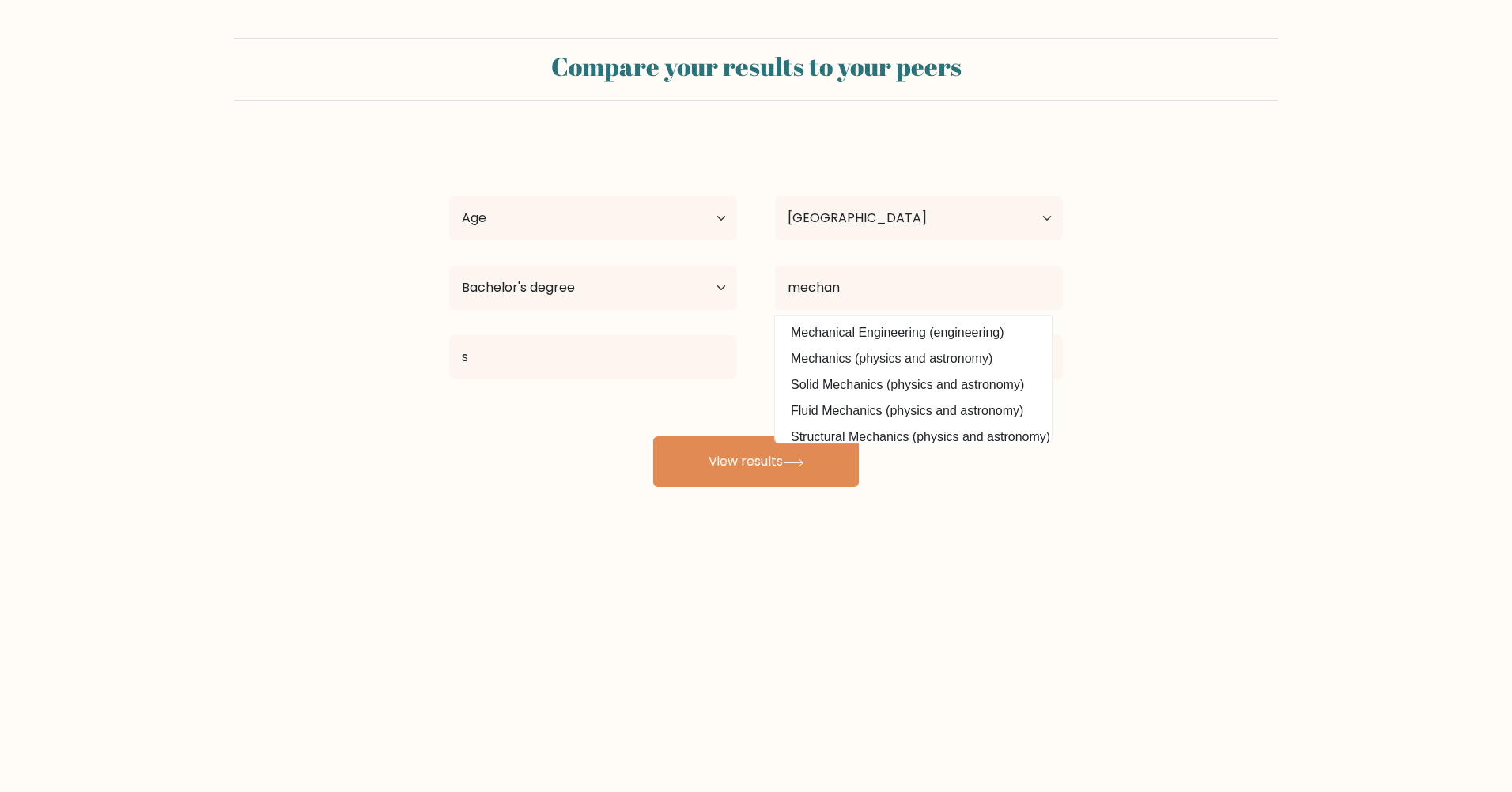
click at [876, 327] on div "Ariel De Guzman Age Under 18 years old 18-24 years old 25-34 years old 35-44 ye…" at bounding box center [755, 313] width 633 height 348
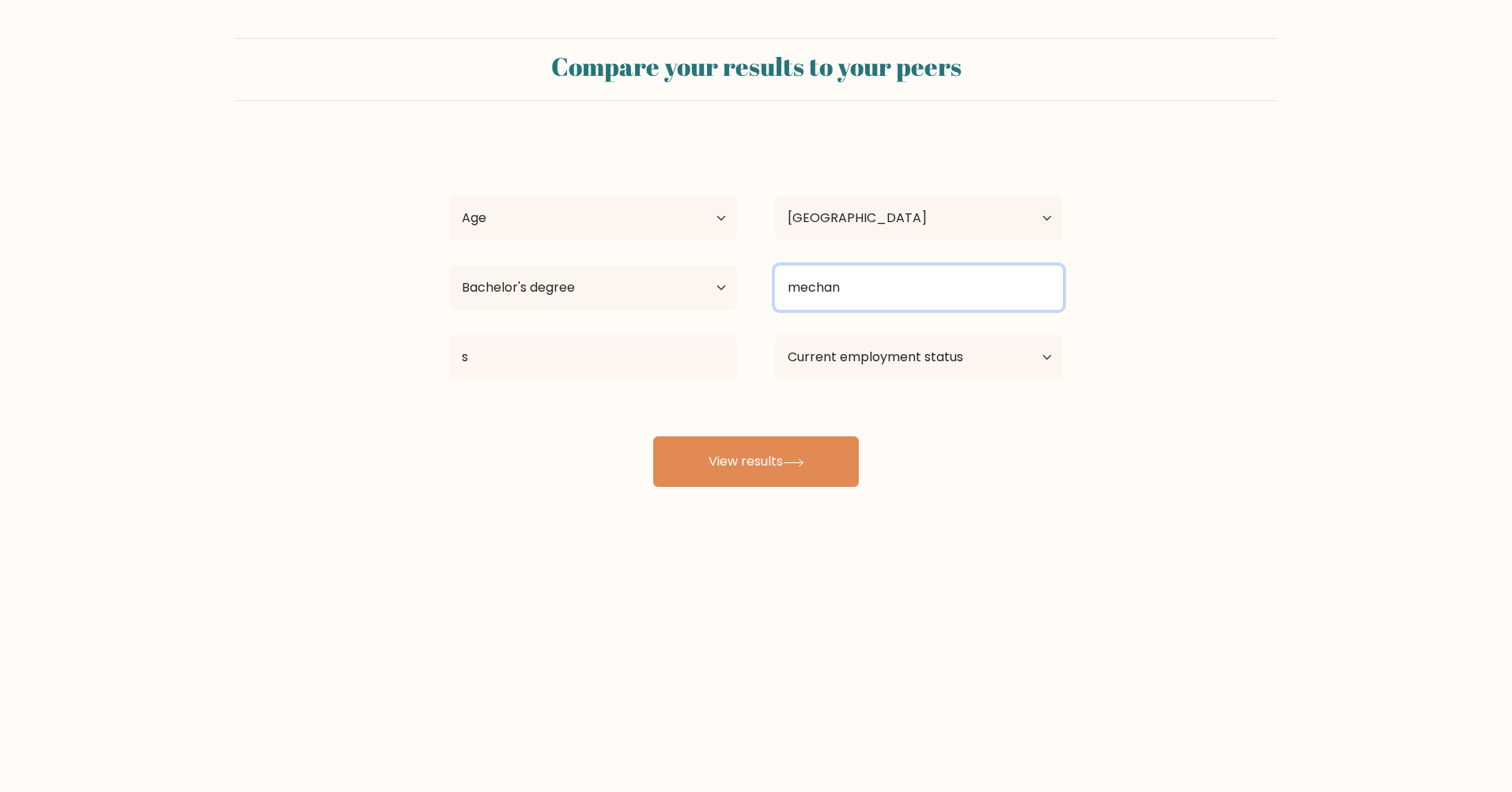
click at [901, 299] on input "mechan" at bounding box center [918, 288] width 288 height 45
click at [803, 289] on input "mechanical Engineeting" at bounding box center [918, 288] width 288 height 45
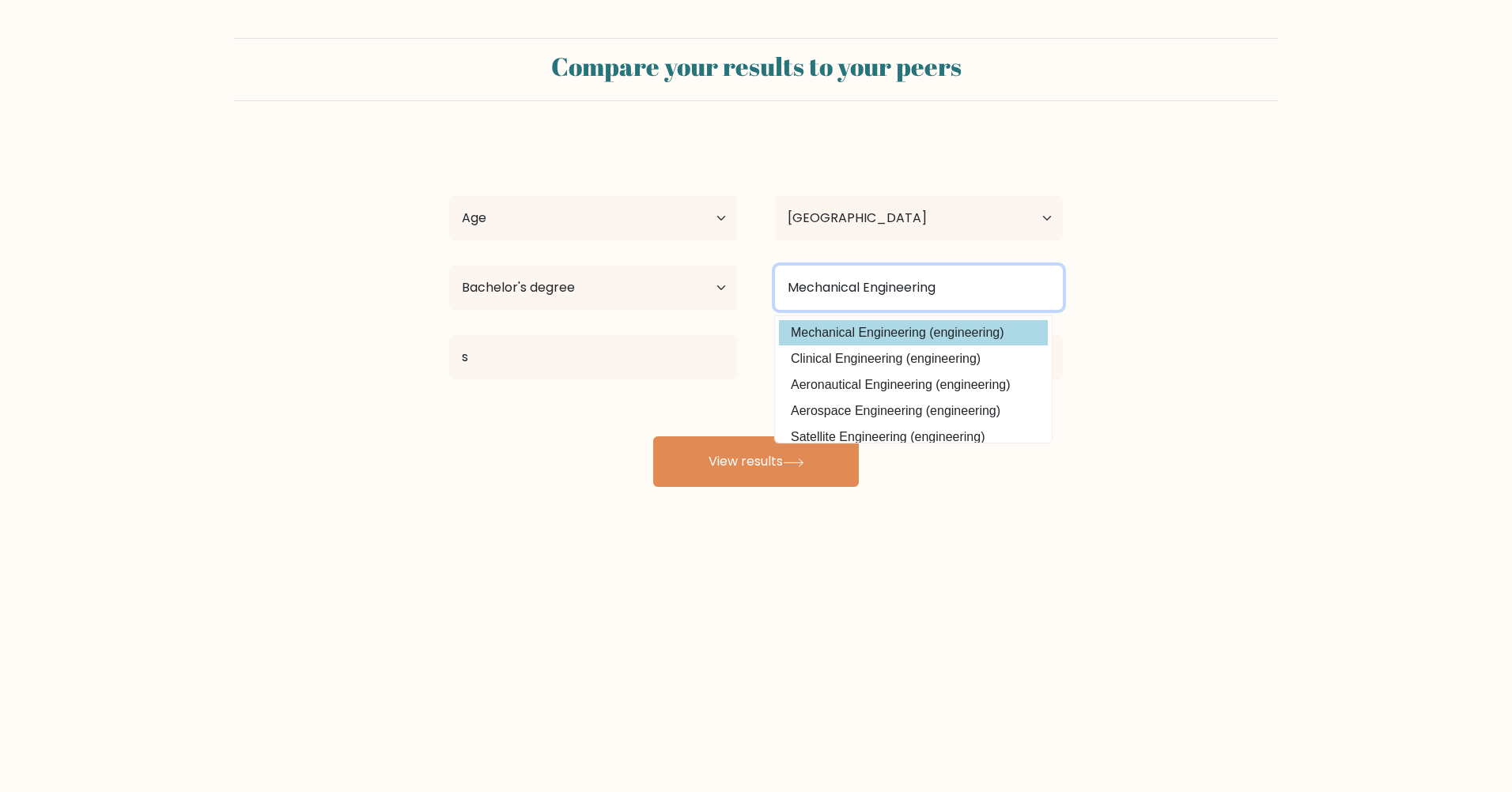
type input "Mechanical Engineering"
click at [974, 328] on div "Ariel De Guzman Age Under 18 years old 18-24 years old 25-34 years old 35-44 ye…" at bounding box center [755, 313] width 633 height 348
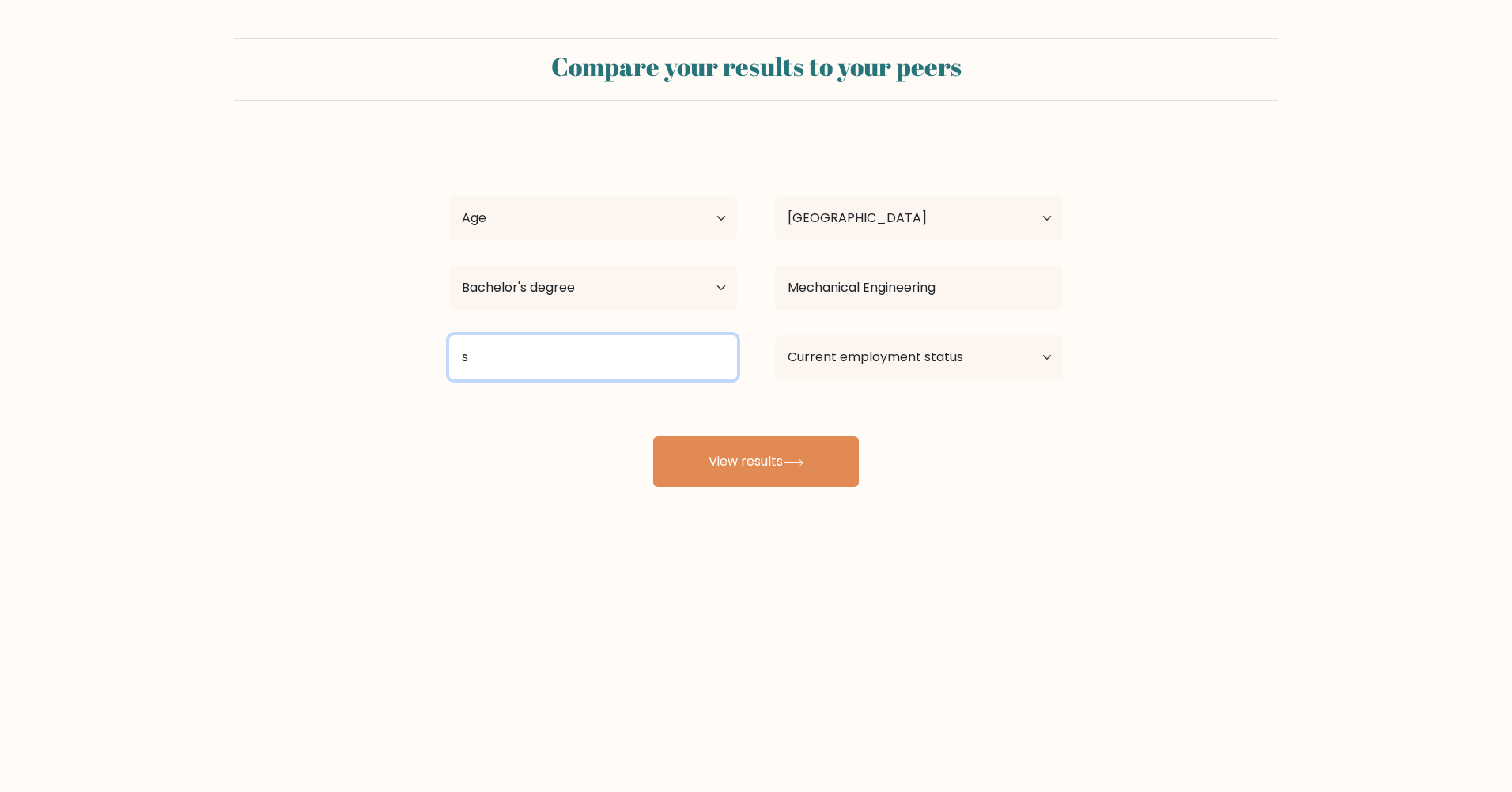
click at [509, 362] on input "s" at bounding box center [593, 358] width 288 height 45
type input "HVAC"
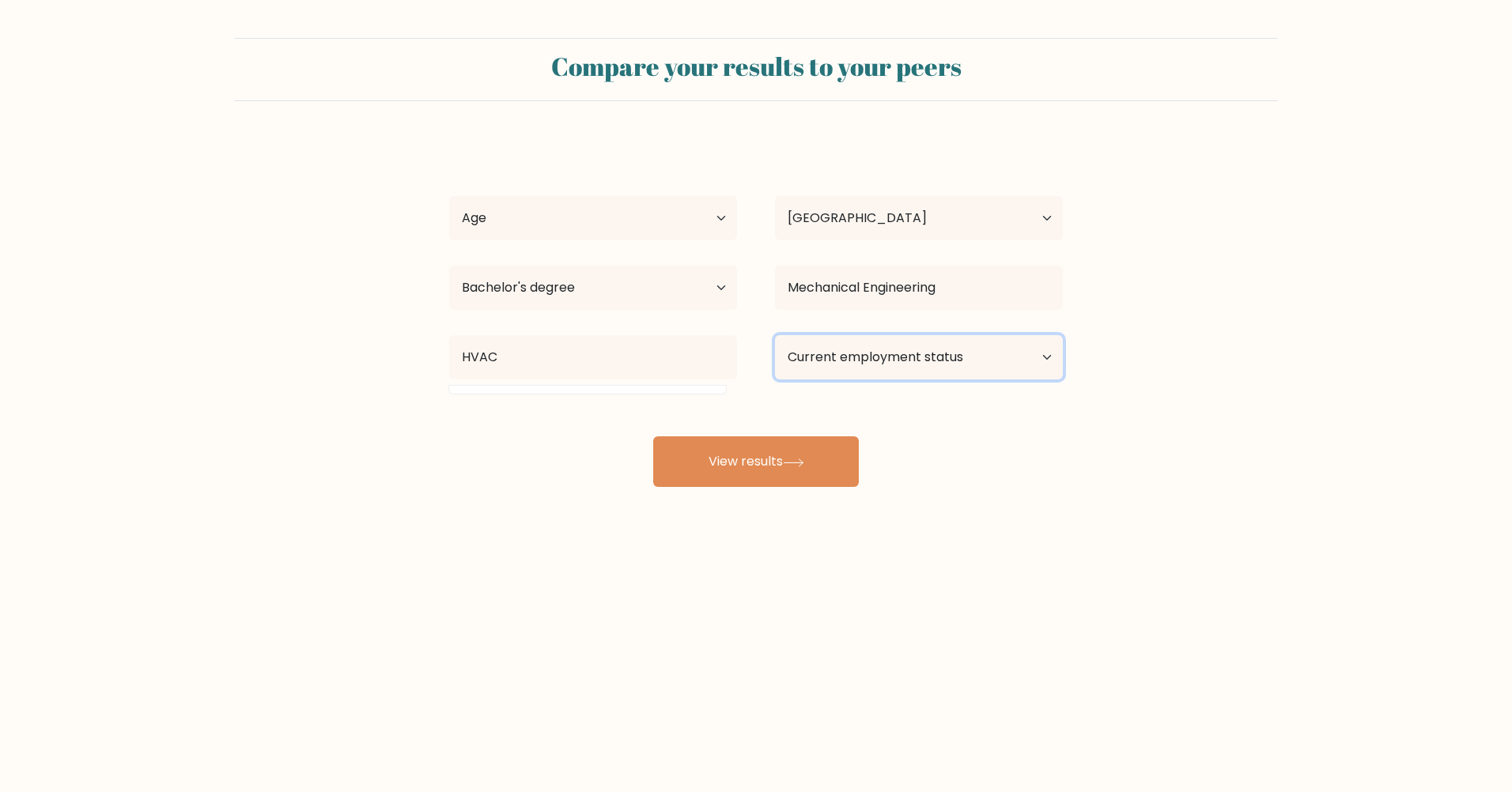
click at [873, 373] on select "Current employment status Employed Student Retired Other / prefer not to answer" at bounding box center [918, 358] width 288 height 45
select select "employed"
click at [774, 335] on select "Current employment status Employed Student Retired Other / prefer not to answer" at bounding box center [918, 358] width 288 height 45
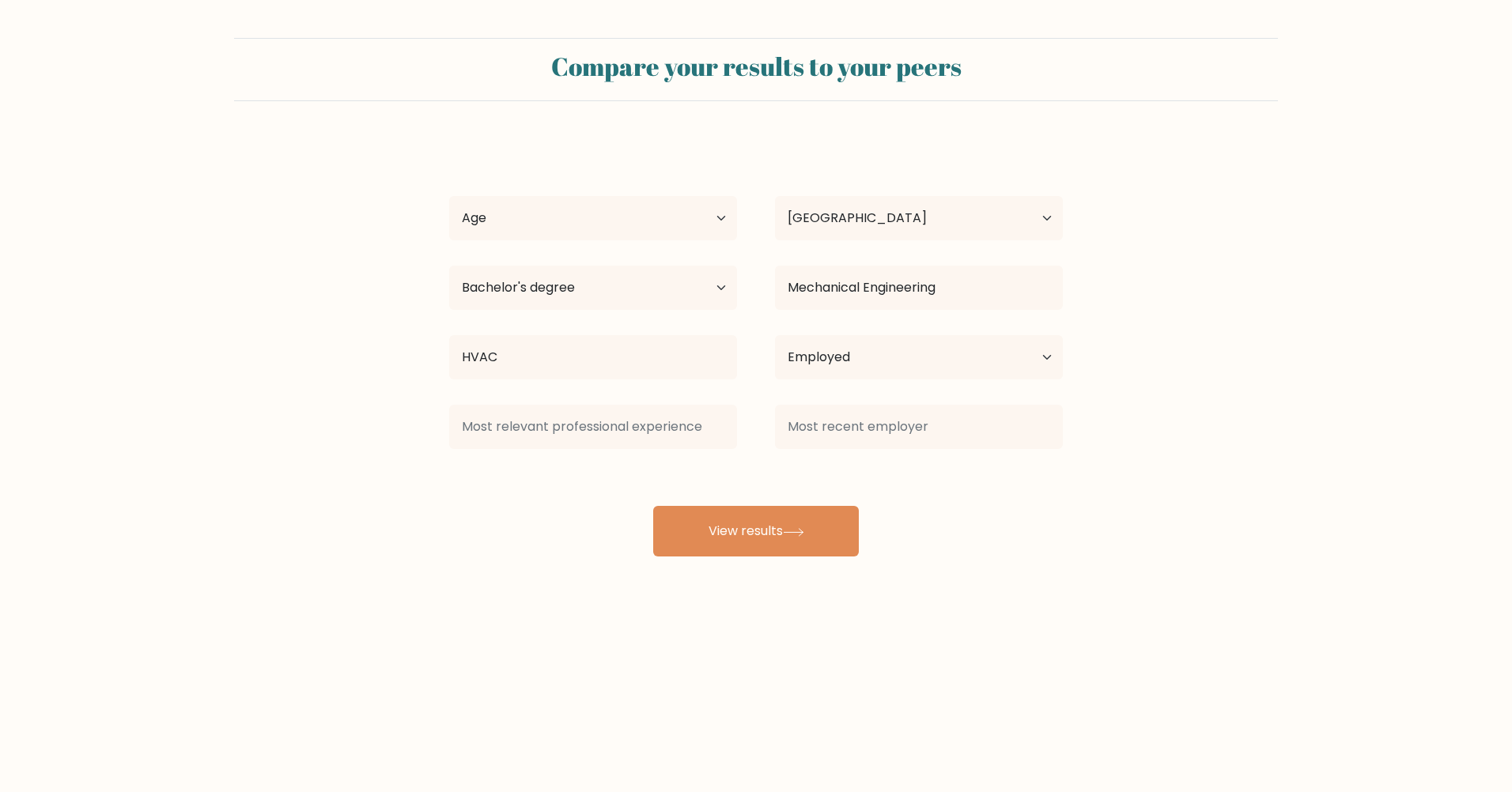
click at [756, 477] on div "Ariel De Guzman Age Under 18 years old 18-24 years old 25-34 years old 35-44 ye…" at bounding box center [755, 348] width 633 height 418
click at [597, 437] on input at bounding box center [593, 428] width 288 height 45
type input "M"
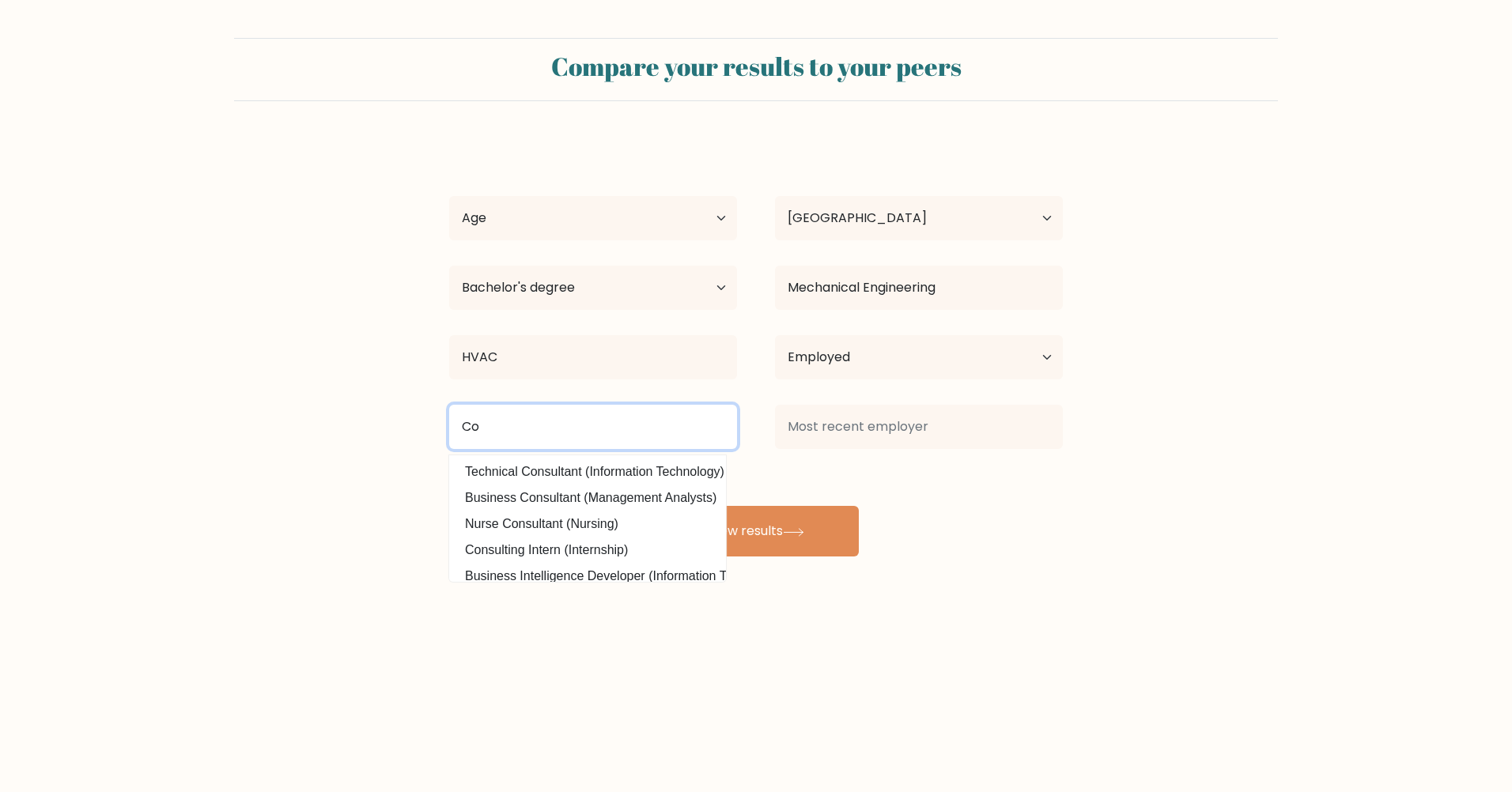
type input "C"
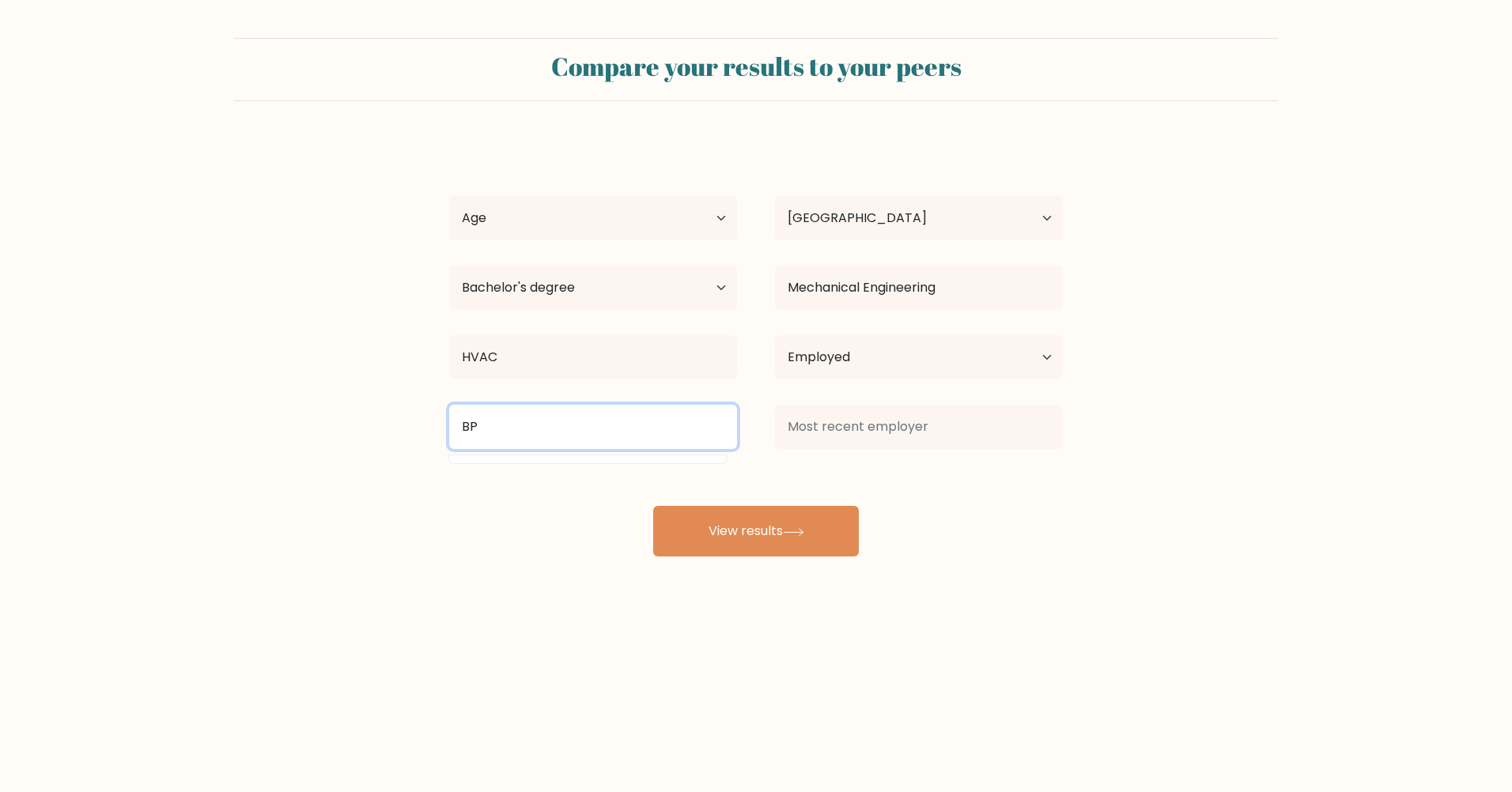
type input "B"
type input "M"
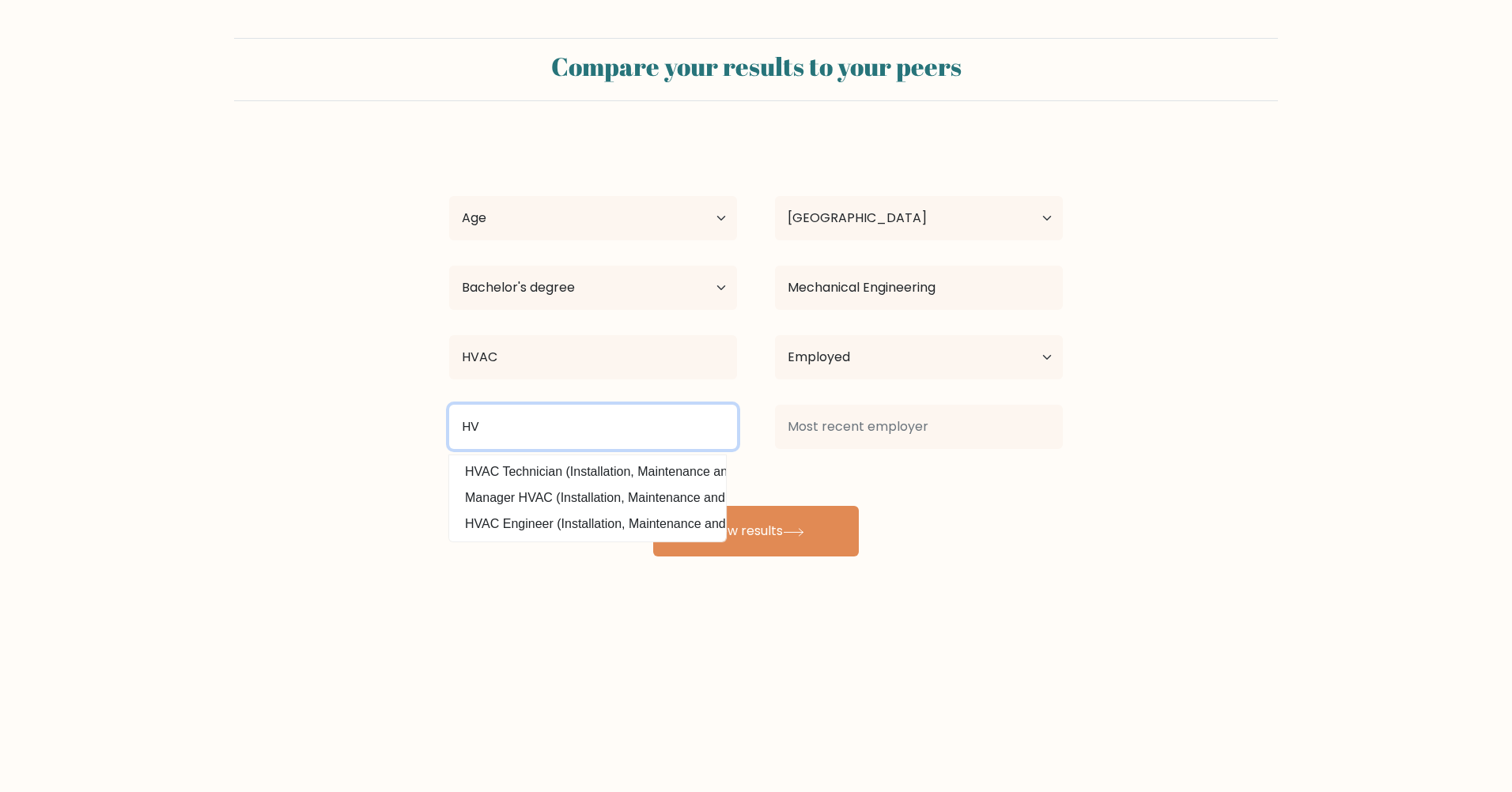
type input "H"
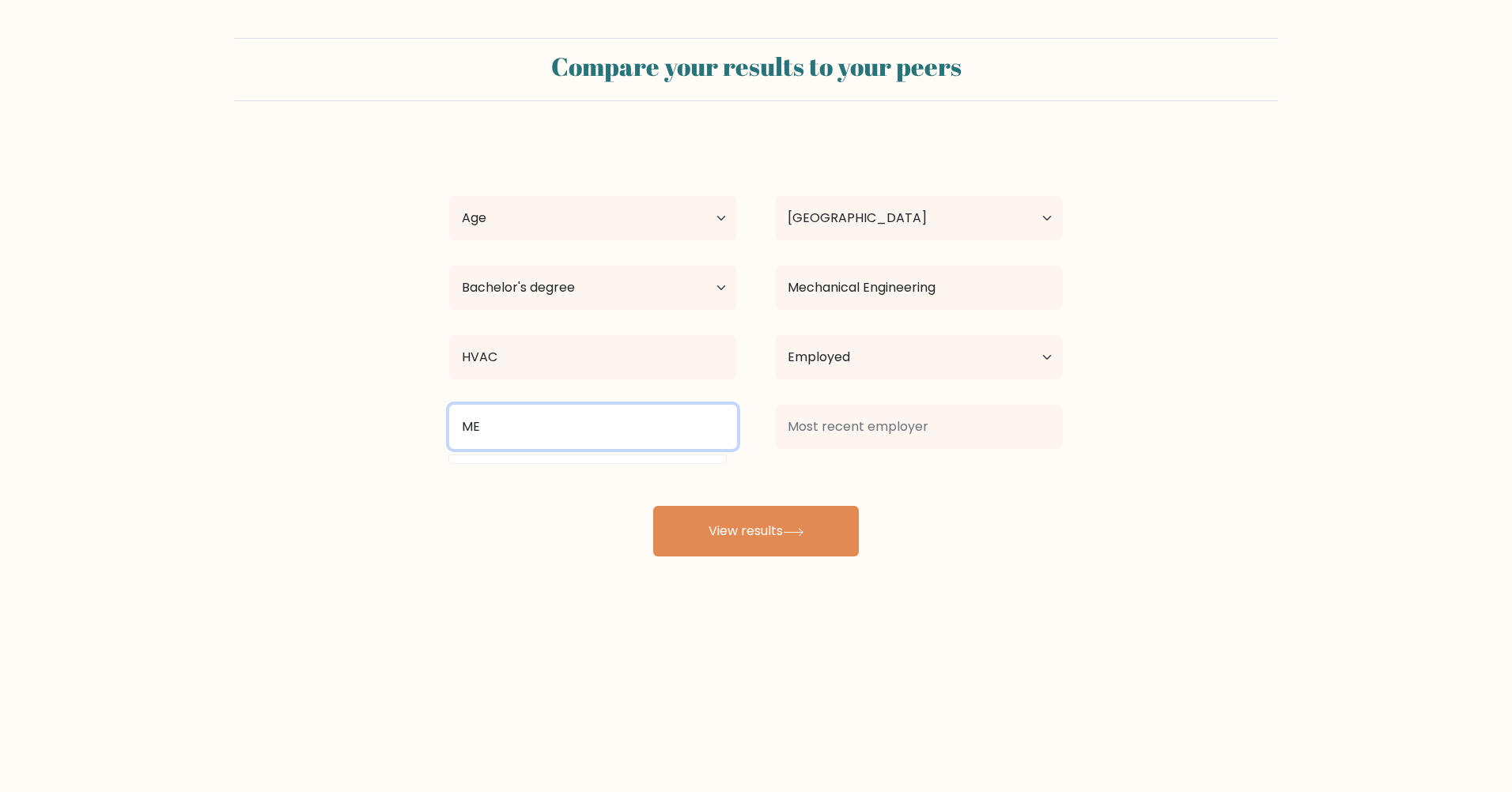
type input "M"
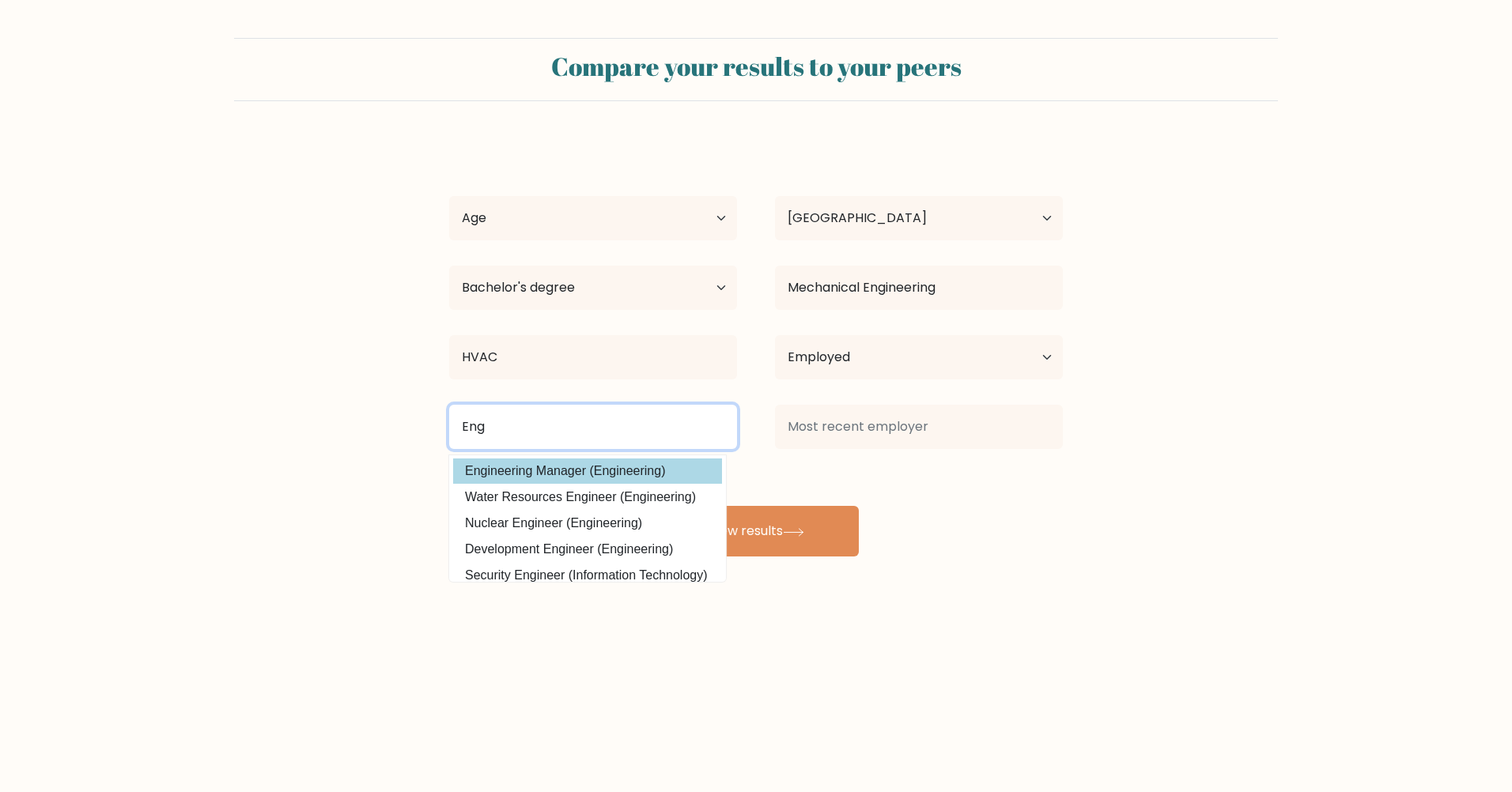
scroll to position [155, 0]
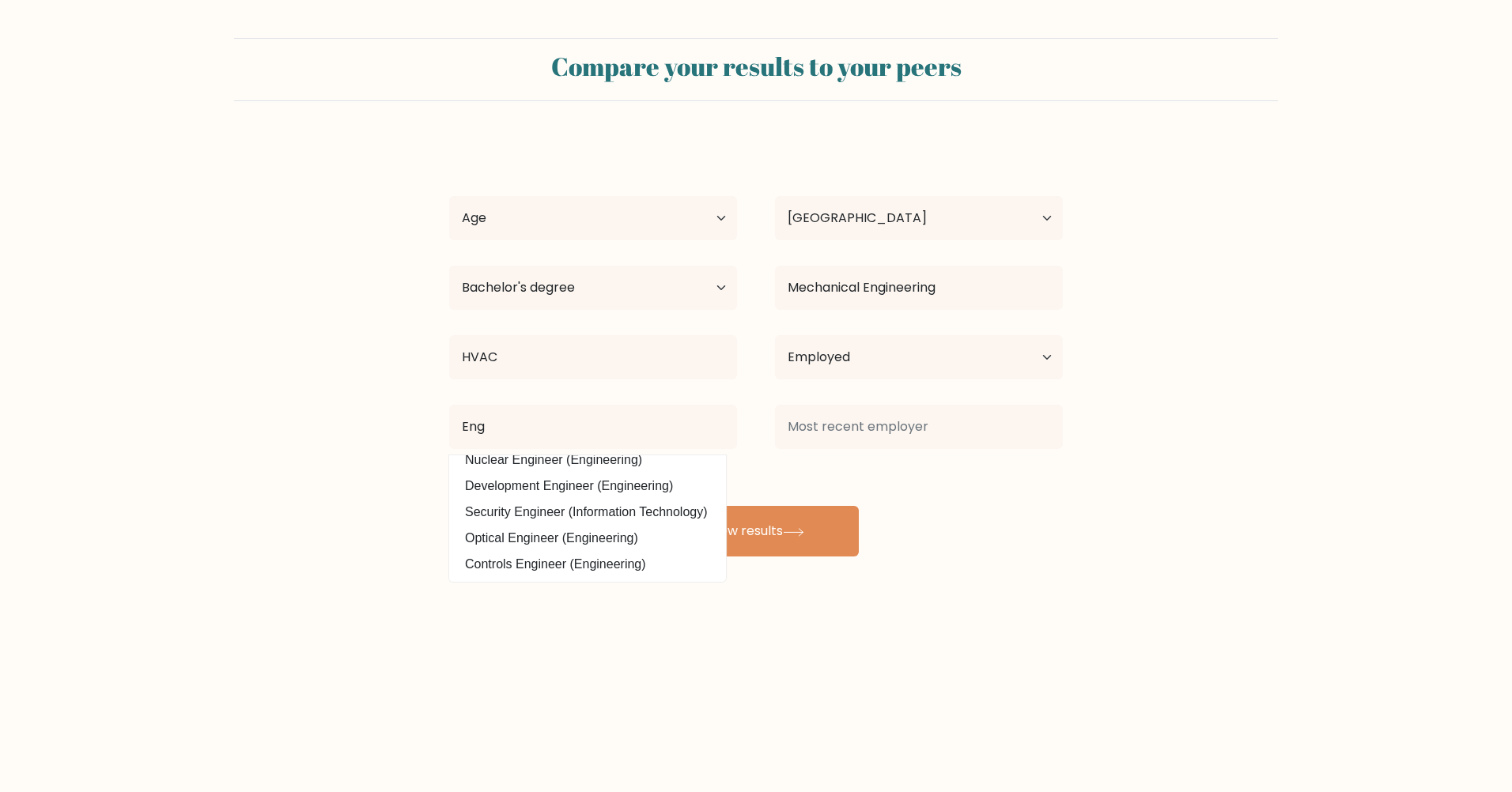
click at [574, 471] on div "Ariel De Guzman Age Under 18 years old 18-24 years old 25-34 years old 35-44 ye…" at bounding box center [755, 348] width 633 height 418
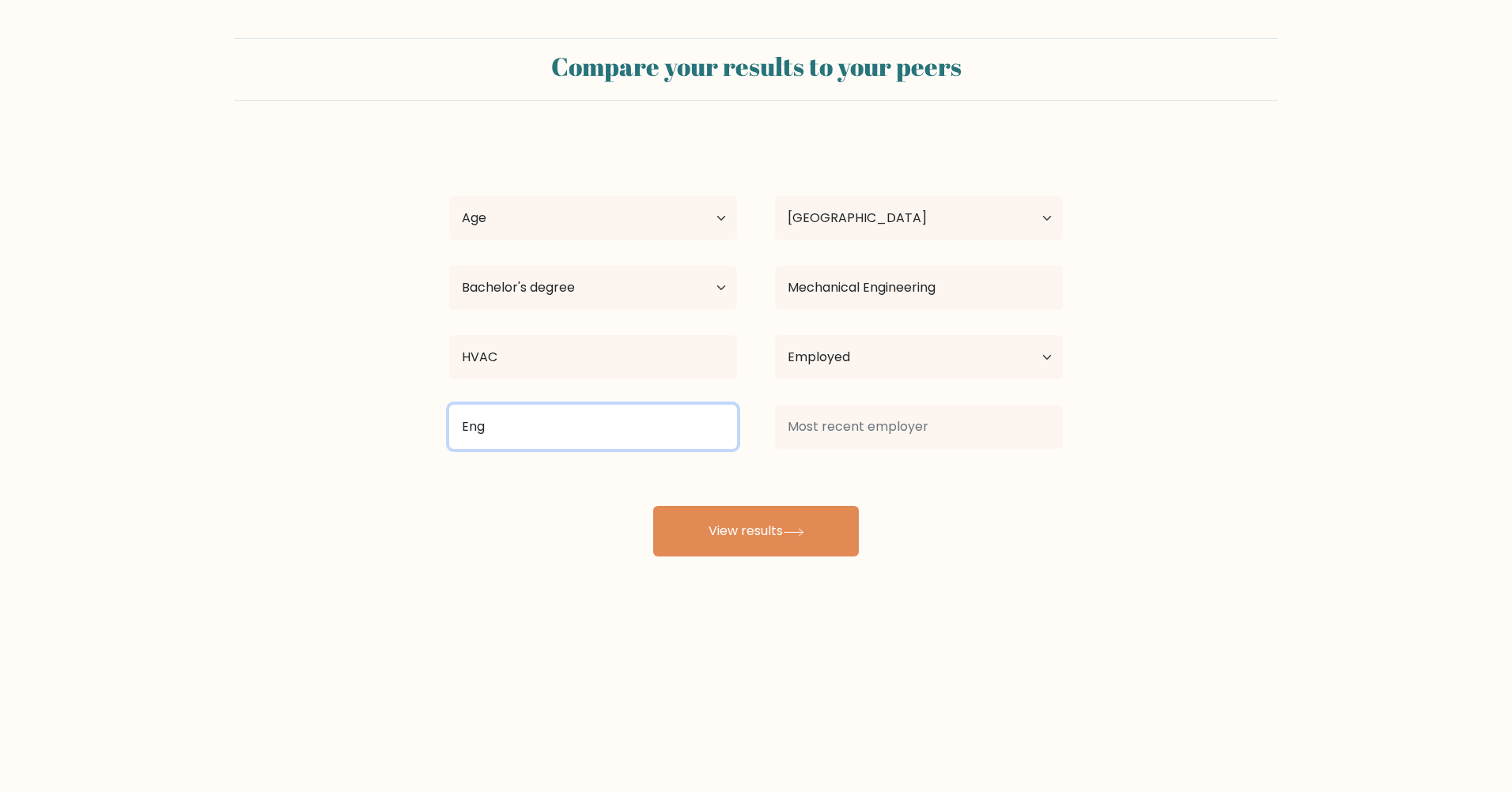
click at [486, 437] on input "Eng" at bounding box center [593, 428] width 288 height 45
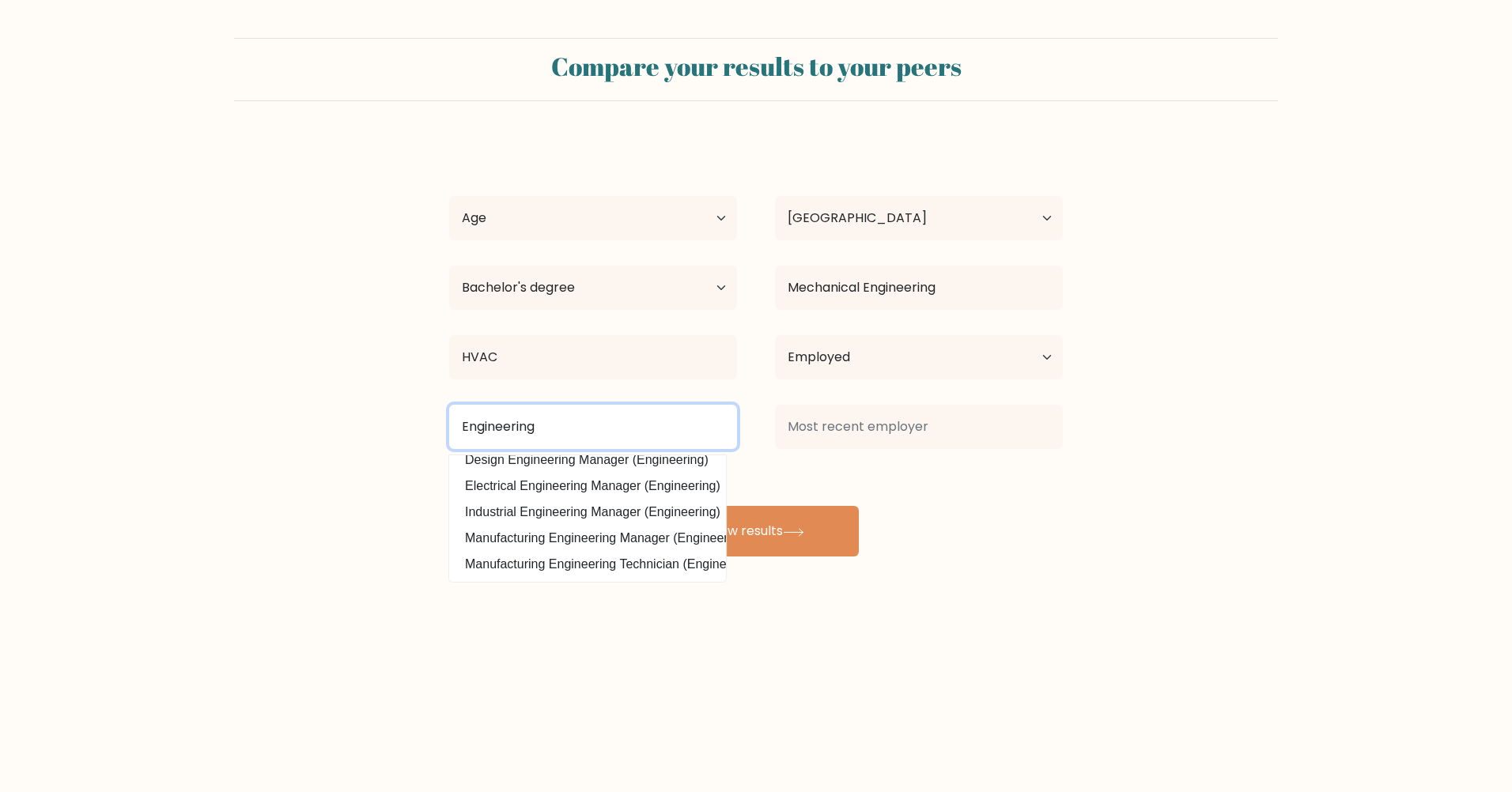
type input "Engineering"
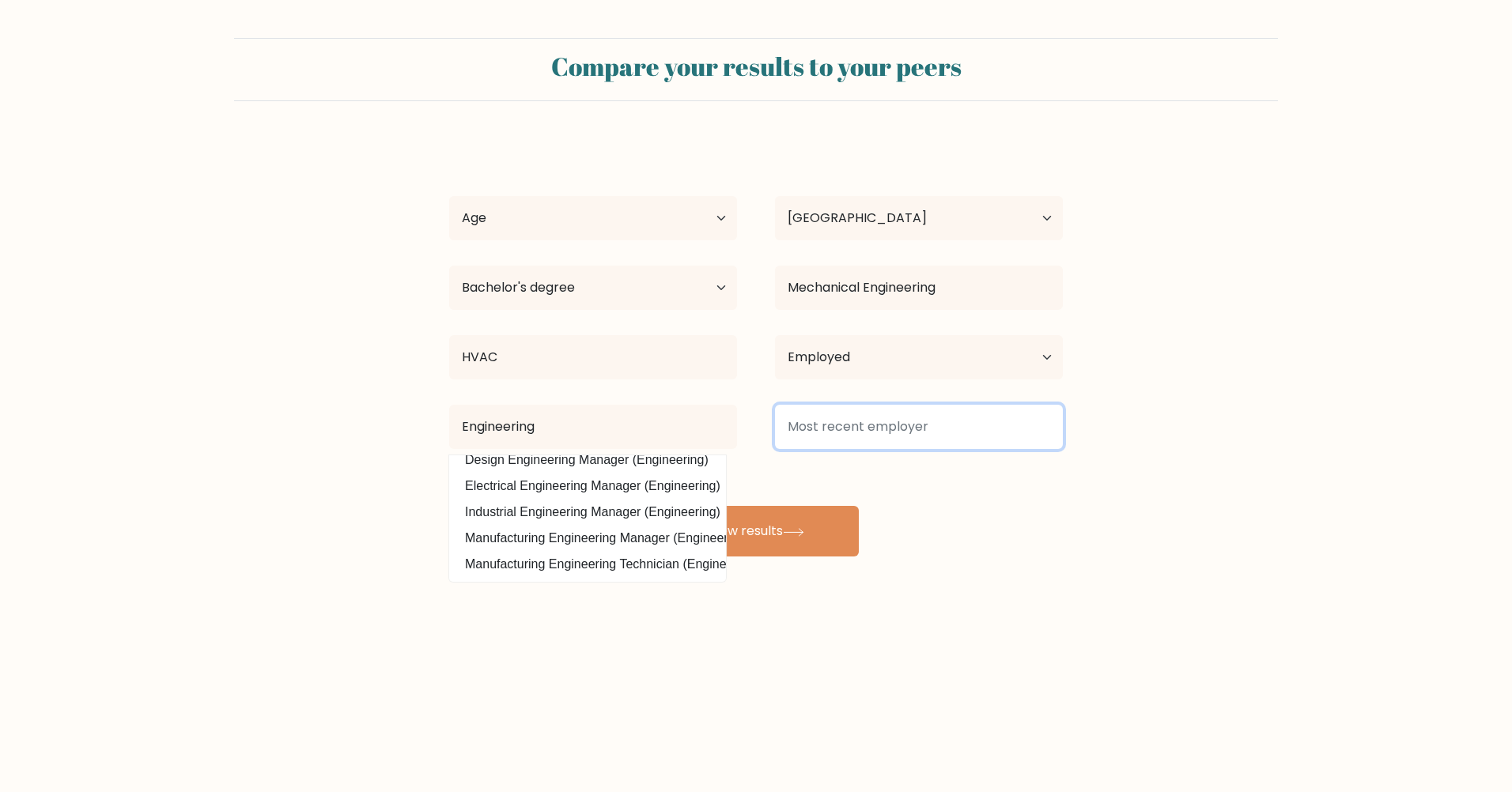
click at [851, 430] on input at bounding box center [918, 428] width 288 height 45
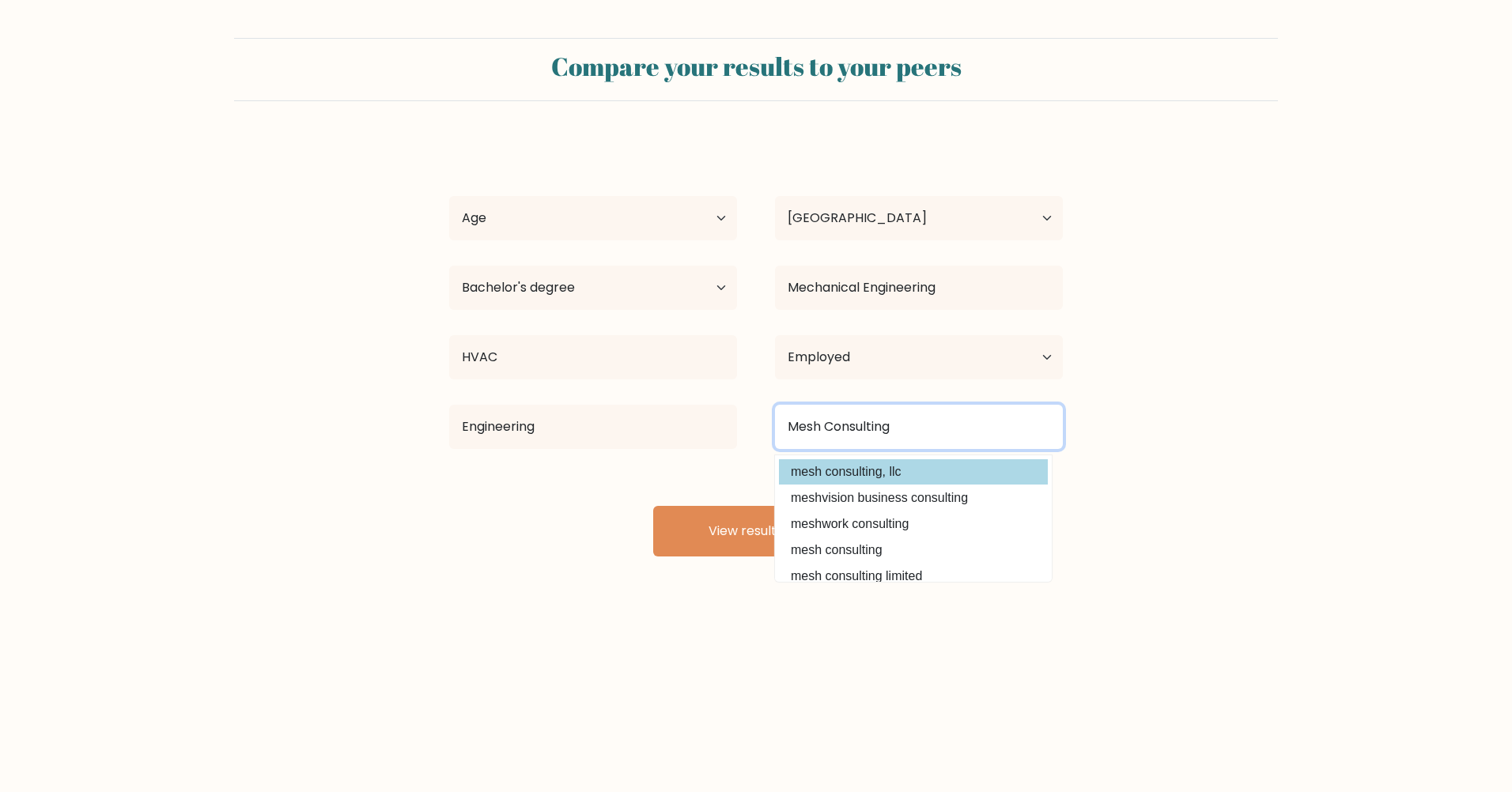
type input "Mesh Consulting"
click at [914, 473] on div "Ariel De Guzman Age Under 18 years old 18-24 years old 25-34 years old 35-44 ye…" at bounding box center [755, 348] width 633 height 418
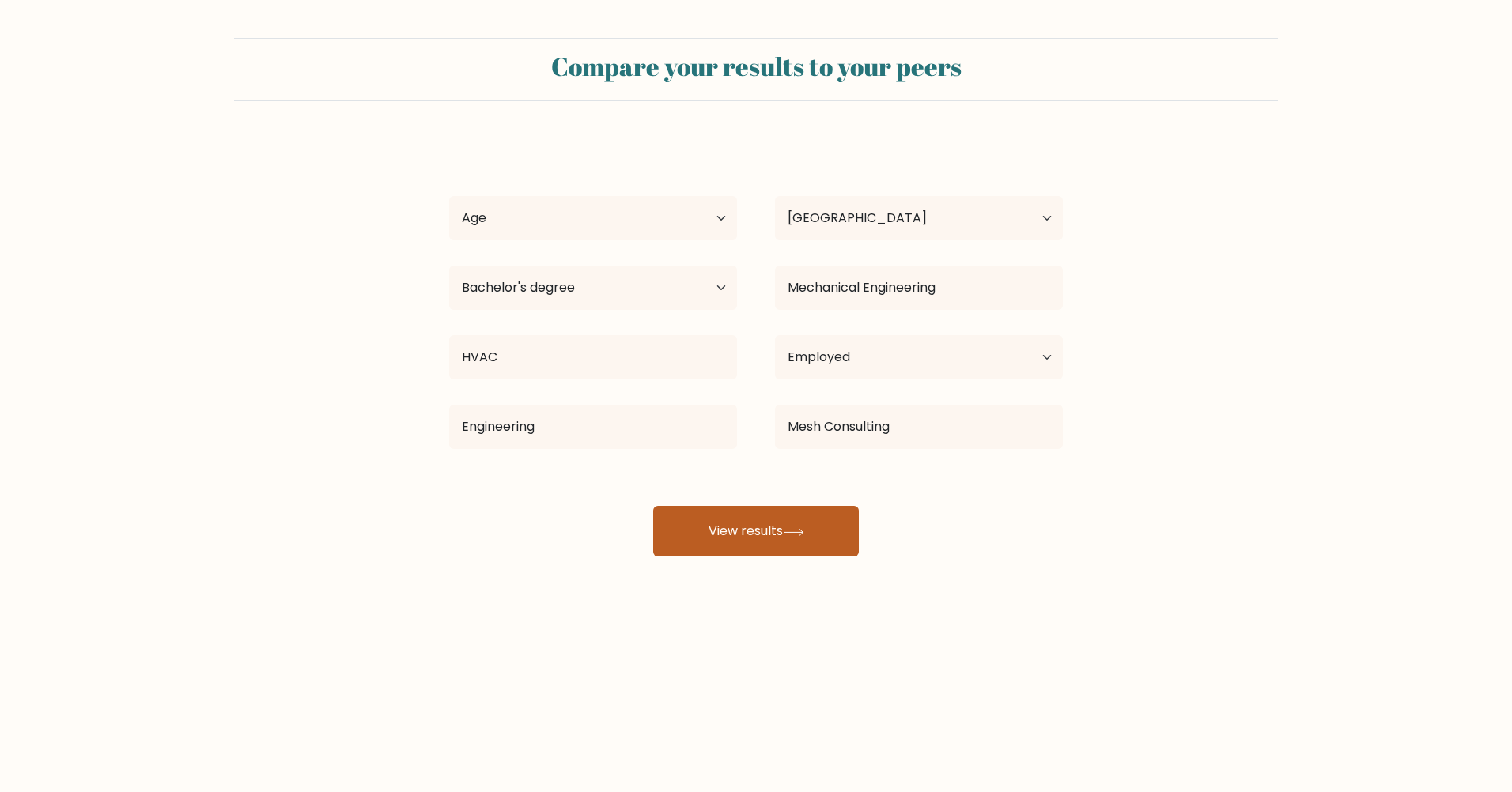
click at [778, 532] on button "View results" at bounding box center [756, 532] width 206 height 51
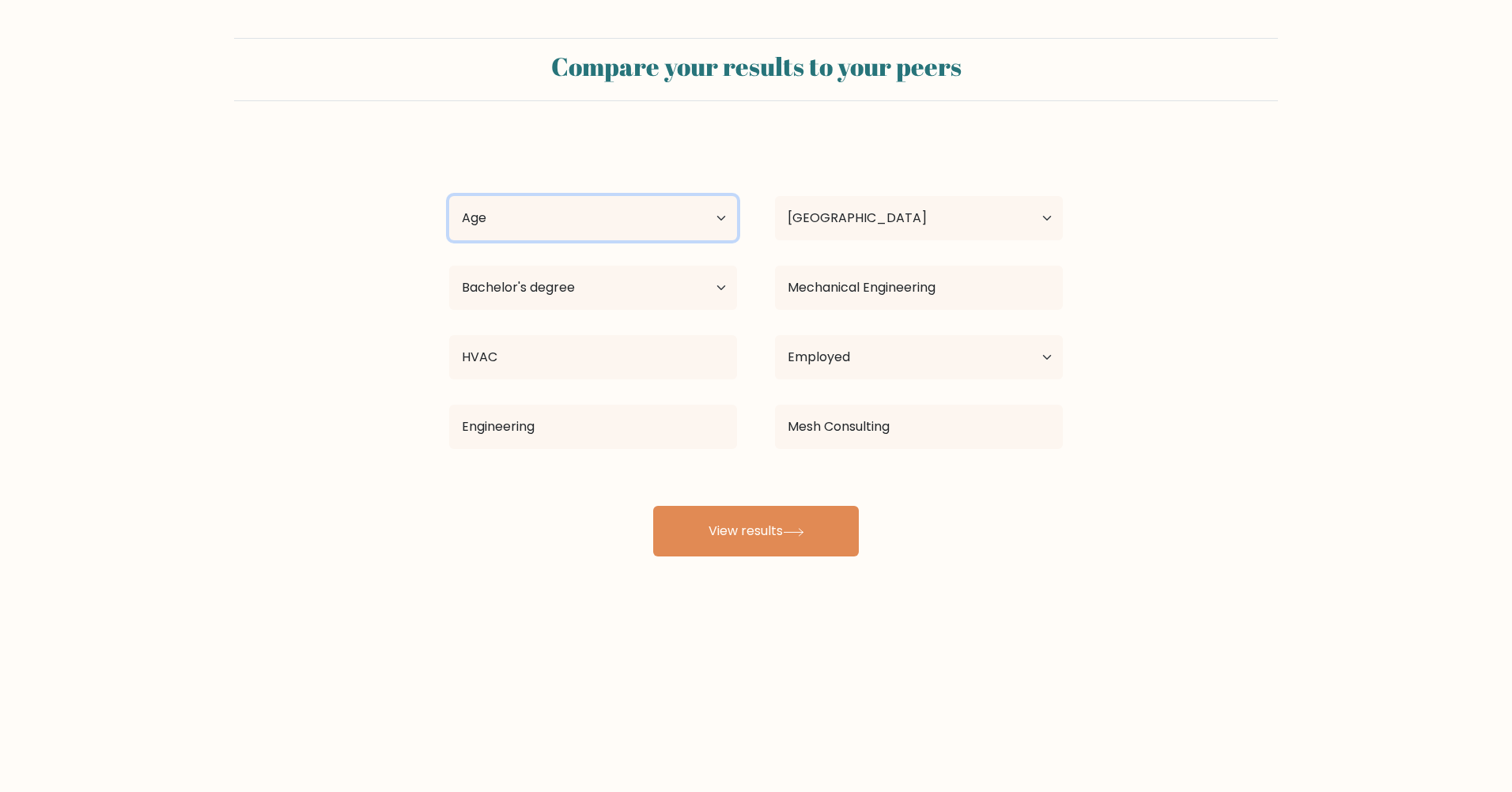
click at [567, 238] on select "Age Under 18 years old 18-24 years old 25-34 years old 35-44 years old 45-54 ye…" at bounding box center [593, 219] width 288 height 45
select select "25_34"
click at [449, 196] on select "Age Under 18 years old 18-24 years old 25-34 years old 35-44 years old 45-54 ye…" at bounding box center [593, 219] width 288 height 45
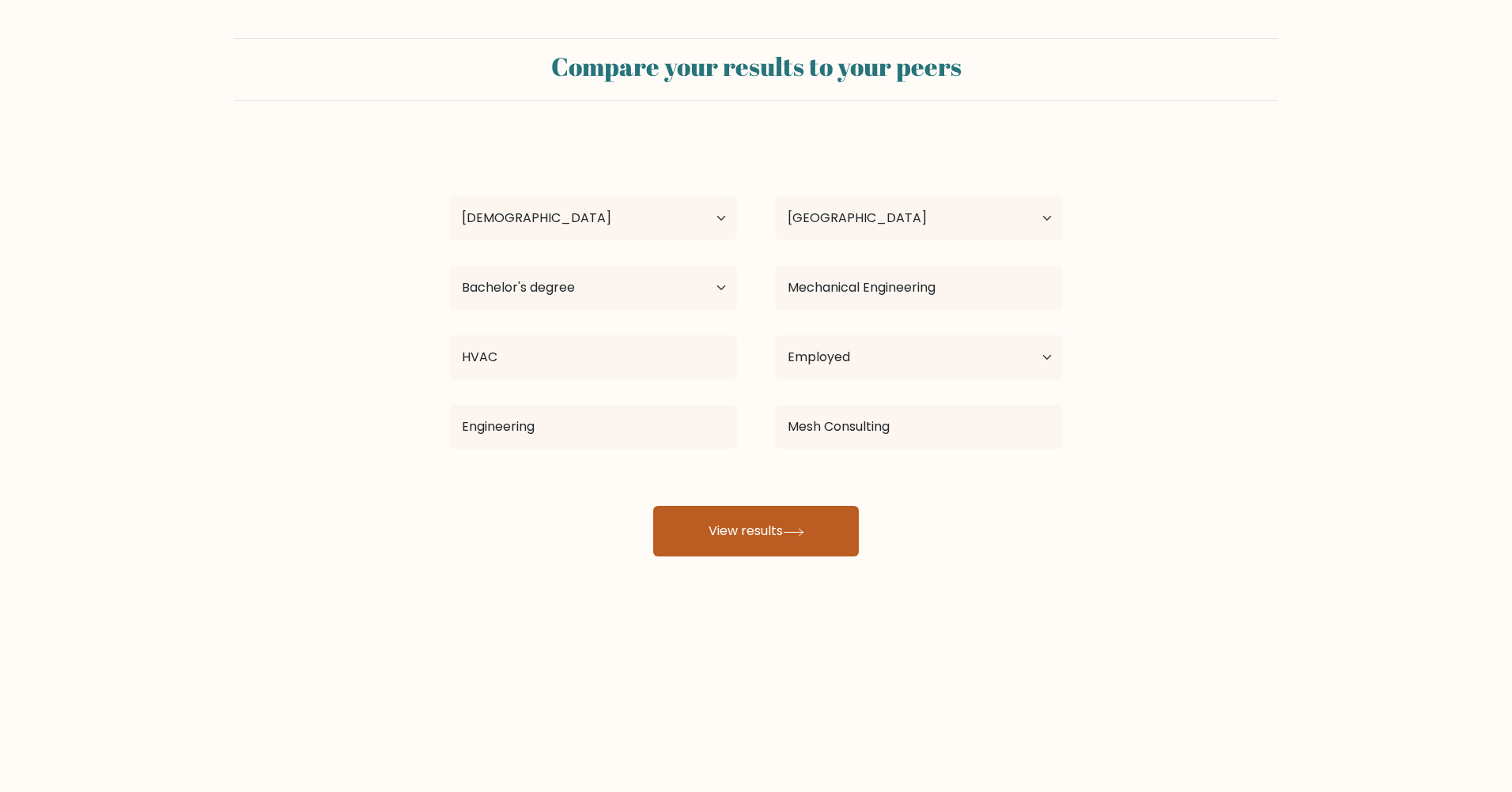
click at [737, 544] on button "View results" at bounding box center [756, 532] width 206 height 51
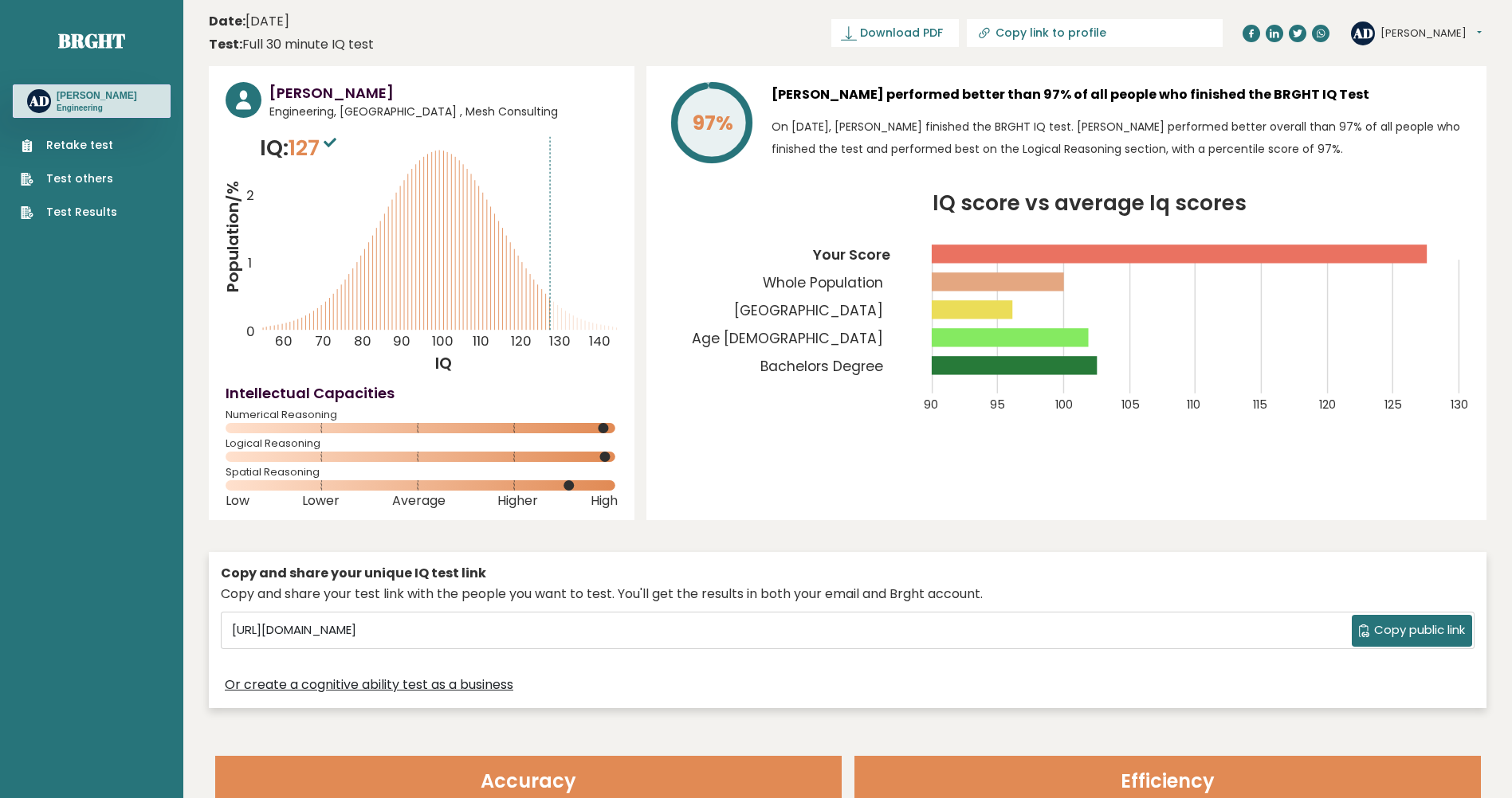
click at [1375, 635] on span "Copy public link" at bounding box center [1419, 631] width 91 height 19
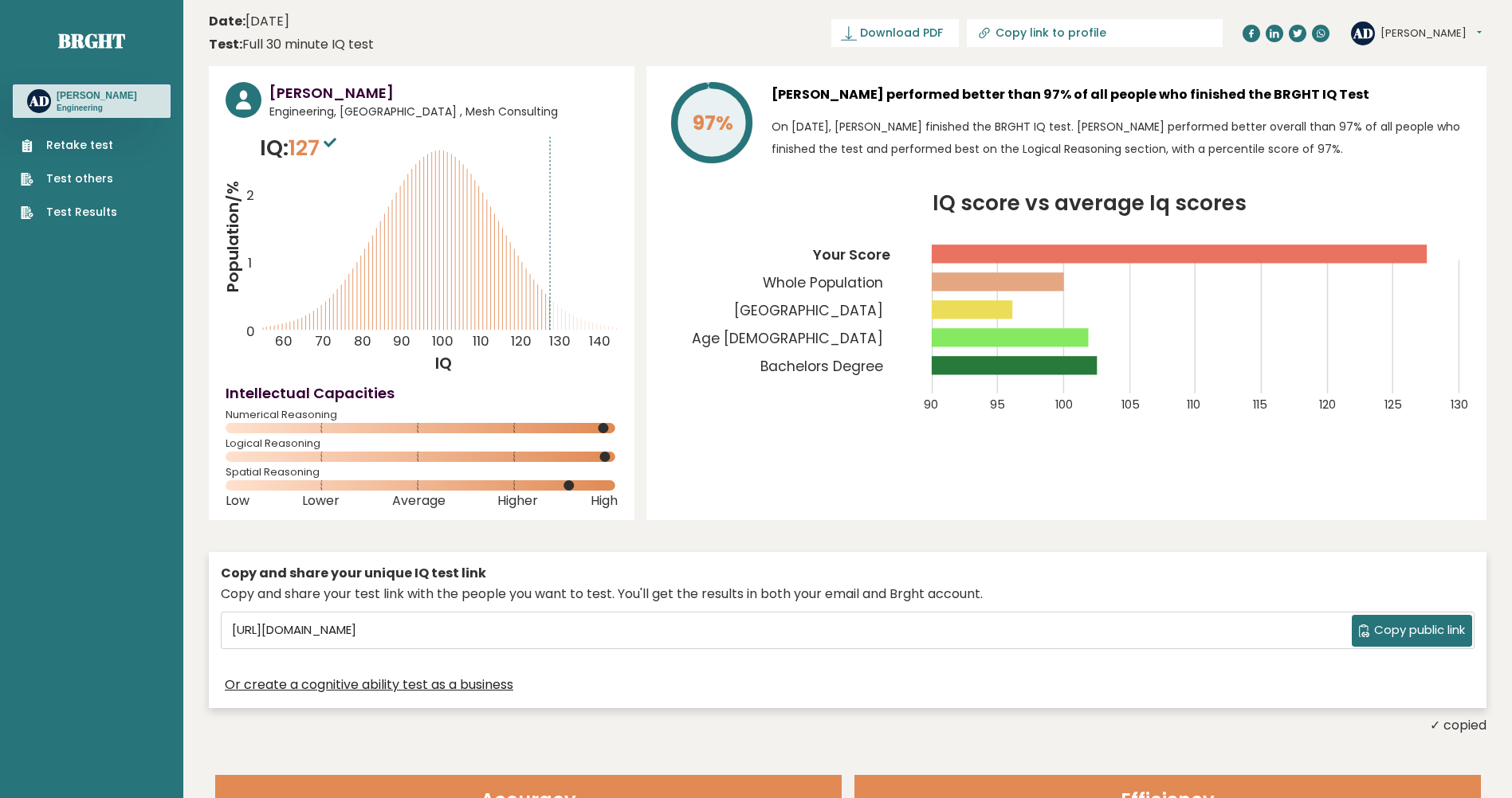
click at [777, 502] on div "97% [PERSON_NAME] performed better than 97% of all people who finished the BRGH…" at bounding box center [1066, 294] width 840 height 454
